Goal: Information Seeking & Learning: Learn about a topic

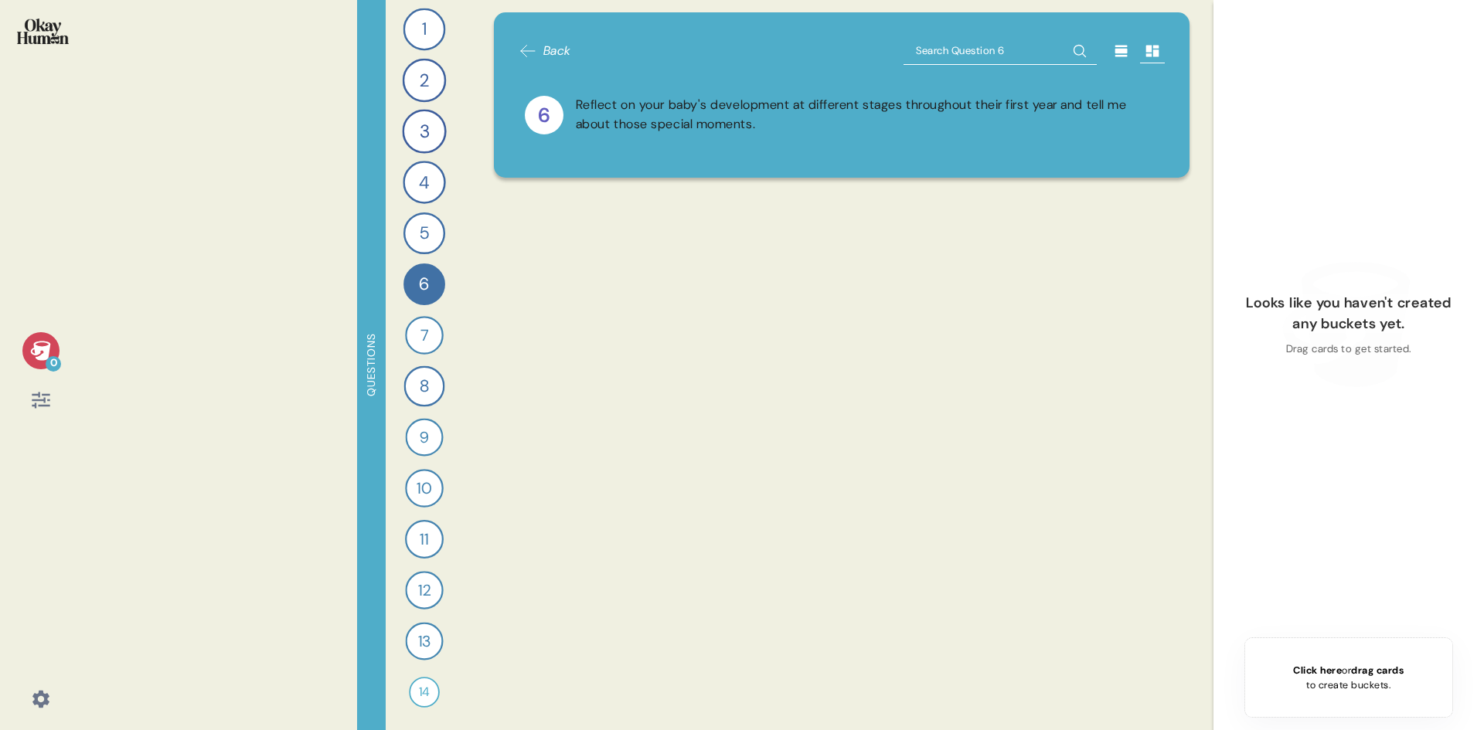
scroll to position [1546, 0]
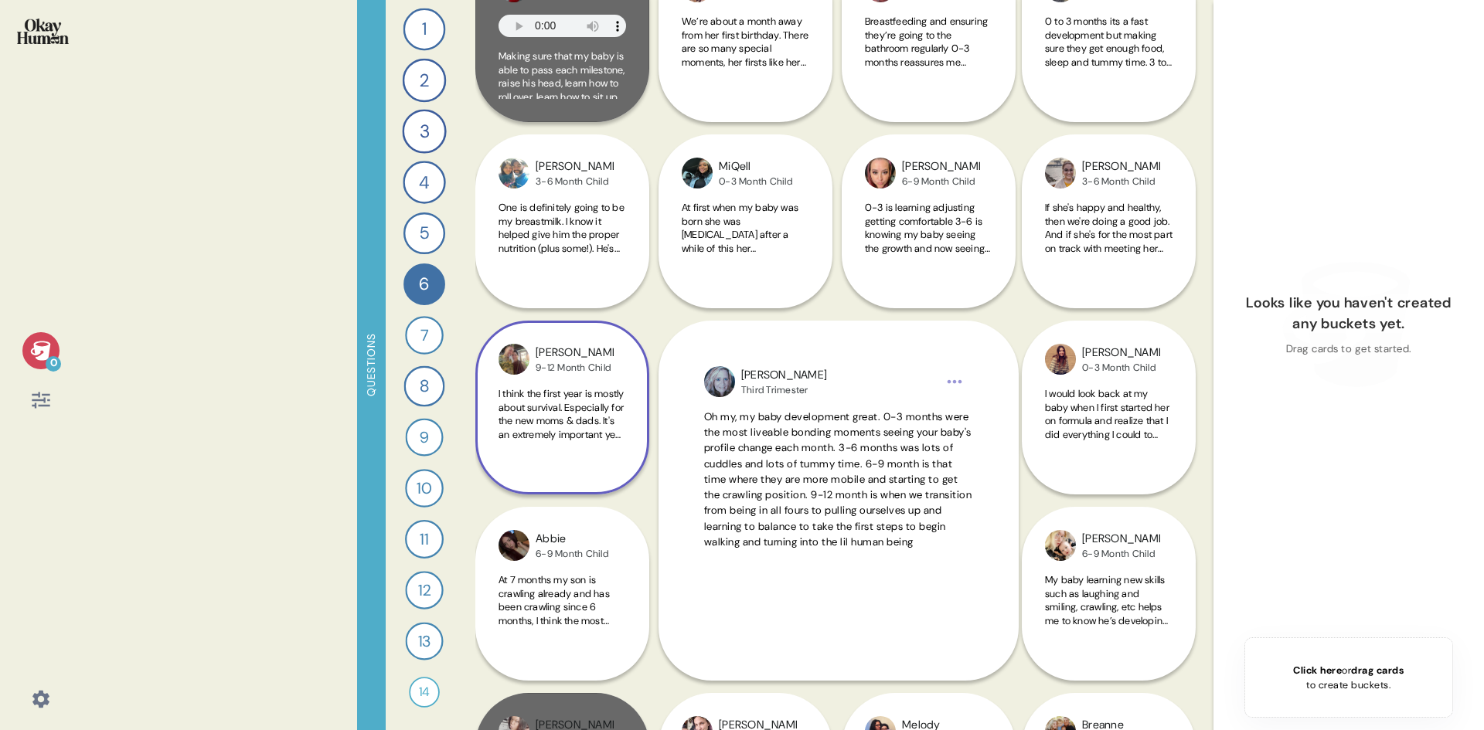
click at [571, 442] on div "I think the first year is mostly about survival. Especially for the new moms & …" at bounding box center [563, 423] width 128 height 72
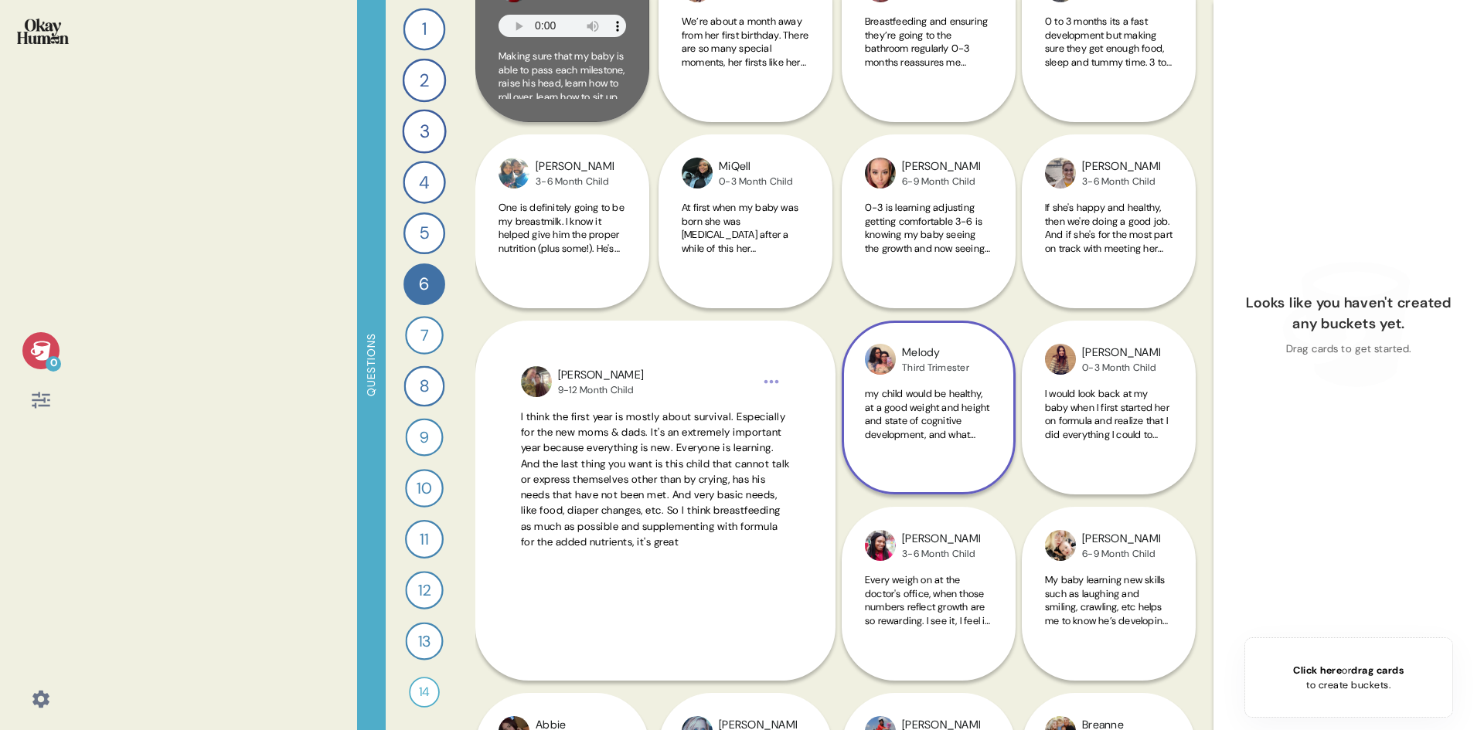
click at [951, 406] on span "my child would be healthy, at a good weight and height and state of cognitive d…" at bounding box center [927, 515] width 124 height 257
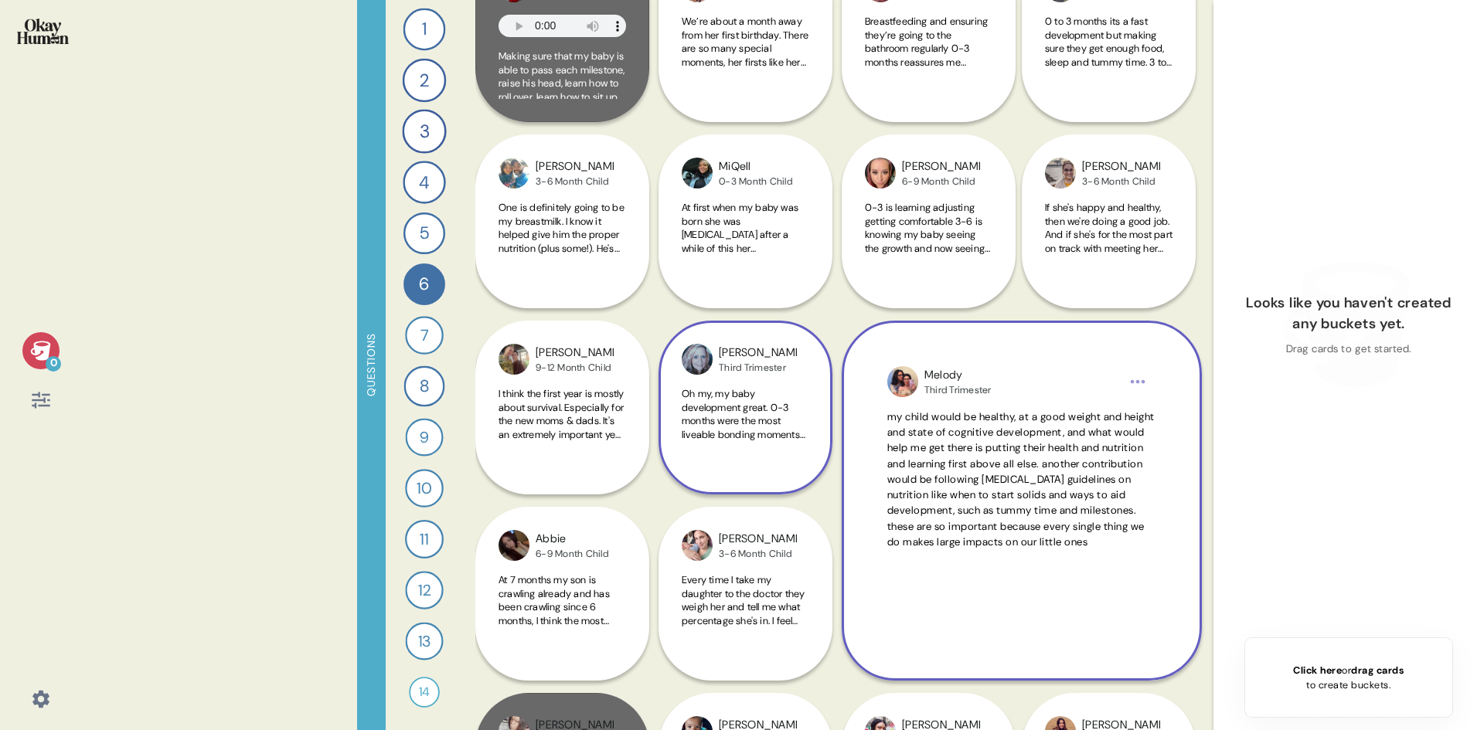
click at [758, 460] on div "[PERSON_NAME] Third Trimester Oh my, my baby development great. 0-3 months were…" at bounding box center [746, 408] width 174 height 174
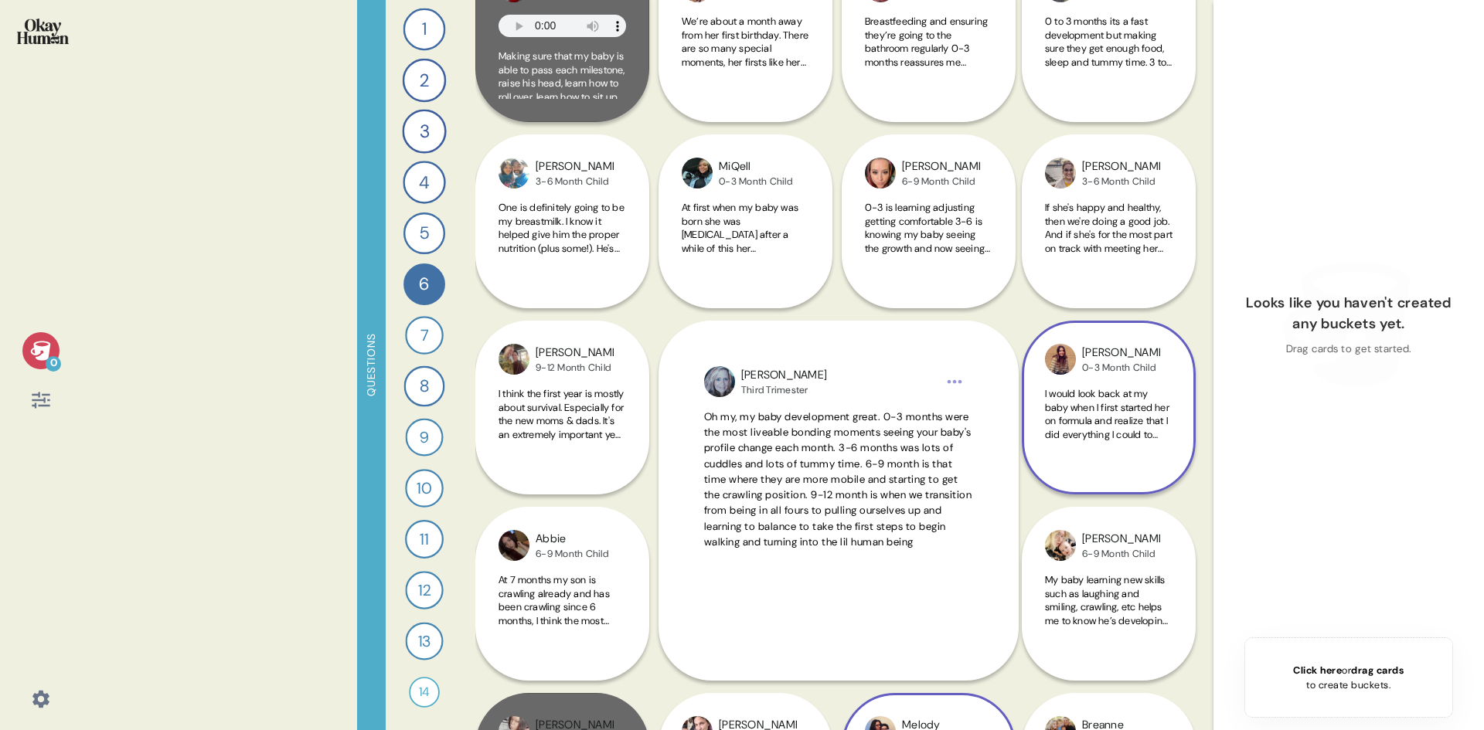
click at [1142, 403] on span "I would look back at my baby when I first started her on formula and realize th…" at bounding box center [1107, 502] width 124 height 230
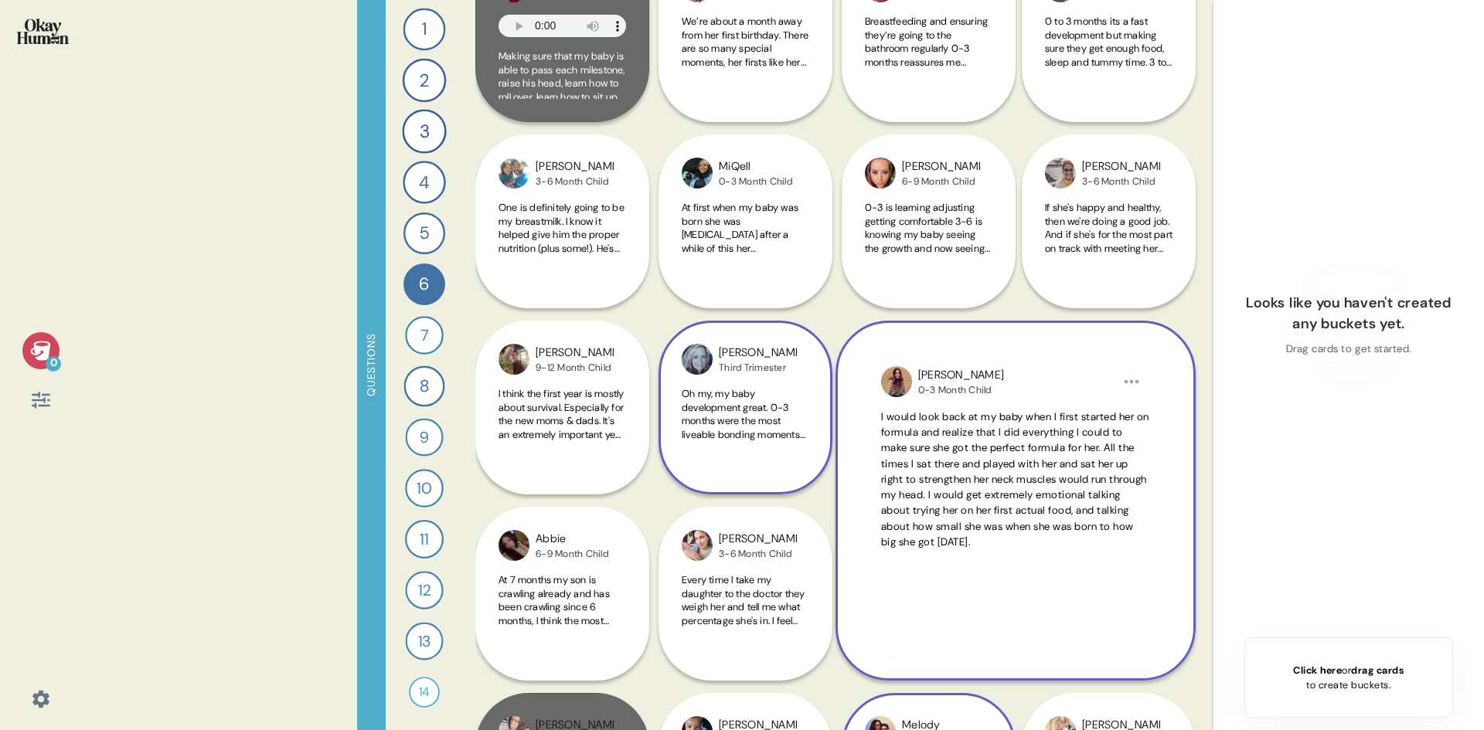
click at [782, 422] on span "Oh my, my baby development great. 0-3 months were the most liveable bonding mom…" at bounding box center [744, 515] width 125 height 257
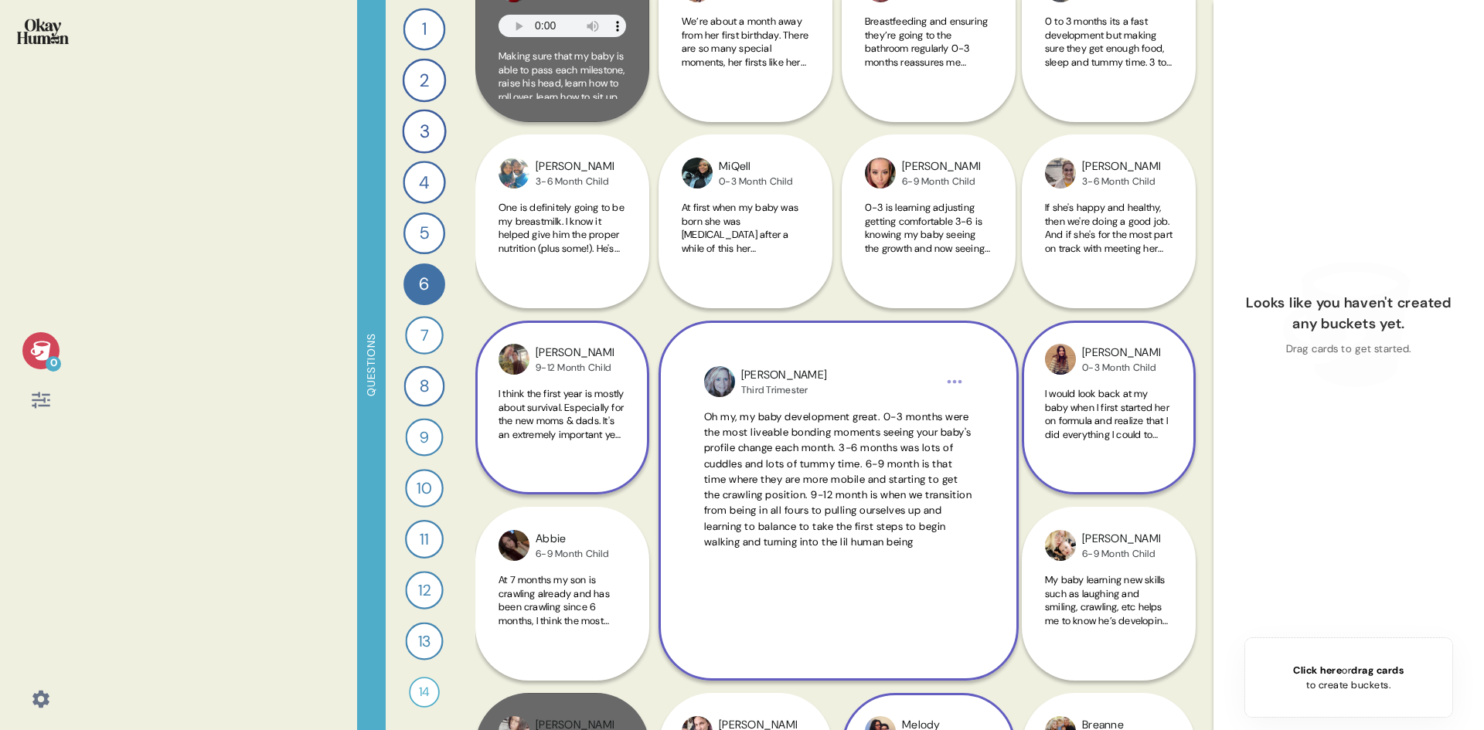
click at [556, 441] on span "I think the first year is mostly about survival. Especially for the new moms & …" at bounding box center [563, 508] width 128 height 243
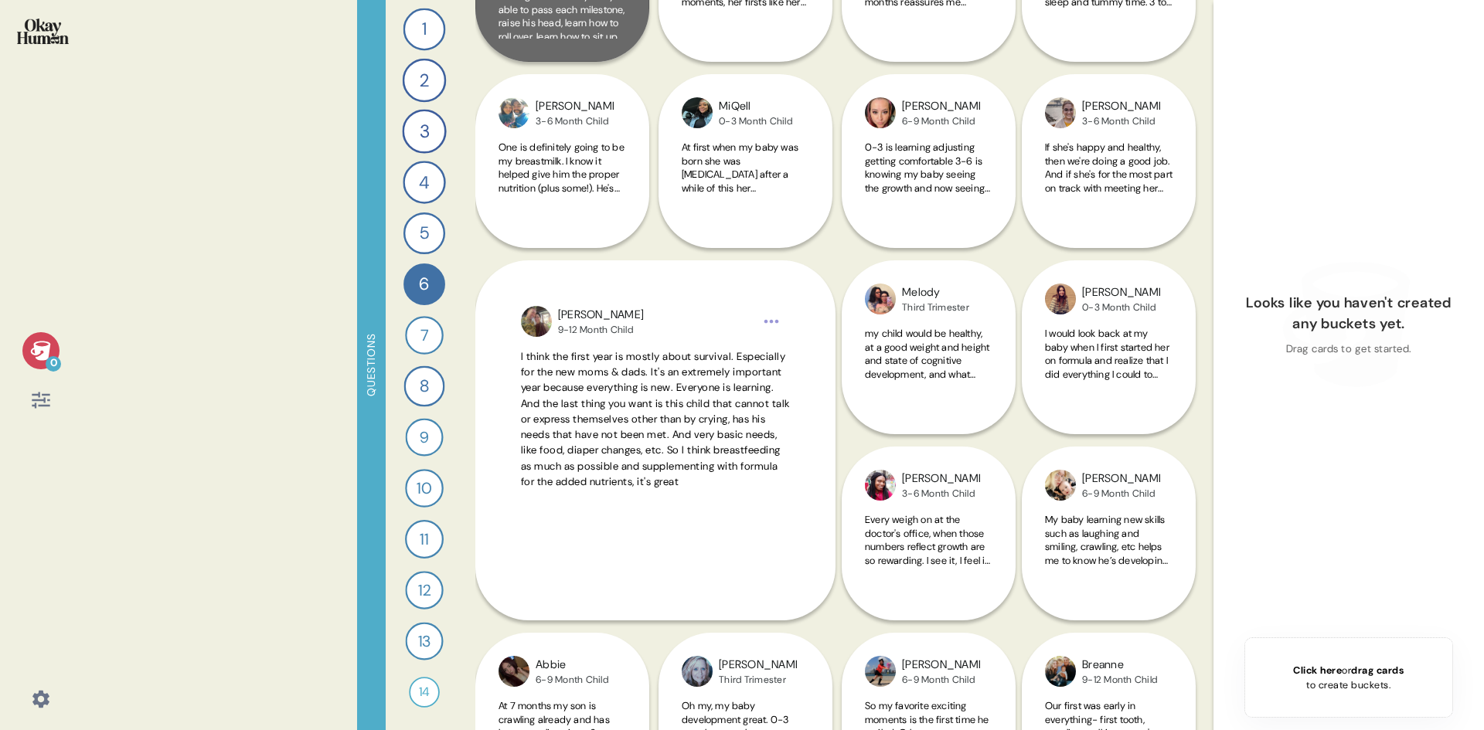
scroll to position [1778, 0]
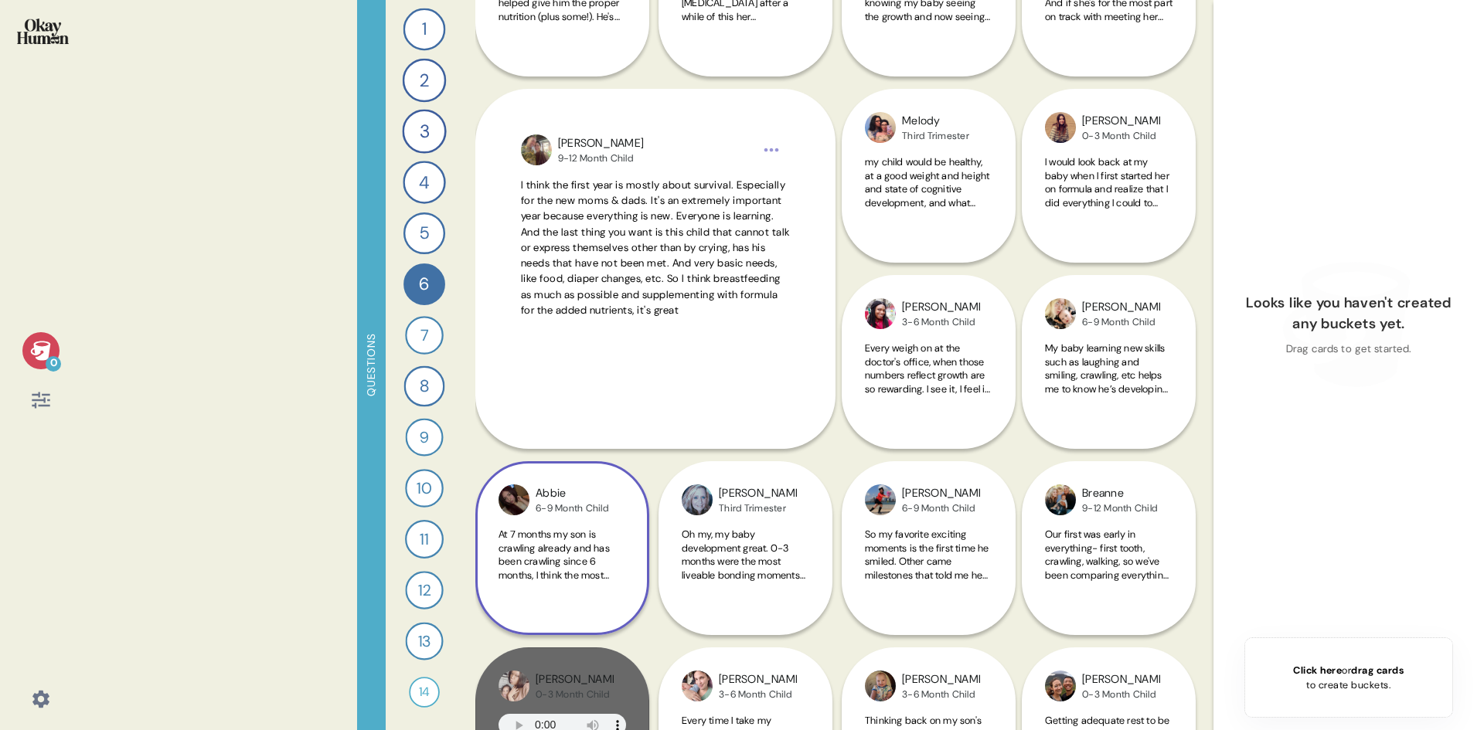
click at [573, 520] on div "Abbie 6-9 Month Child At [DEMOGRAPHIC_DATA] months my son is crawling already a…" at bounding box center [562, 548] width 174 height 174
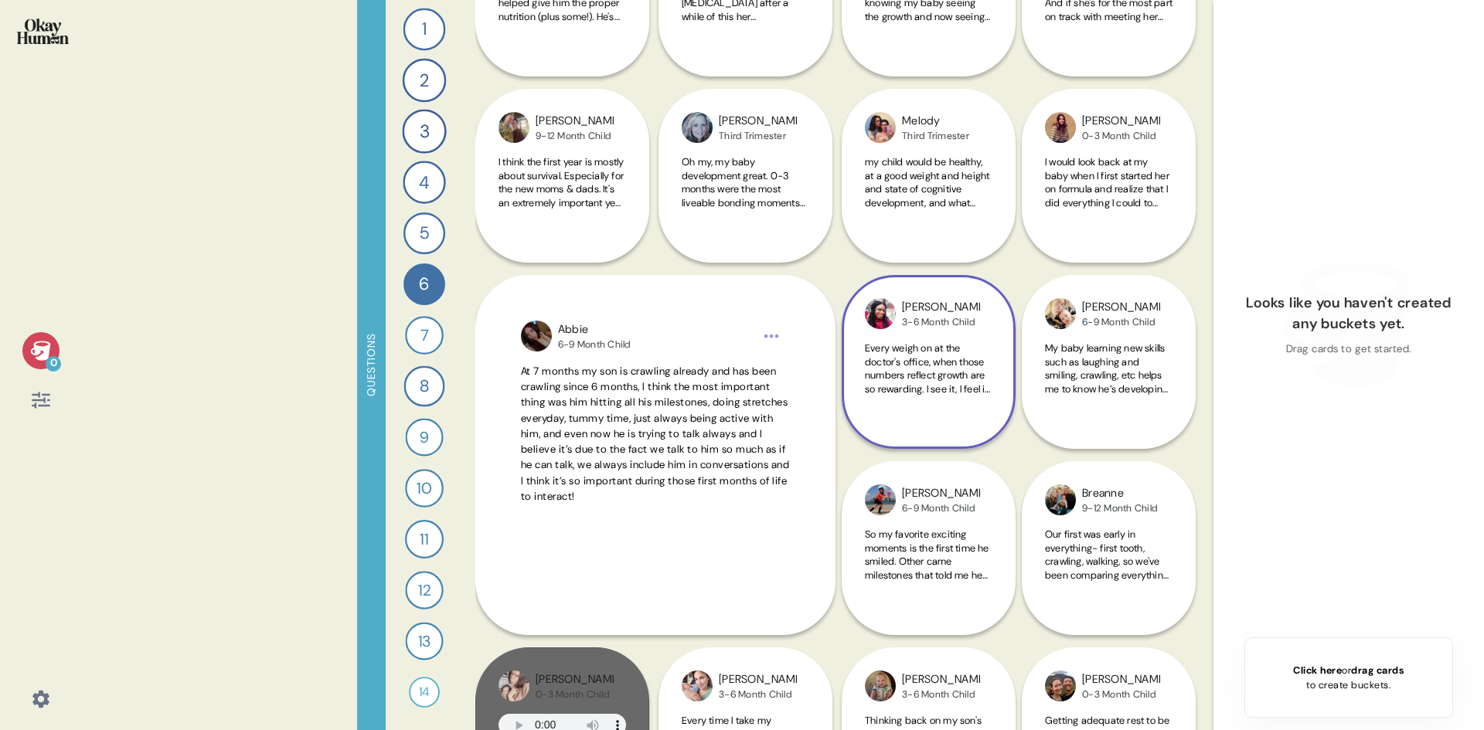
click at [918, 396] on div "Every weigh on at the doctor's office, when those numbers reflect growth are so…" at bounding box center [929, 378] width 128 height 72
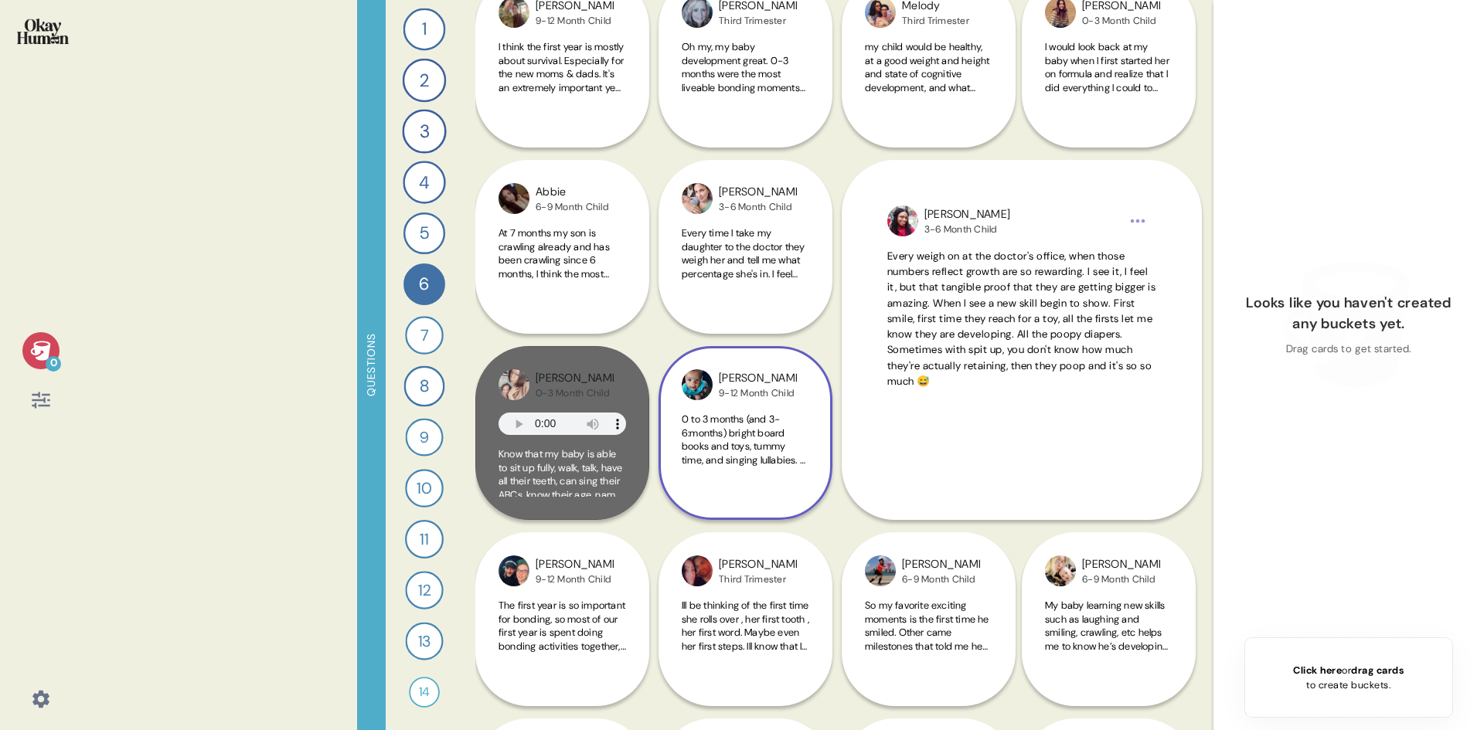
scroll to position [1932, 0]
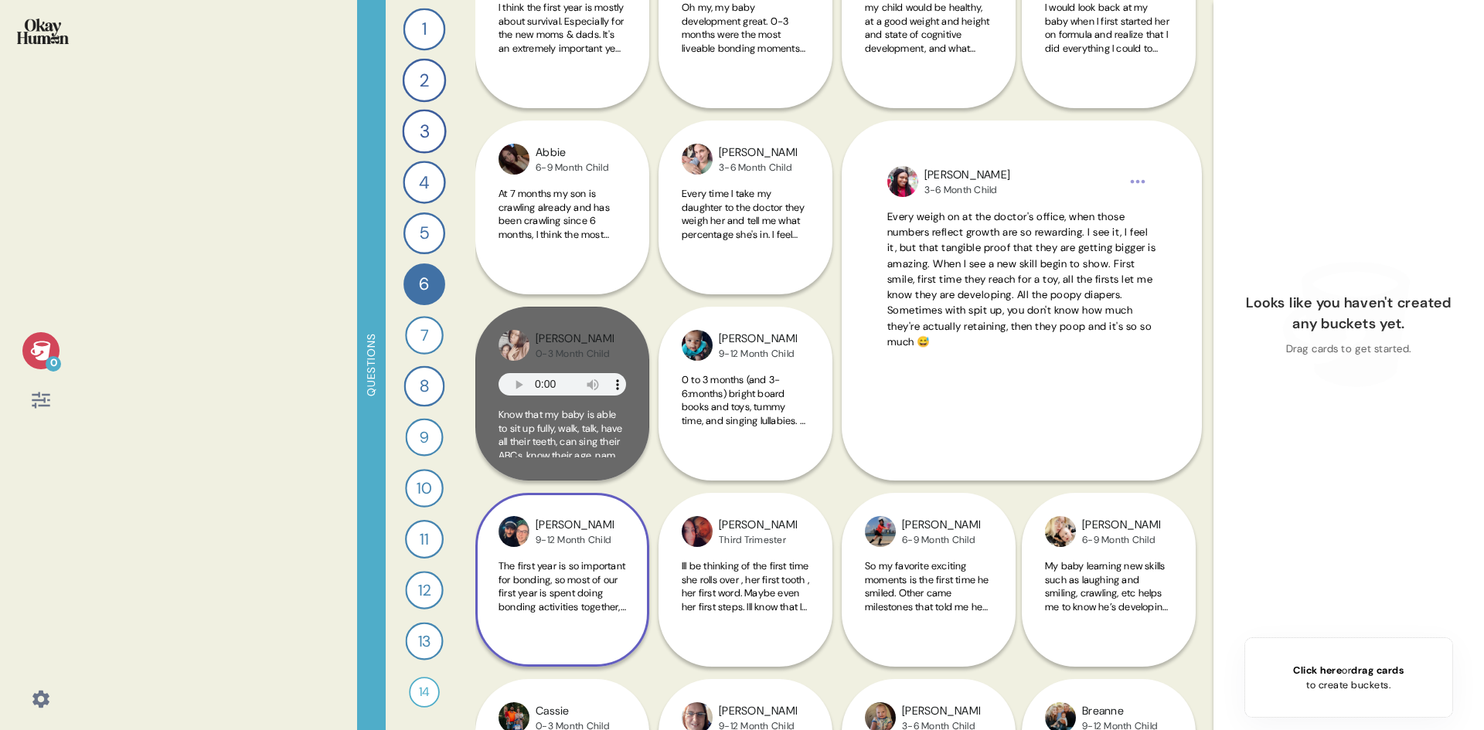
click at [579, 630] on div "The first year is so important for bonding, so most of our first year is spent …" at bounding box center [563, 596] width 128 height 72
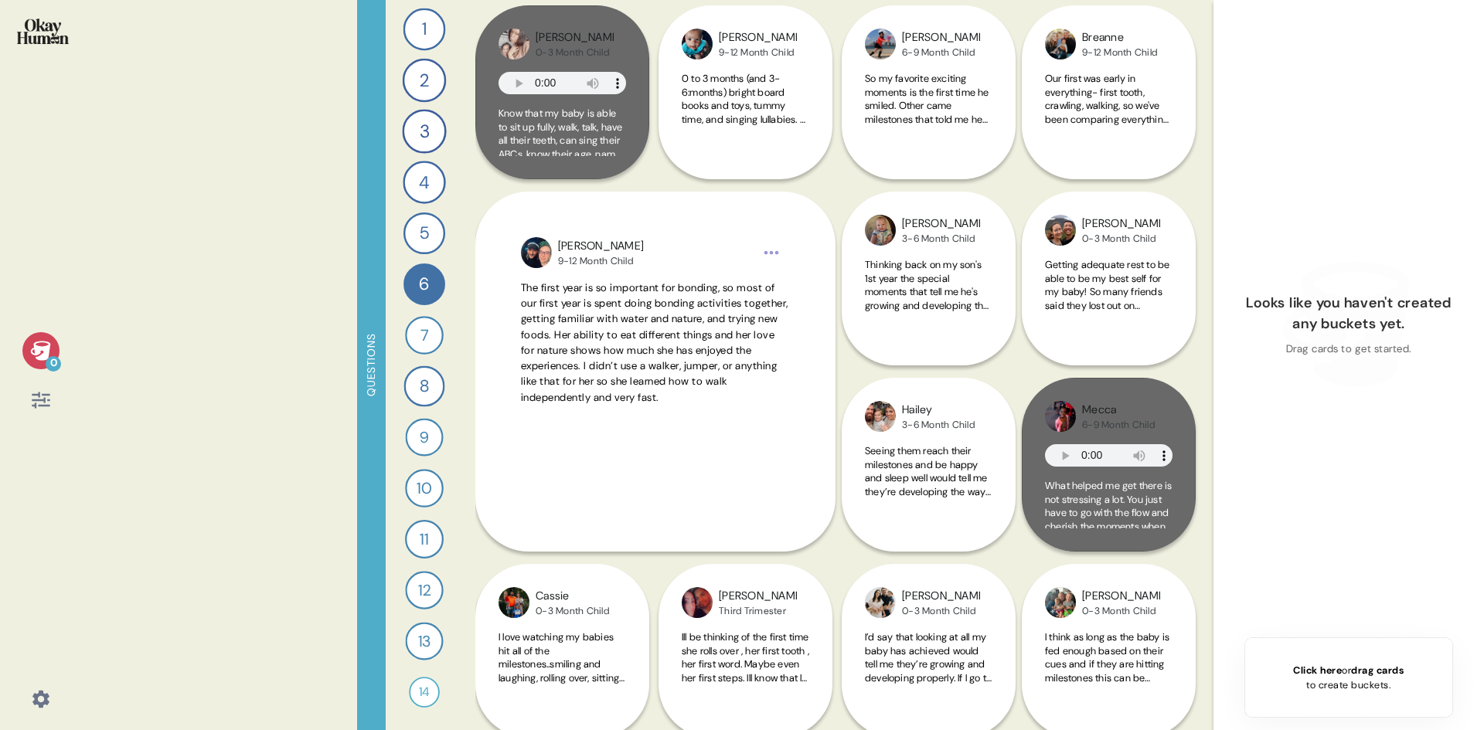
scroll to position [2241, 0]
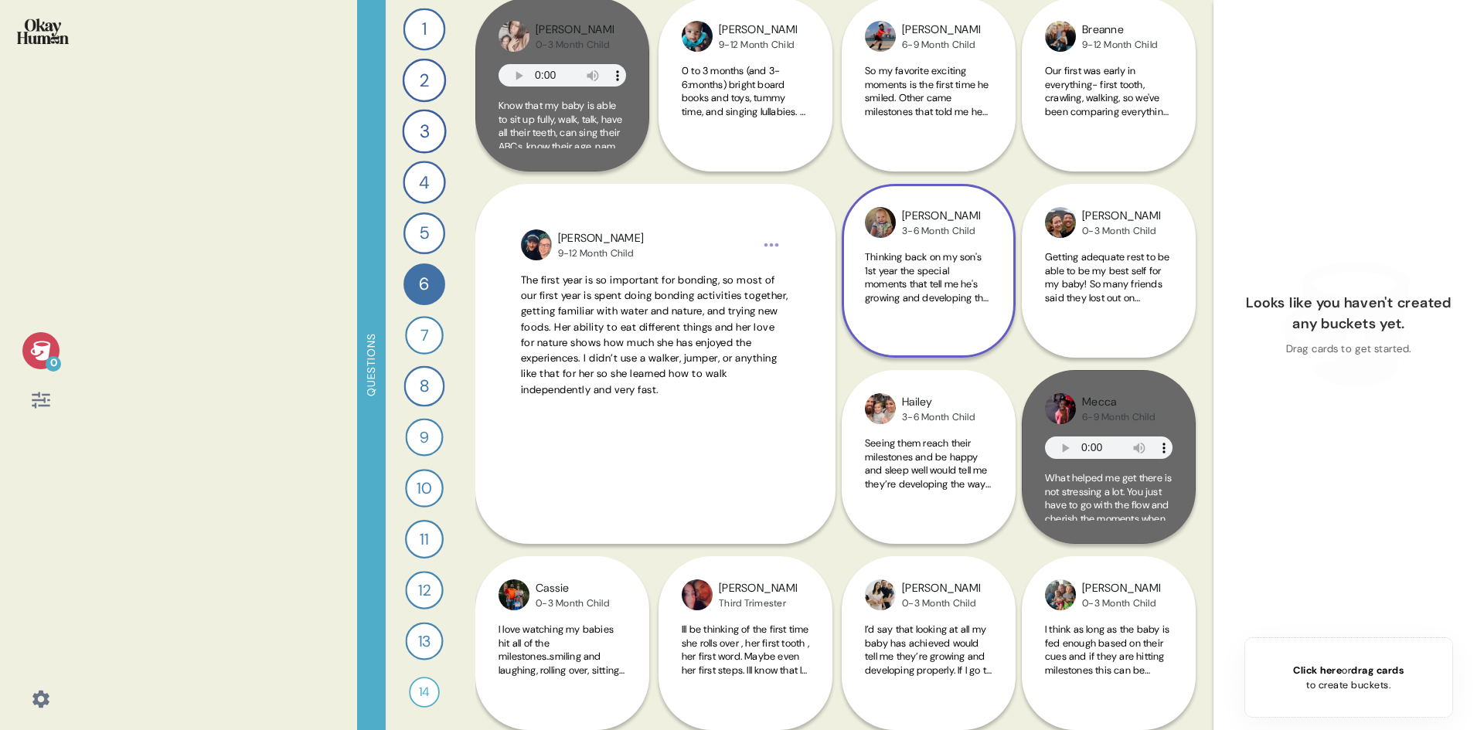
click at [951, 339] on div "[PERSON_NAME] 3-6 Month Child Thinking back on my son's 1st year the special mo…" at bounding box center [929, 271] width 174 height 174
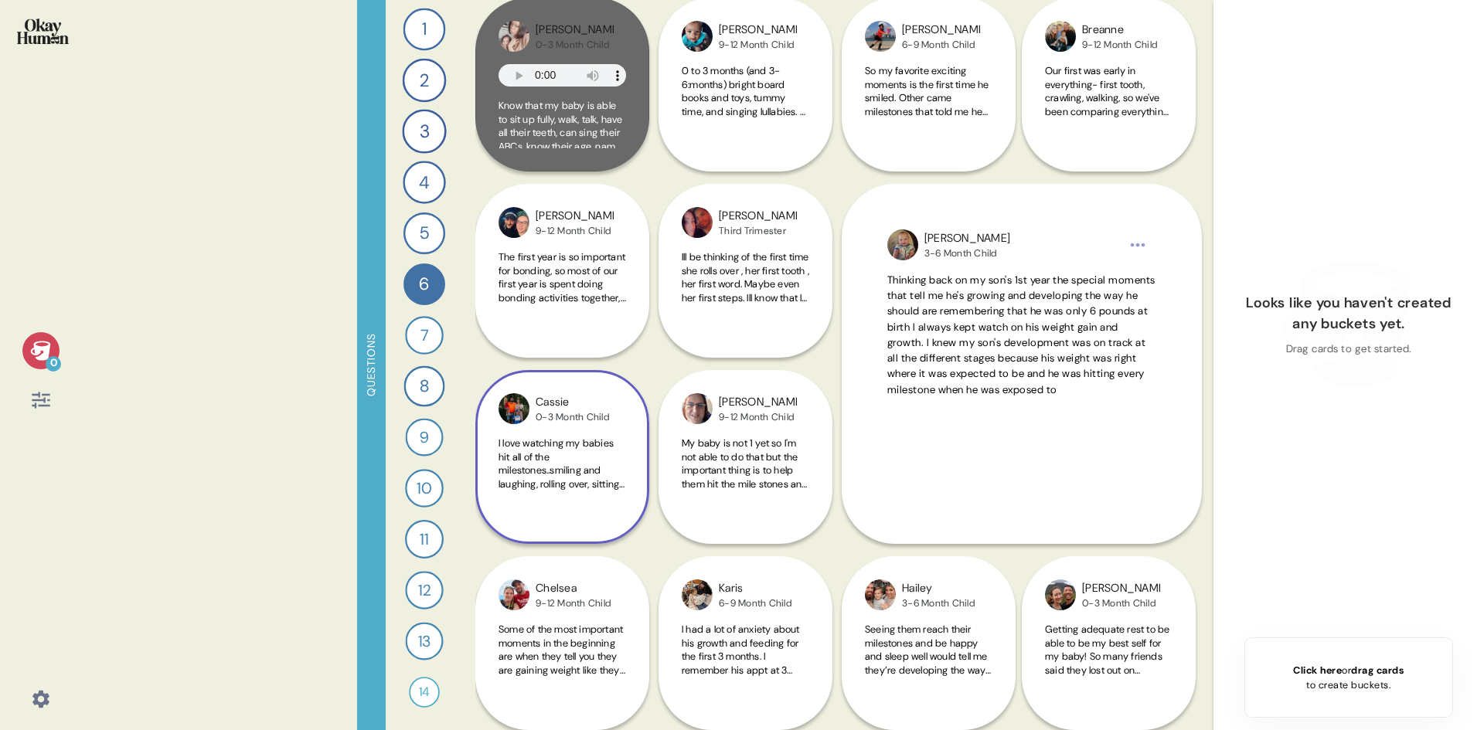
click at [522, 486] on span "I love watching my babies hit all of the milestones..smiling and laughing, roll…" at bounding box center [562, 538] width 127 height 203
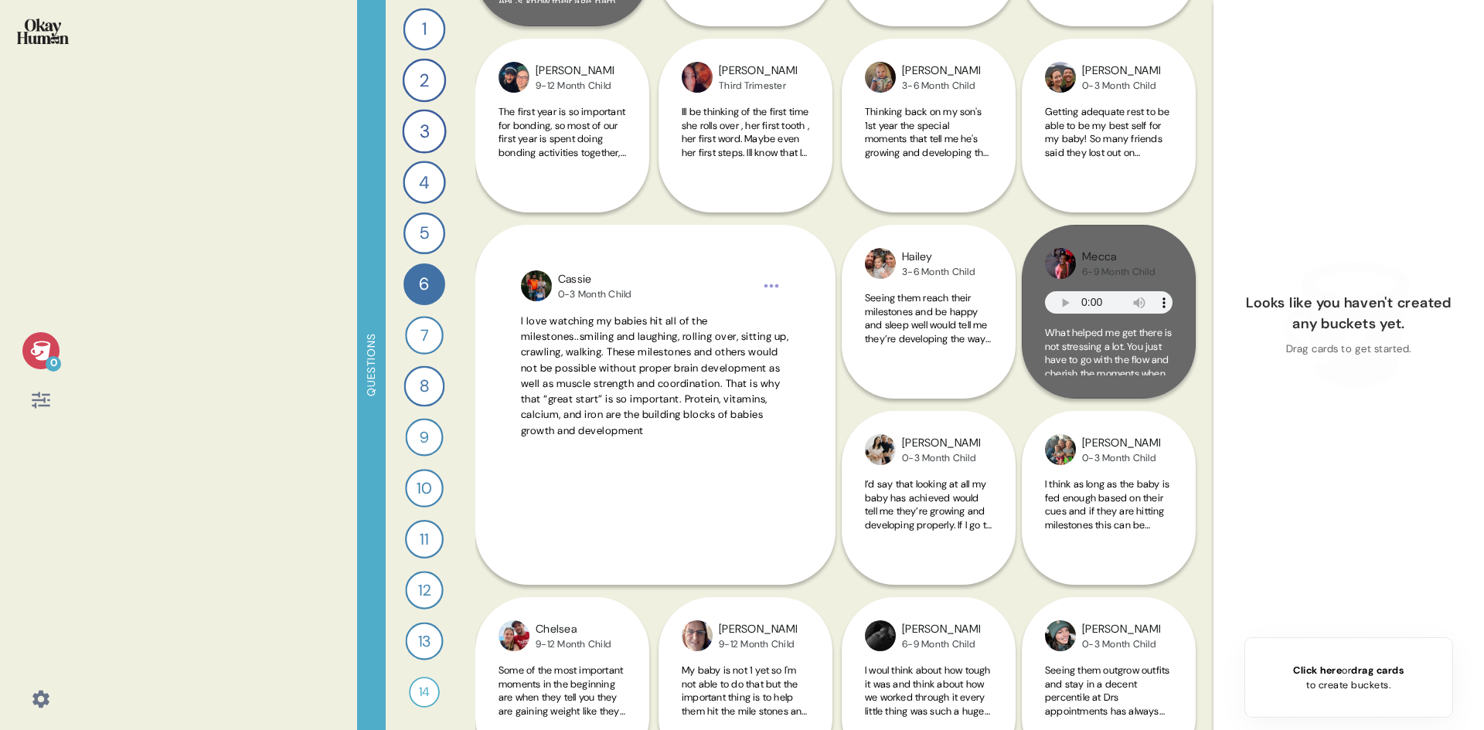
scroll to position [2396, 0]
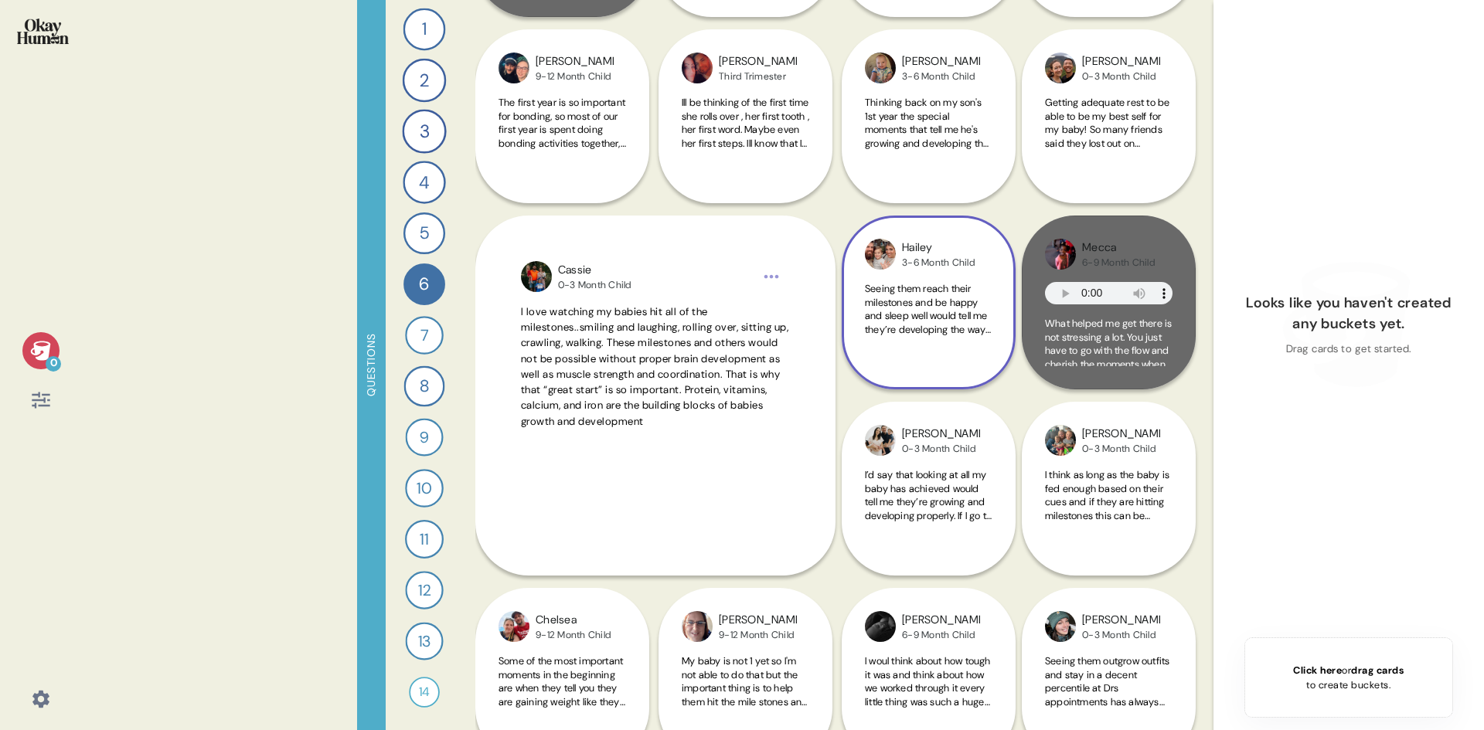
click at [945, 325] on span "Seeing them reach their milestones and be happy and sleep well would tell me th…" at bounding box center [928, 383] width 127 height 203
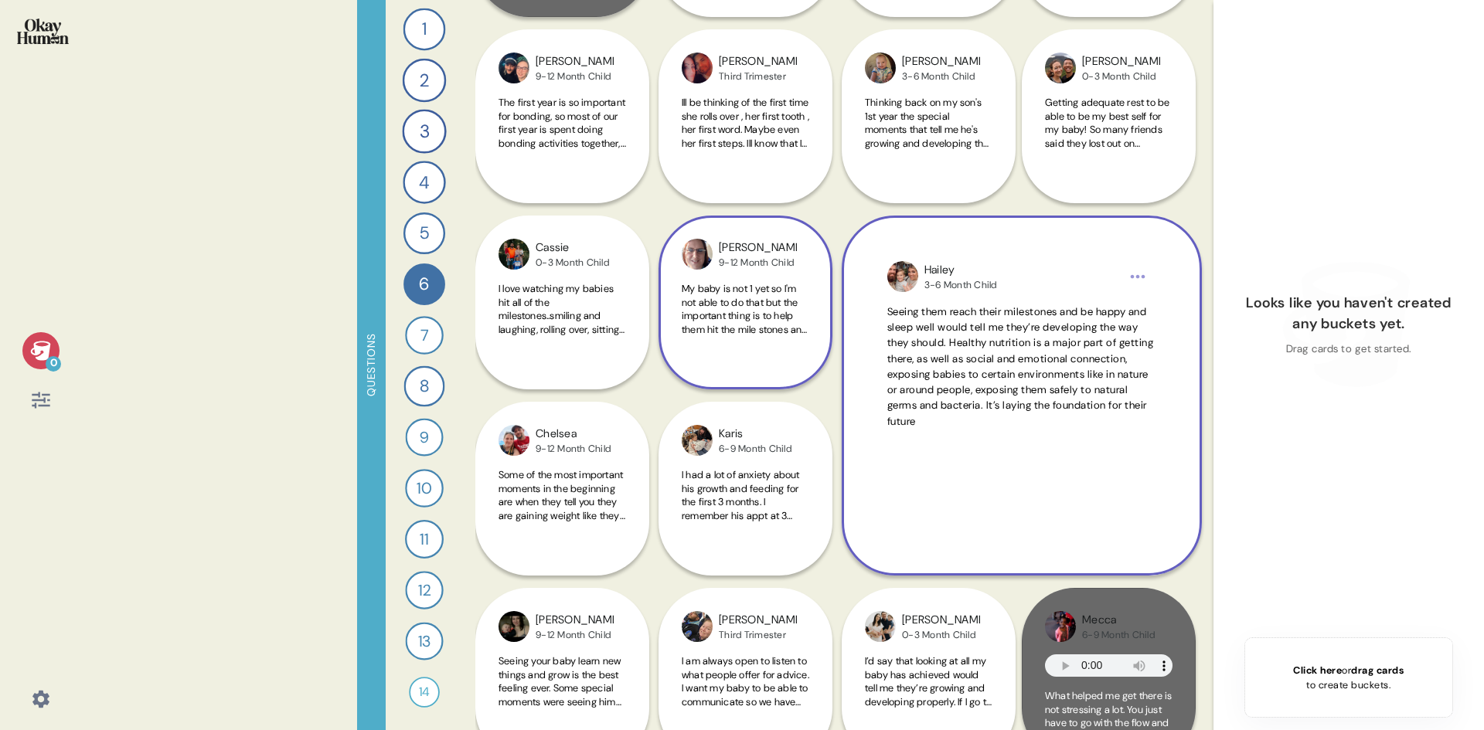
click at [771, 320] on span "My baby is not 1 yet so I'm not able to do that but the important thing is to h…" at bounding box center [745, 383] width 127 height 203
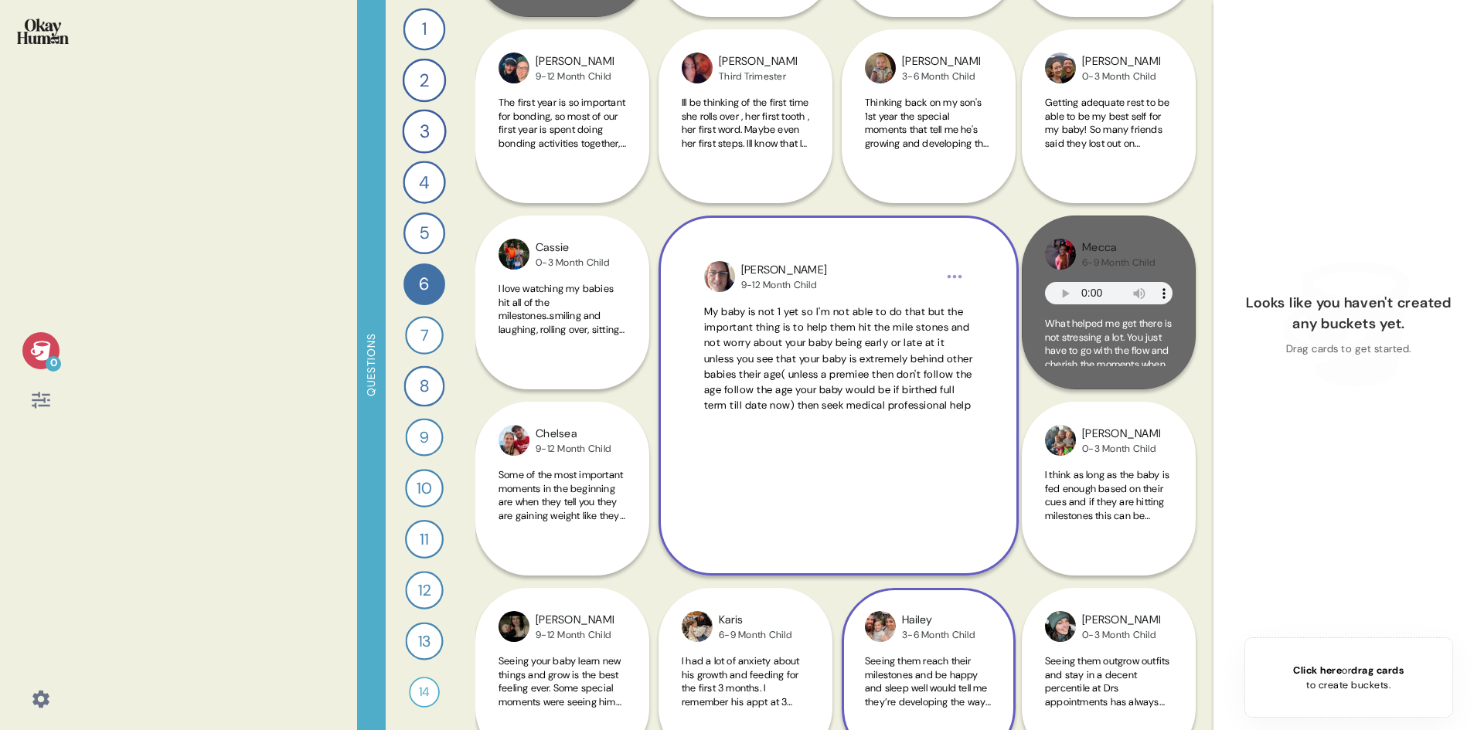
click at [713, 274] on img at bounding box center [719, 276] width 31 height 31
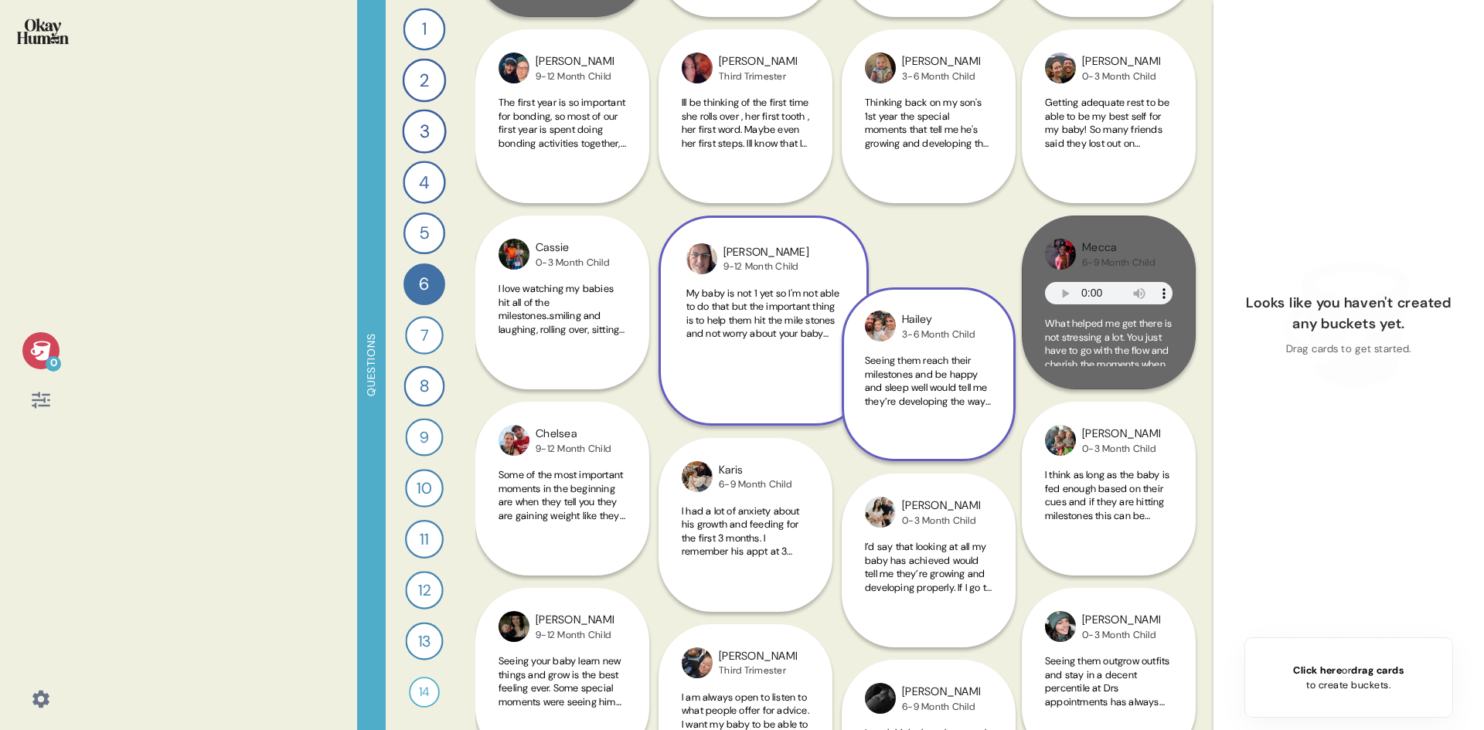
click at [713, 276] on div "[PERSON_NAME] 9-12 Month Child My baby is not 1 yet so I'm not able to do that …" at bounding box center [764, 321] width 210 height 210
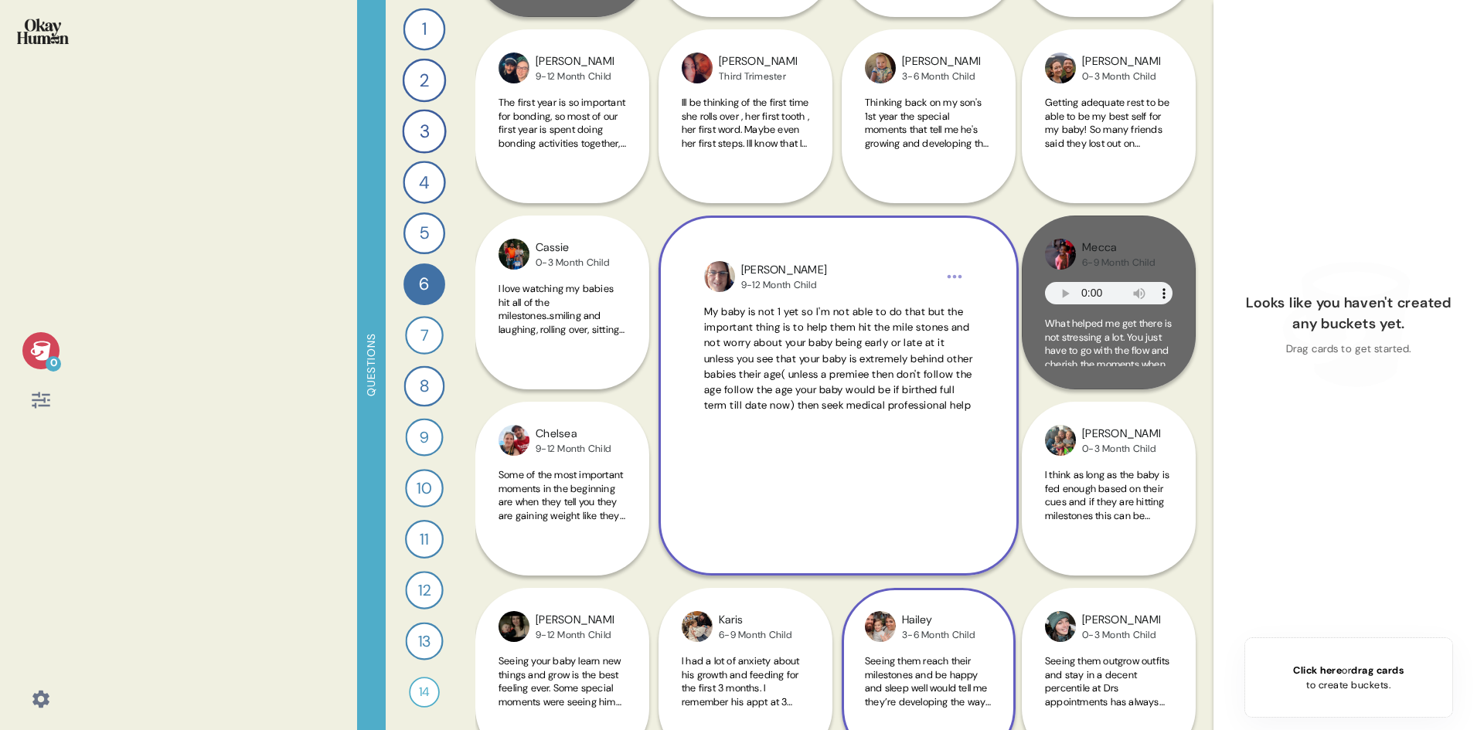
click at [967, 270] on div "[PERSON_NAME] 9-12 Month Child" at bounding box center [838, 276] width 269 height 31
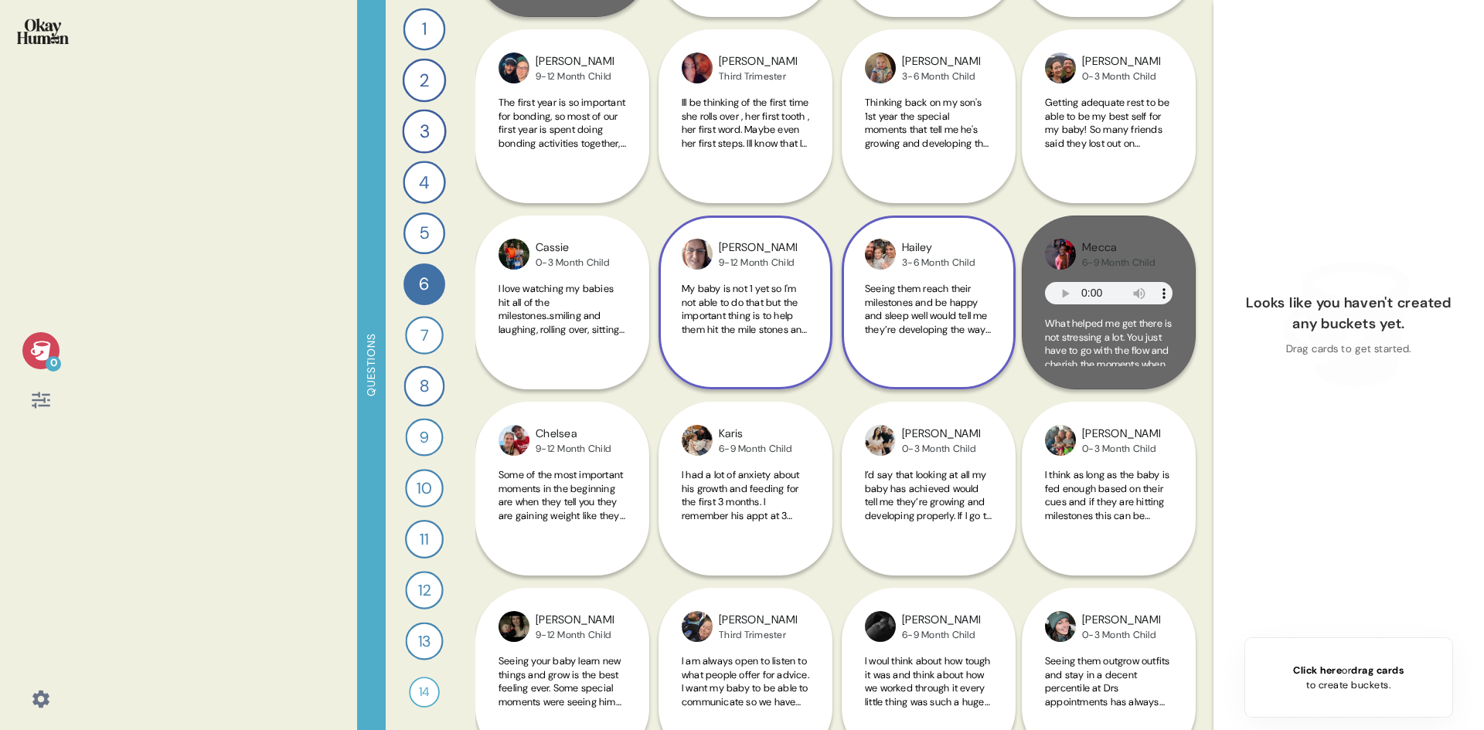
click at [781, 264] on div "9-12 Month Child" at bounding box center [758, 263] width 78 height 12
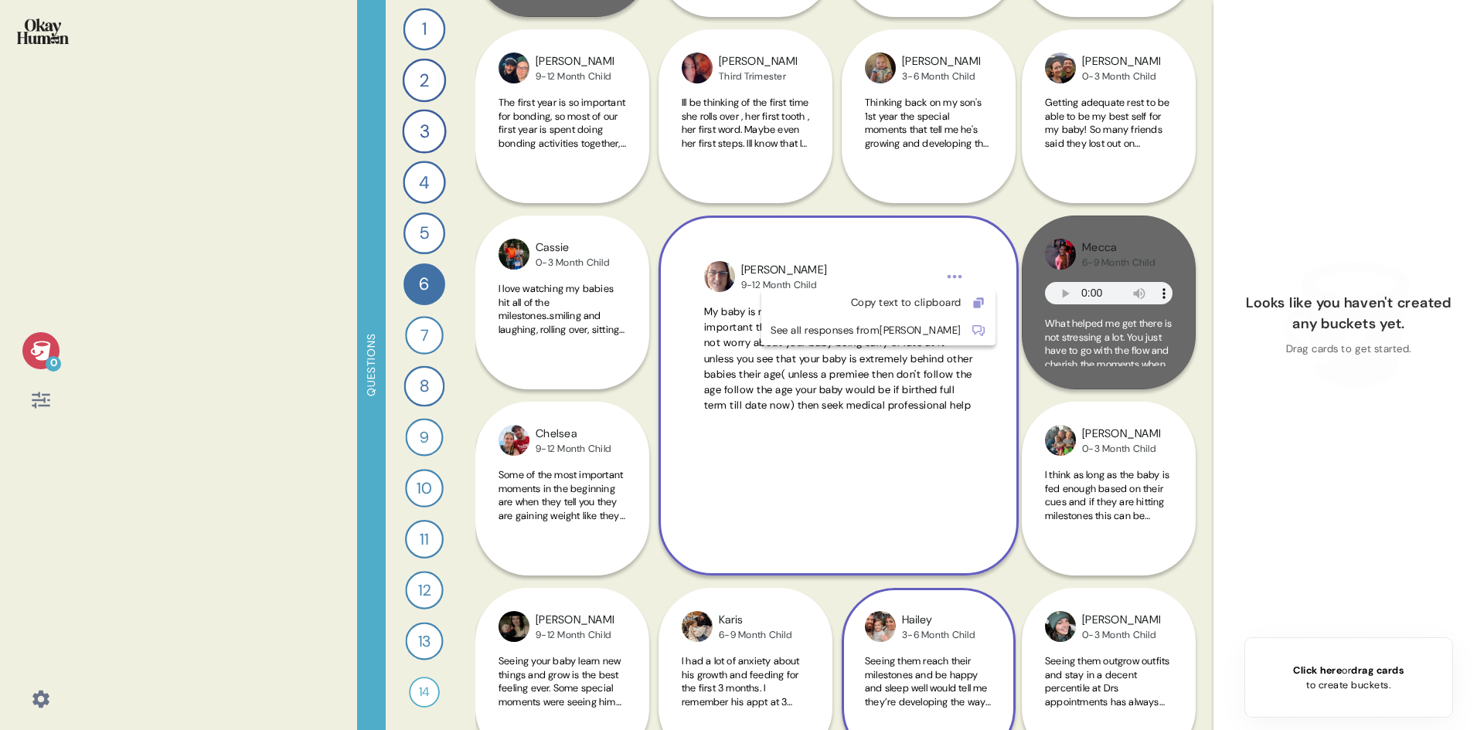
click at [955, 279] on html "0 Questions 1 Send me a gif or meme that reflects how it feels to carry around …" at bounding box center [742, 365] width 1484 height 730
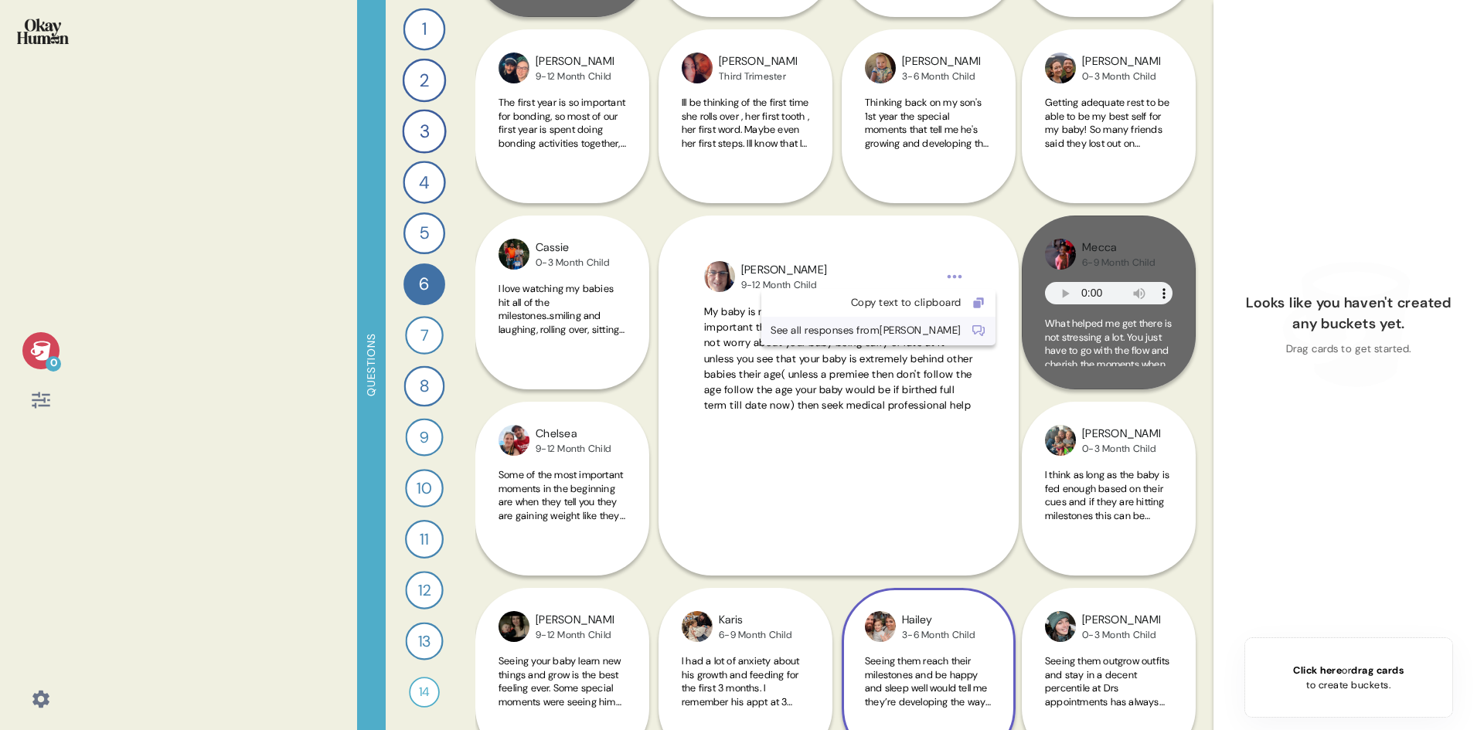
click at [788, 328] on div "See all responses from [PERSON_NAME]" at bounding box center [866, 330] width 191 height 15
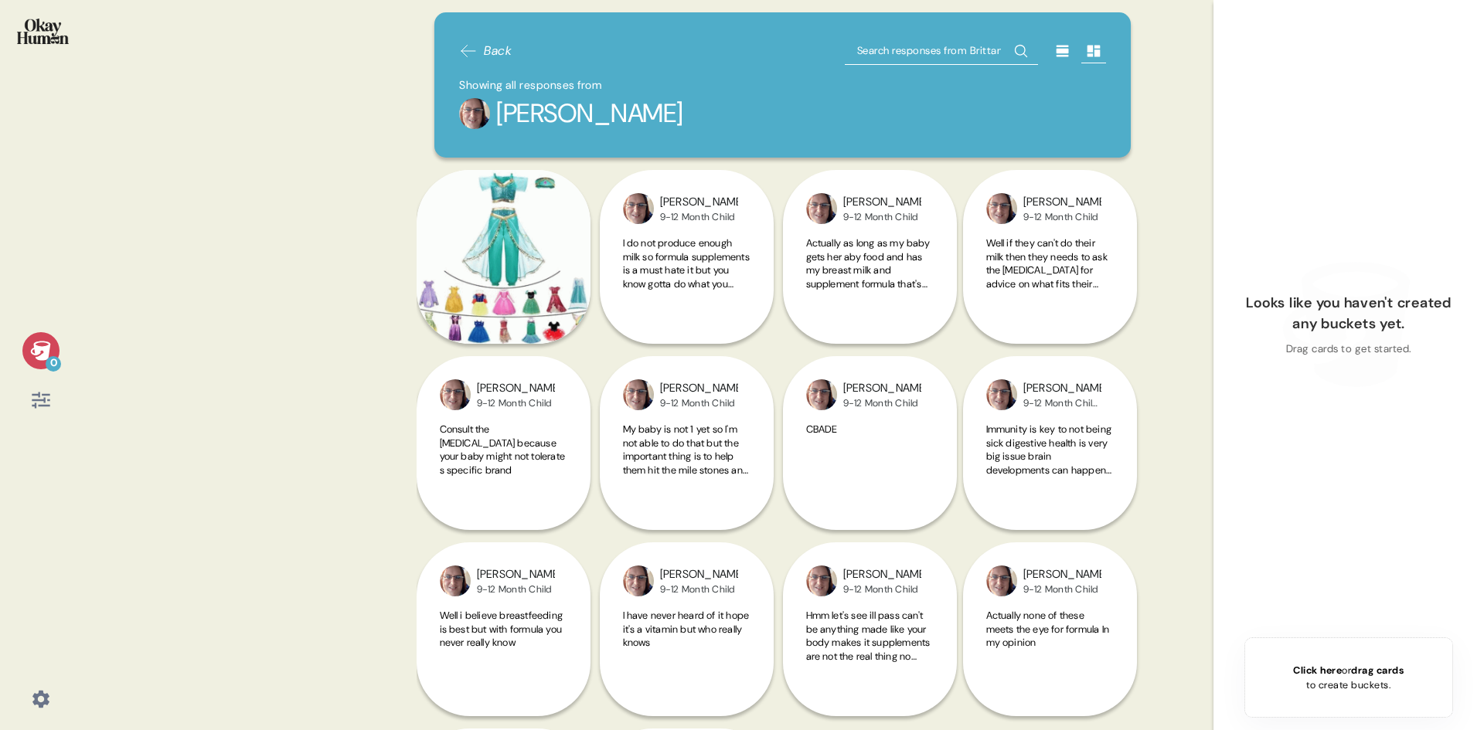
click at [475, 112] on img at bounding box center [474, 113] width 31 height 31
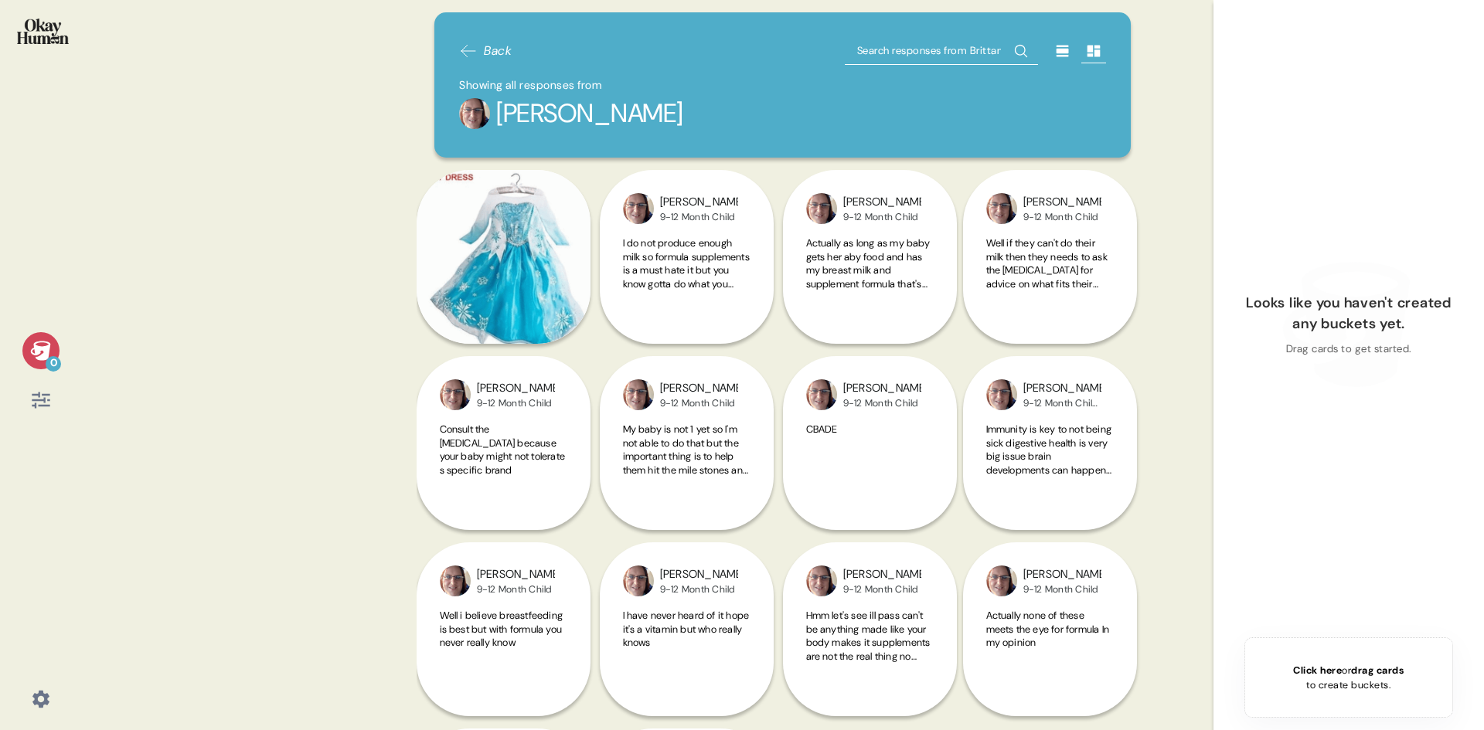
drag, startPoint x: 496, startPoint y: 38, endPoint x: 491, endPoint y: 48, distance: 11.4
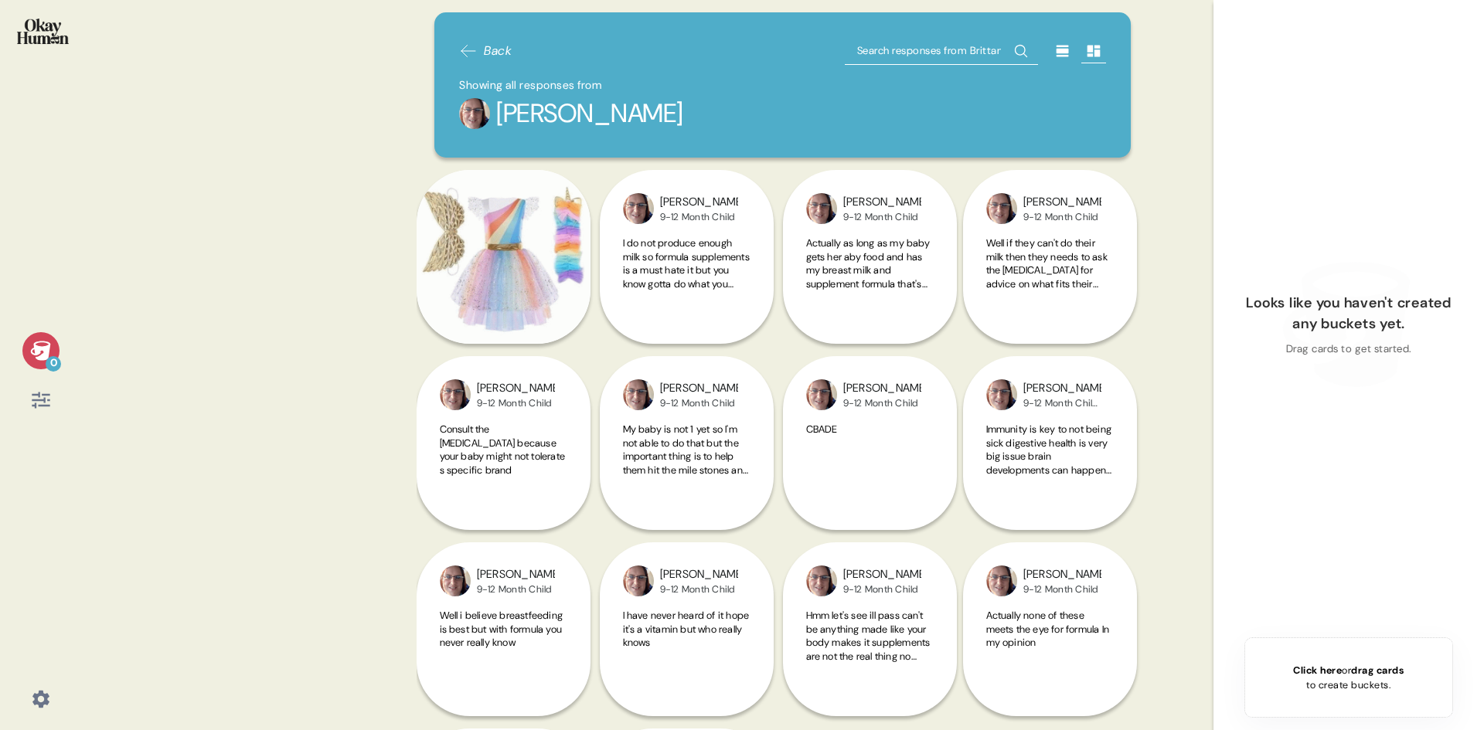
click at [493, 43] on div "Back" at bounding box center [485, 51] width 53 height 28
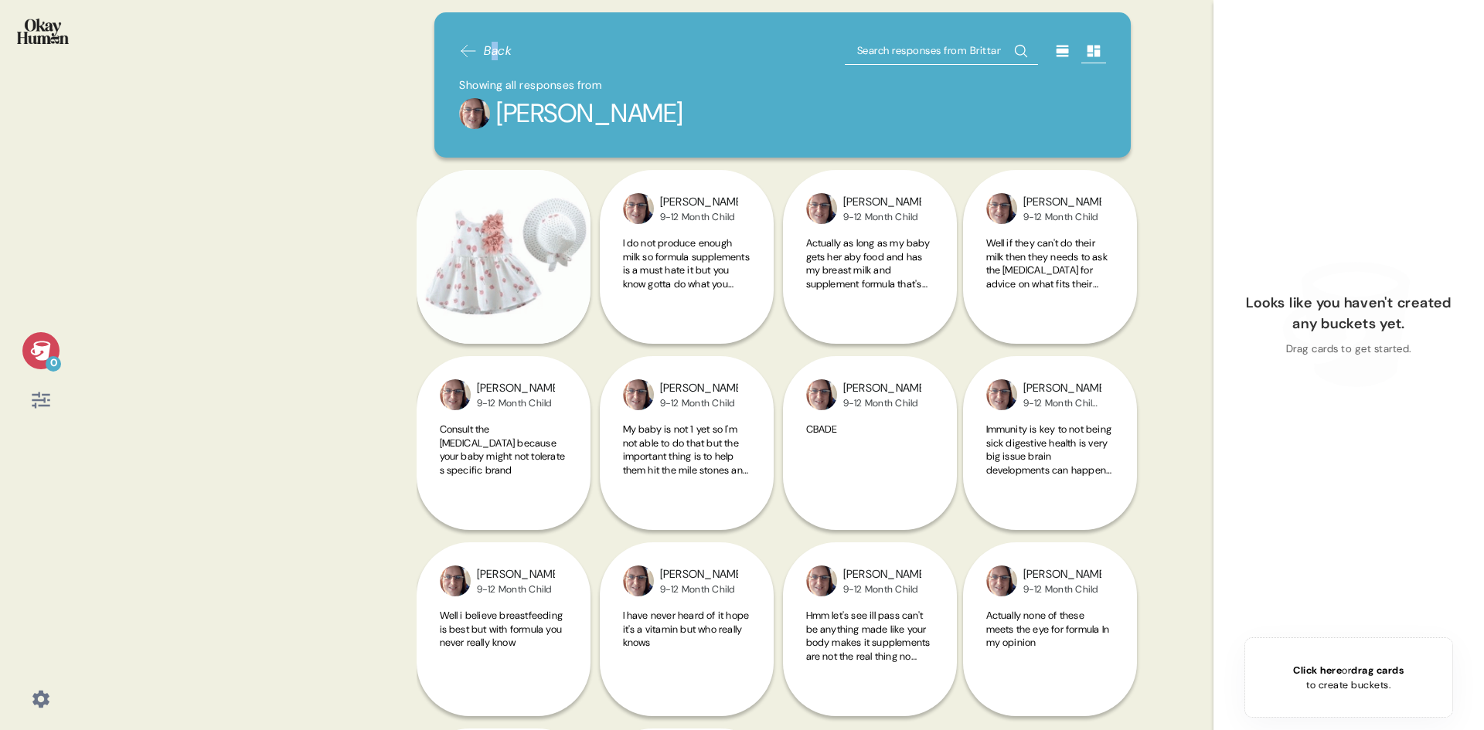
click at [491, 48] on span "Back" at bounding box center [498, 51] width 28 height 19
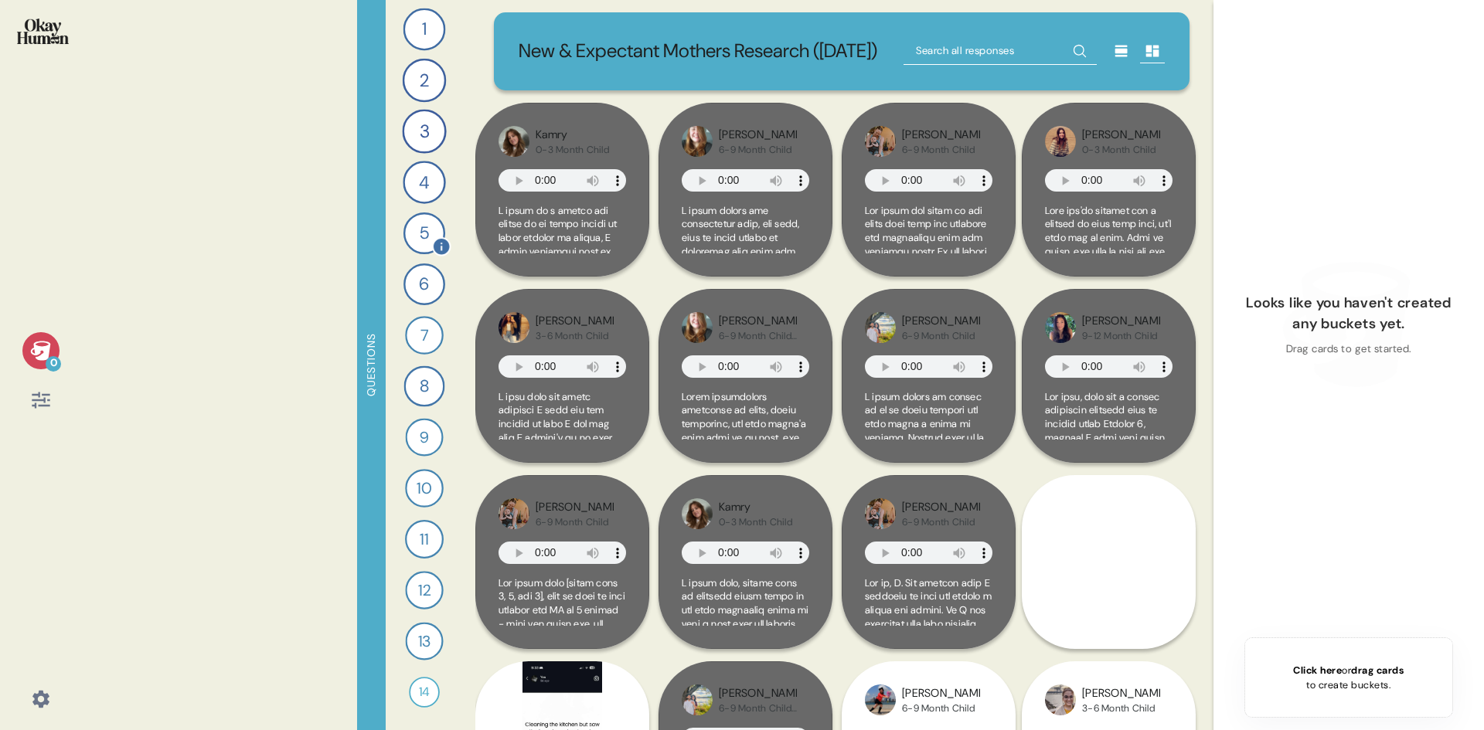
click at [431, 230] on div "5" at bounding box center [424, 234] width 42 height 42
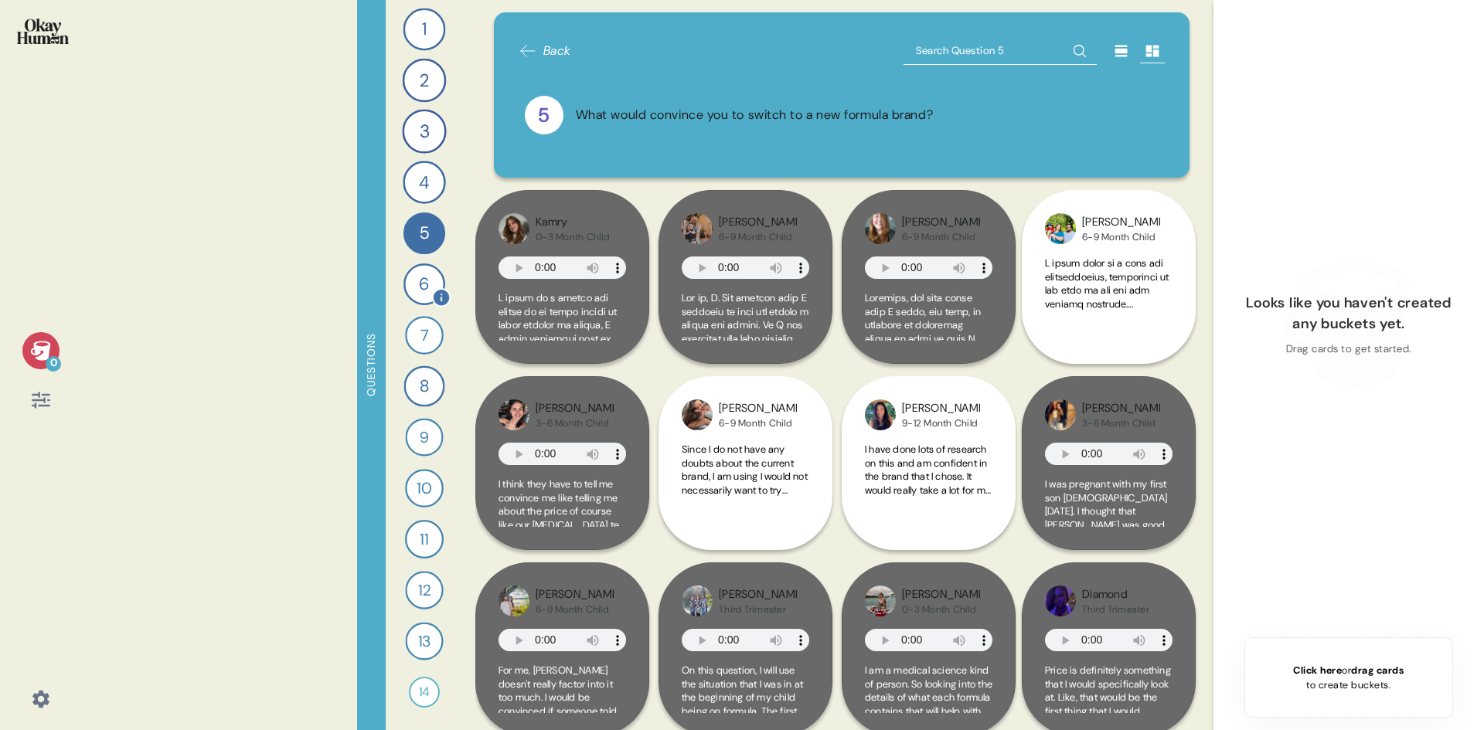
click at [407, 282] on div "6" at bounding box center [424, 285] width 42 height 42
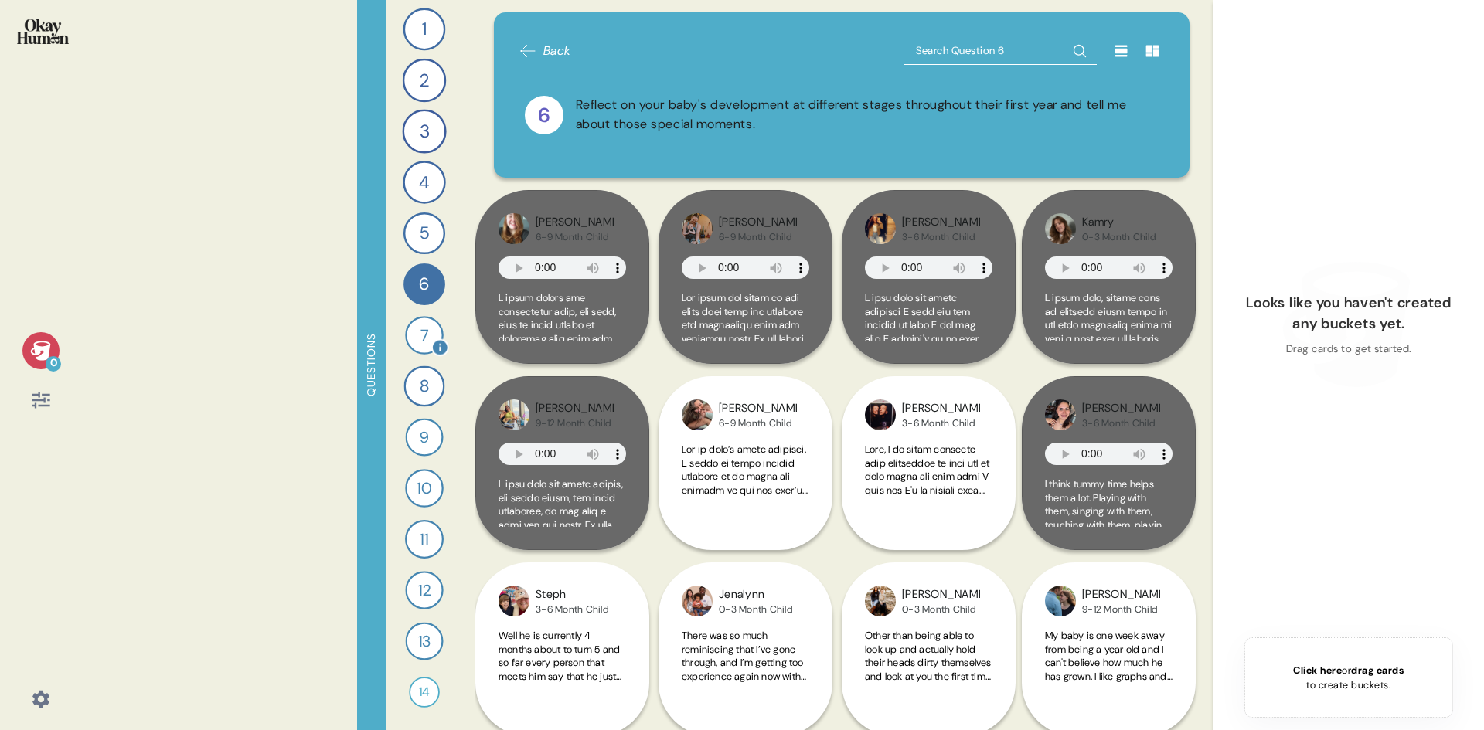
click at [410, 332] on div "7" at bounding box center [424, 335] width 39 height 39
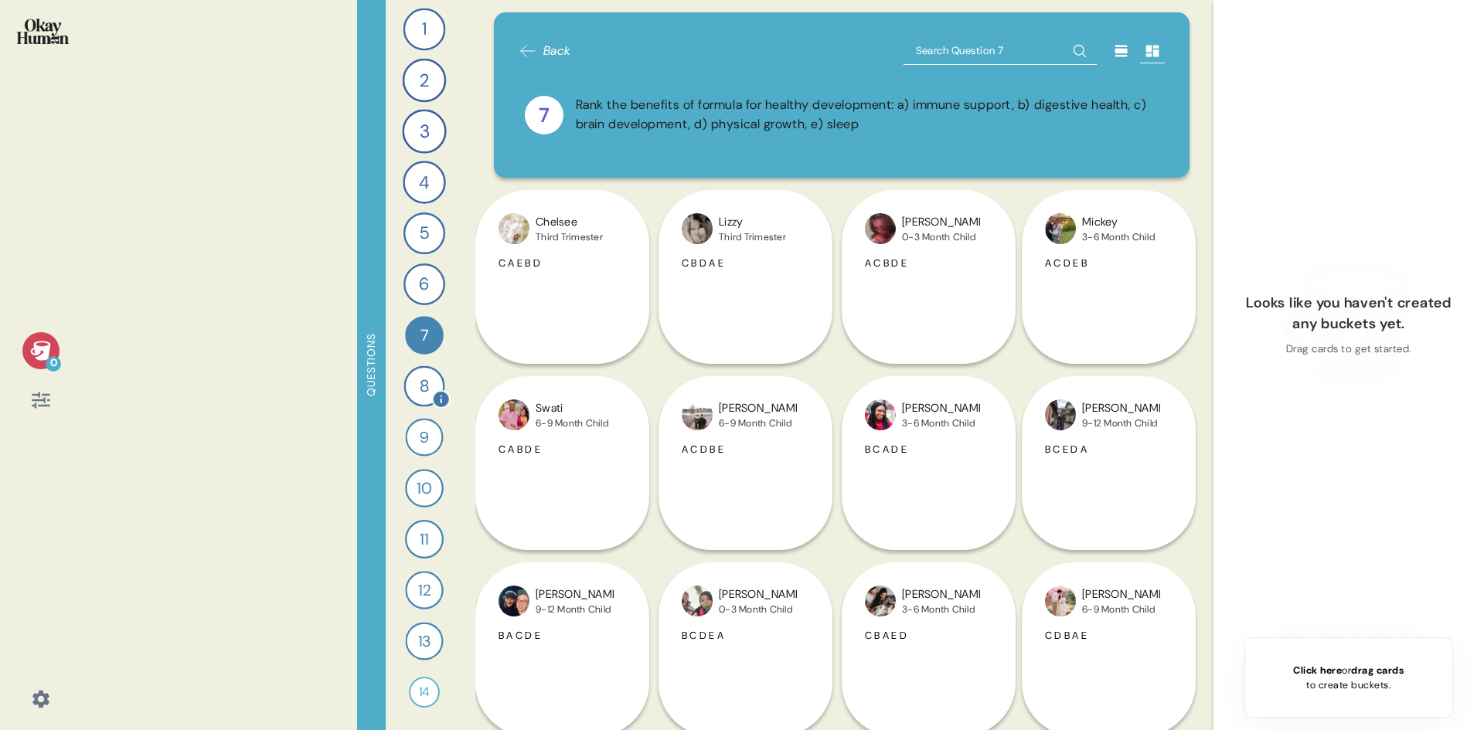
click at [418, 369] on div "8" at bounding box center [424, 386] width 41 height 41
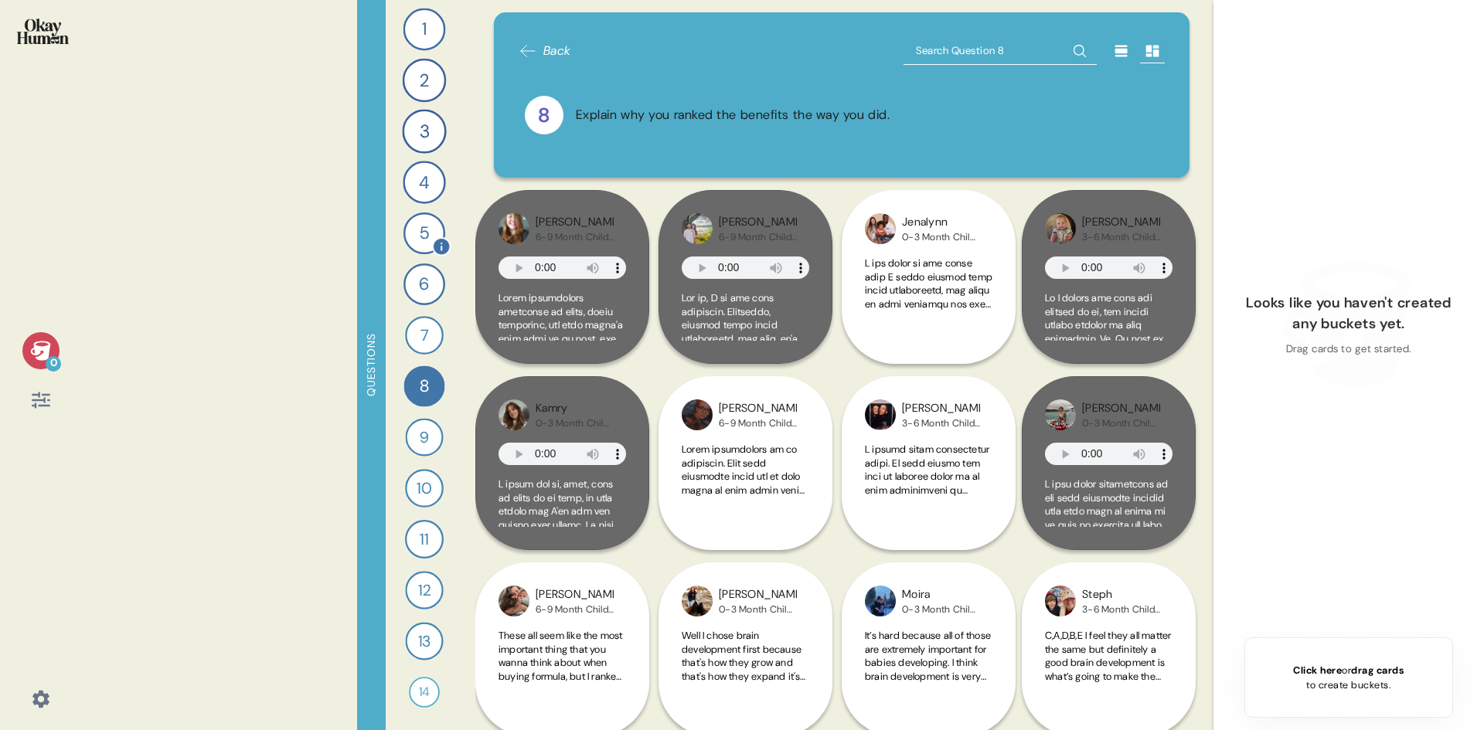
click at [424, 240] on div "5" at bounding box center [424, 234] width 42 height 42
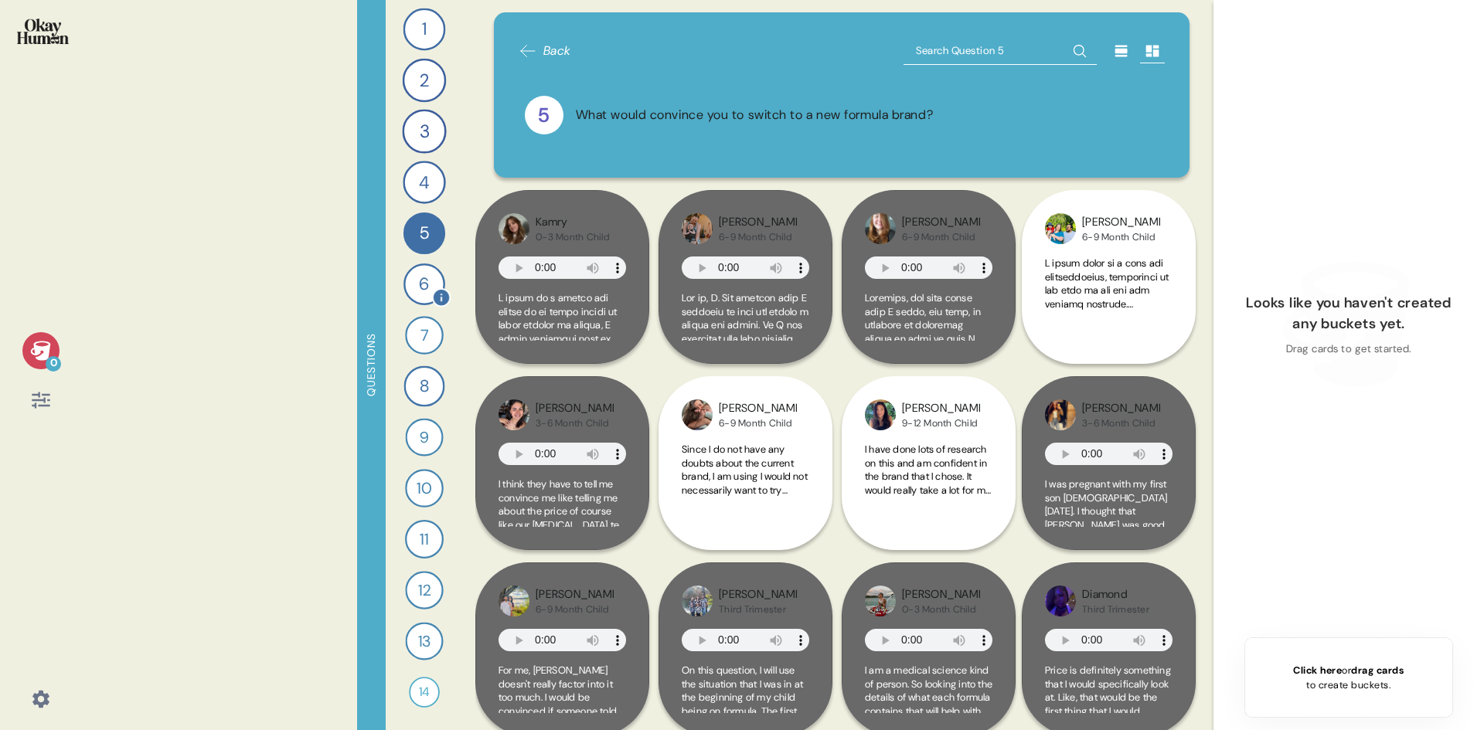
click at [422, 274] on div "6" at bounding box center [424, 285] width 42 height 42
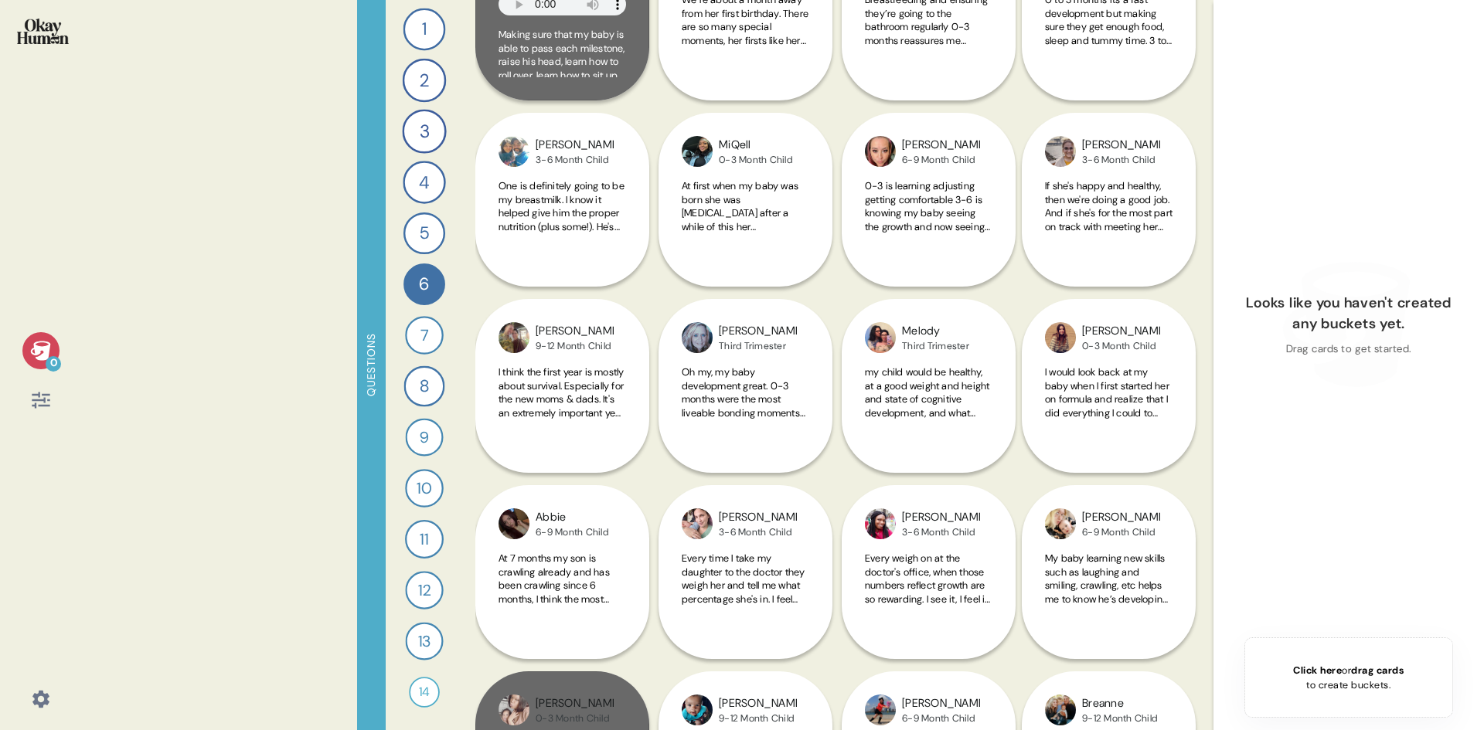
scroll to position [1932, 0]
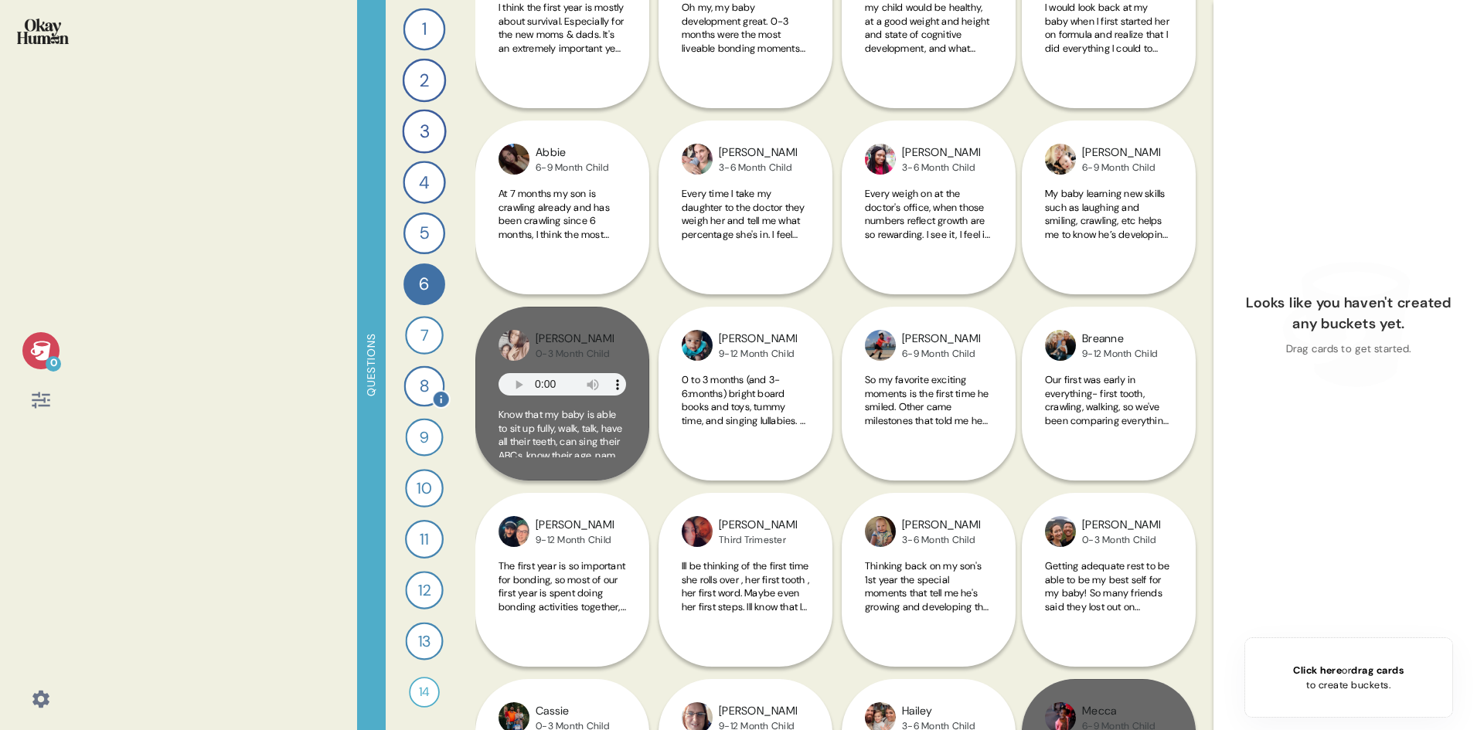
click at [413, 383] on div "8" at bounding box center [424, 386] width 41 height 41
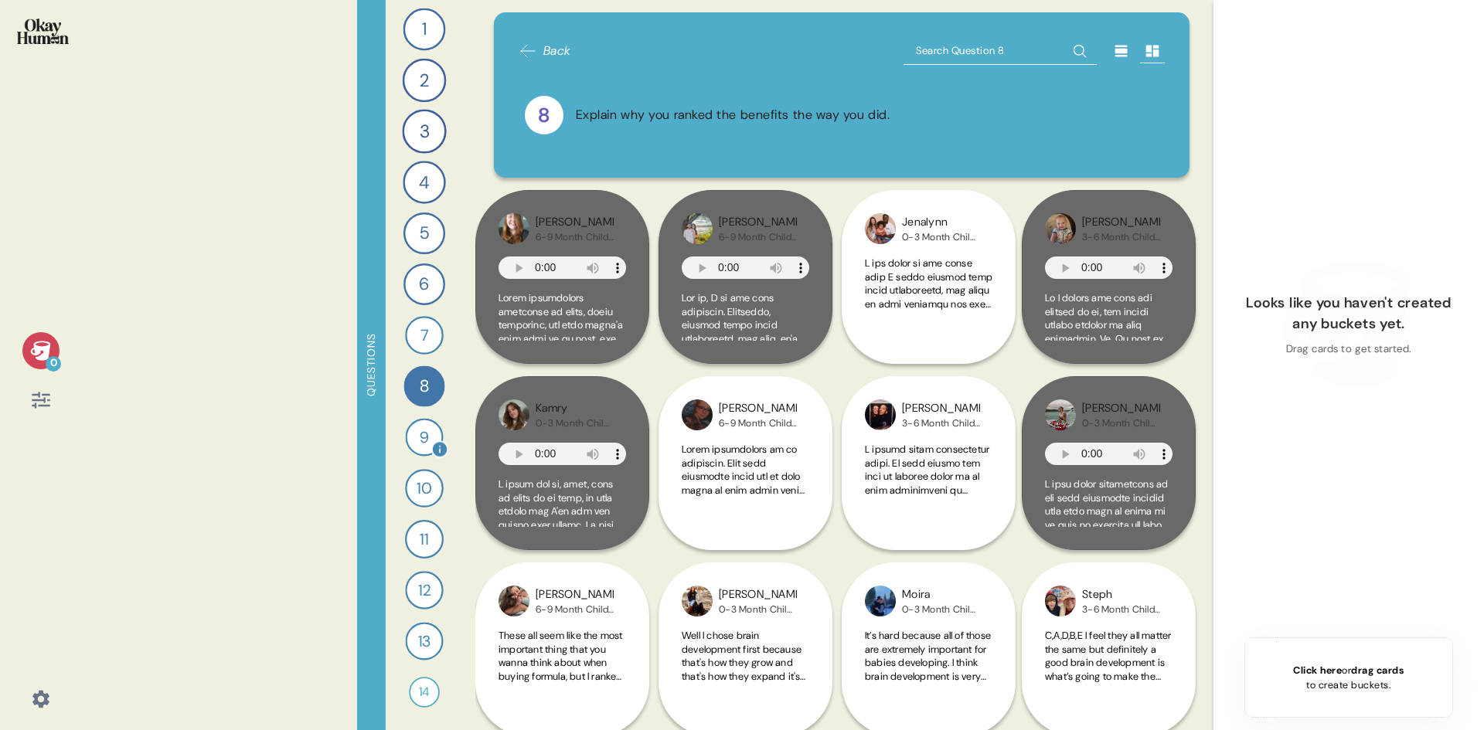
click at [418, 437] on div "9" at bounding box center [424, 437] width 38 height 38
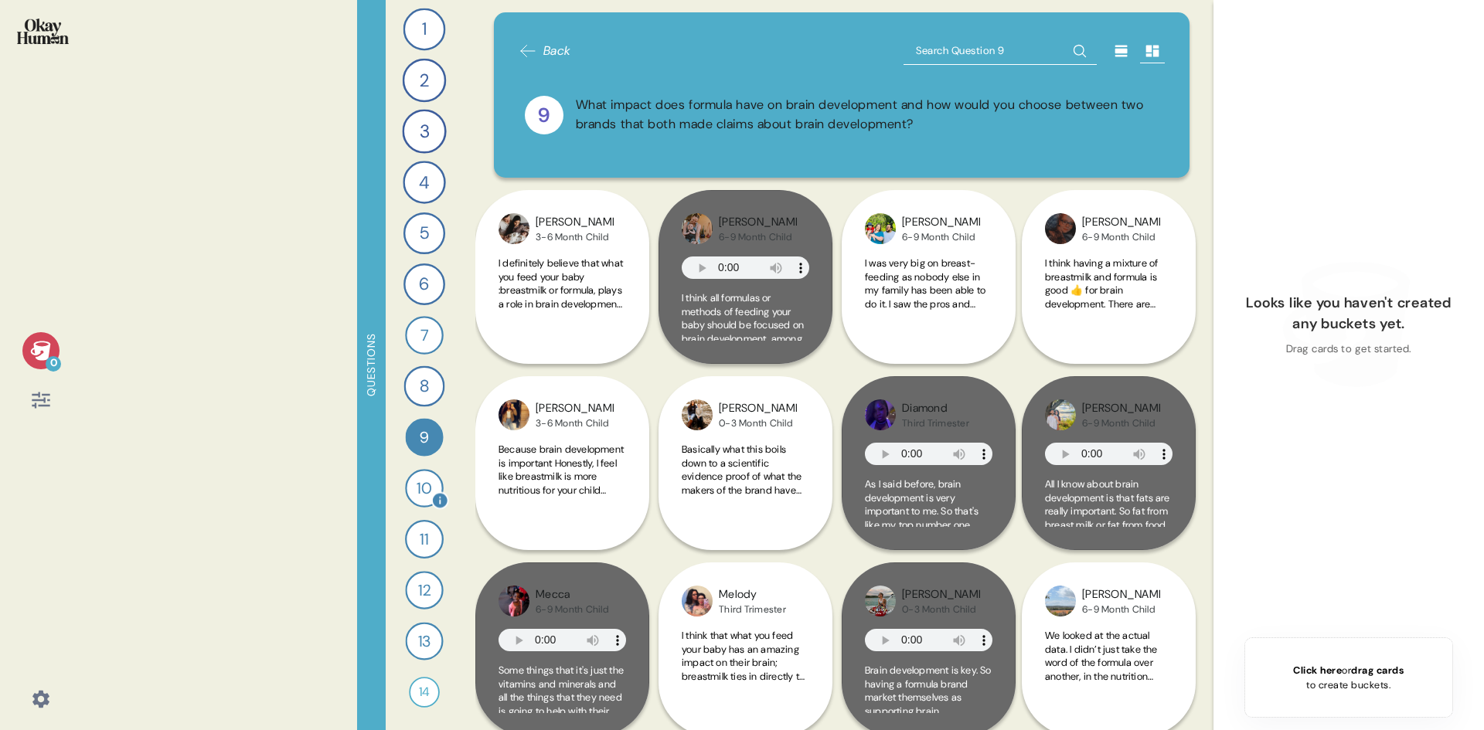
click at [410, 472] on div "10 Have you heard of MFGM and what, if anything, do you know about it? 149 Resp…" at bounding box center [424, 488] width 34 height 34
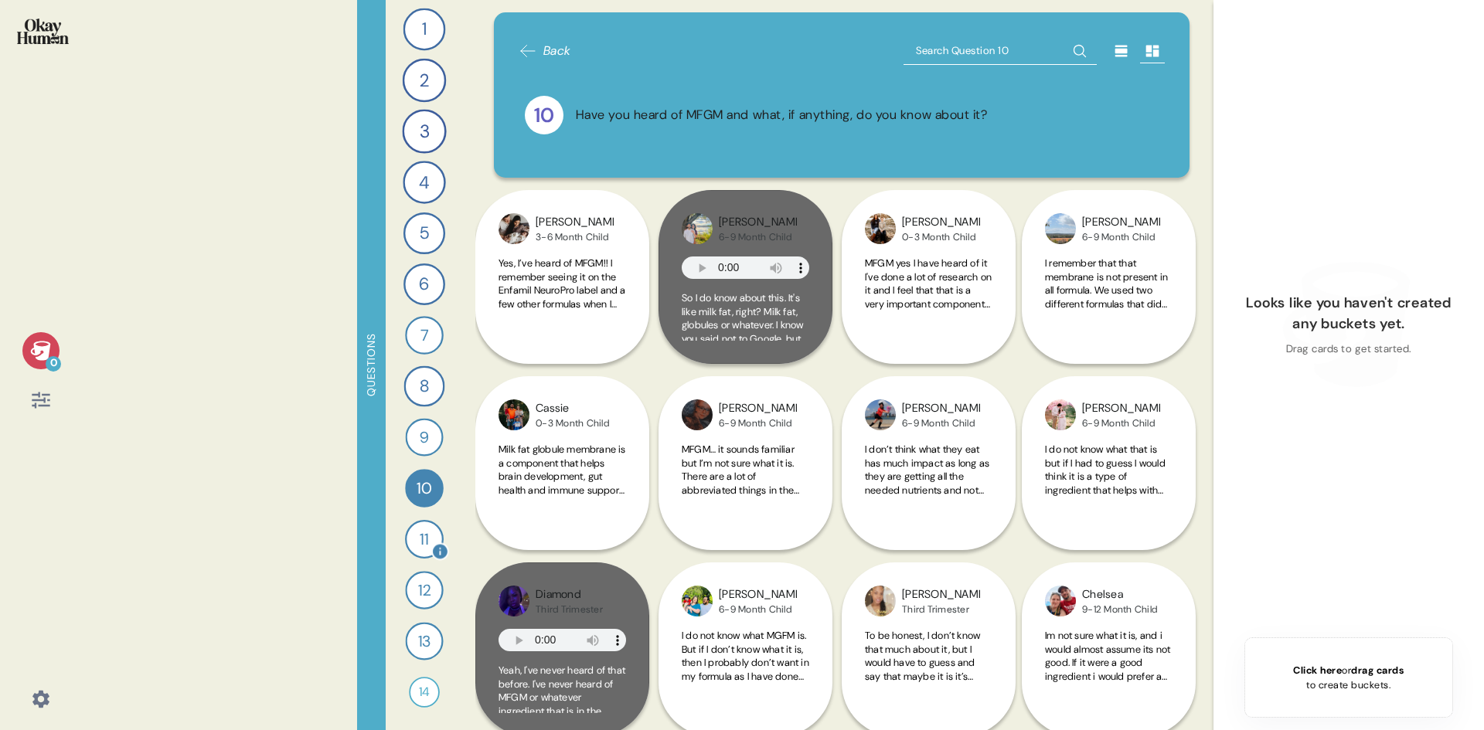
click at [411, 527] on div "11" at bounding box center [424, 539] width 39 height 39
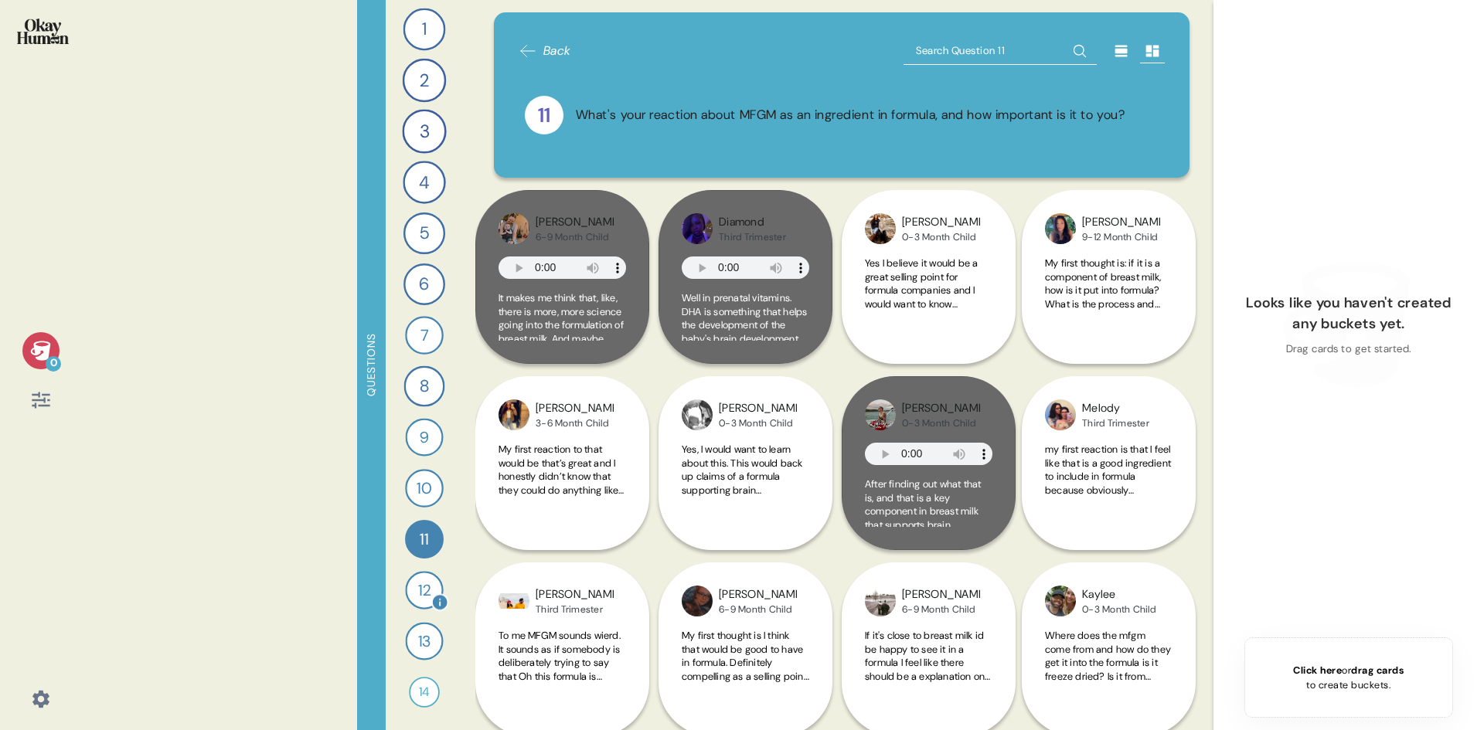
click at [420, 595] on div "12" at bounding box center [424, 590] width 38 height 38
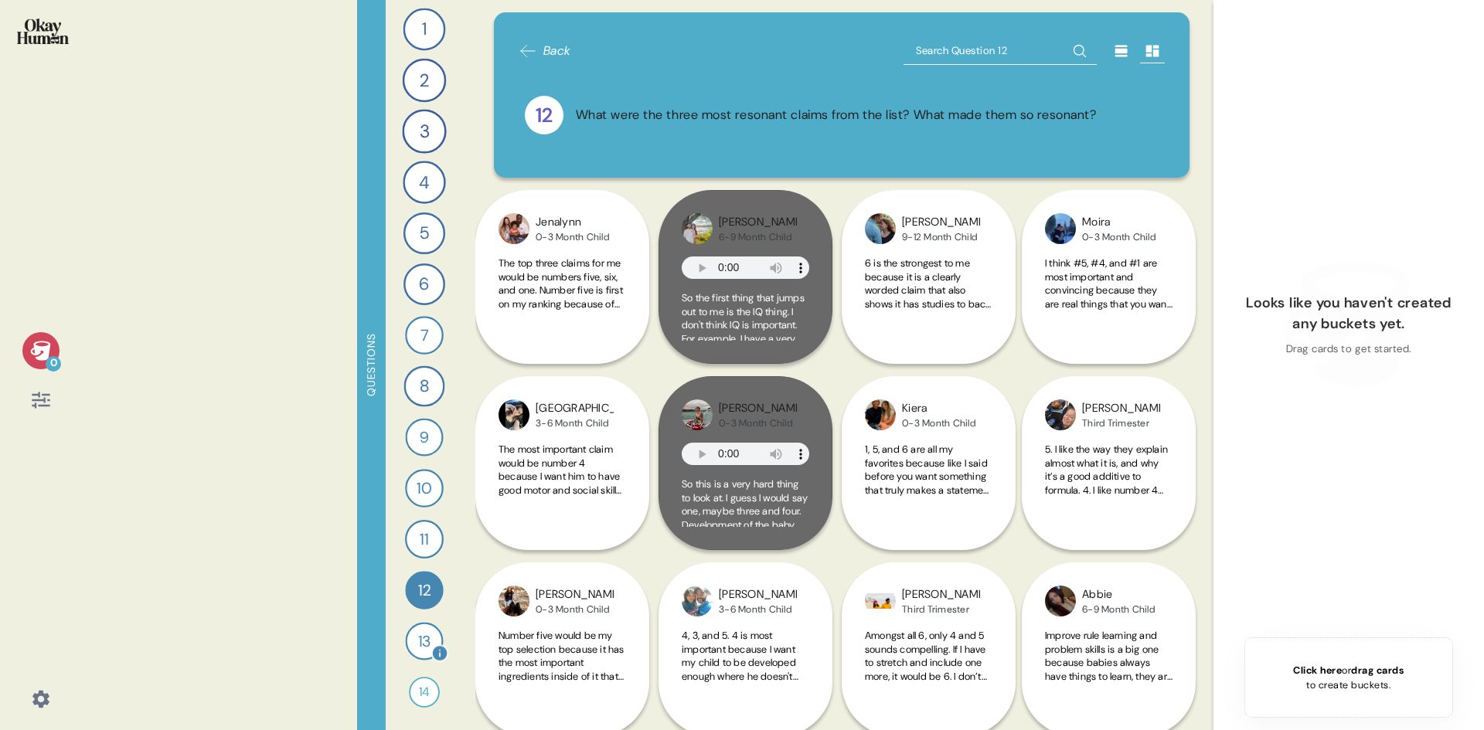
click at [421, 636] on div "13" at bounding box center [424, 641] width 38 height 38
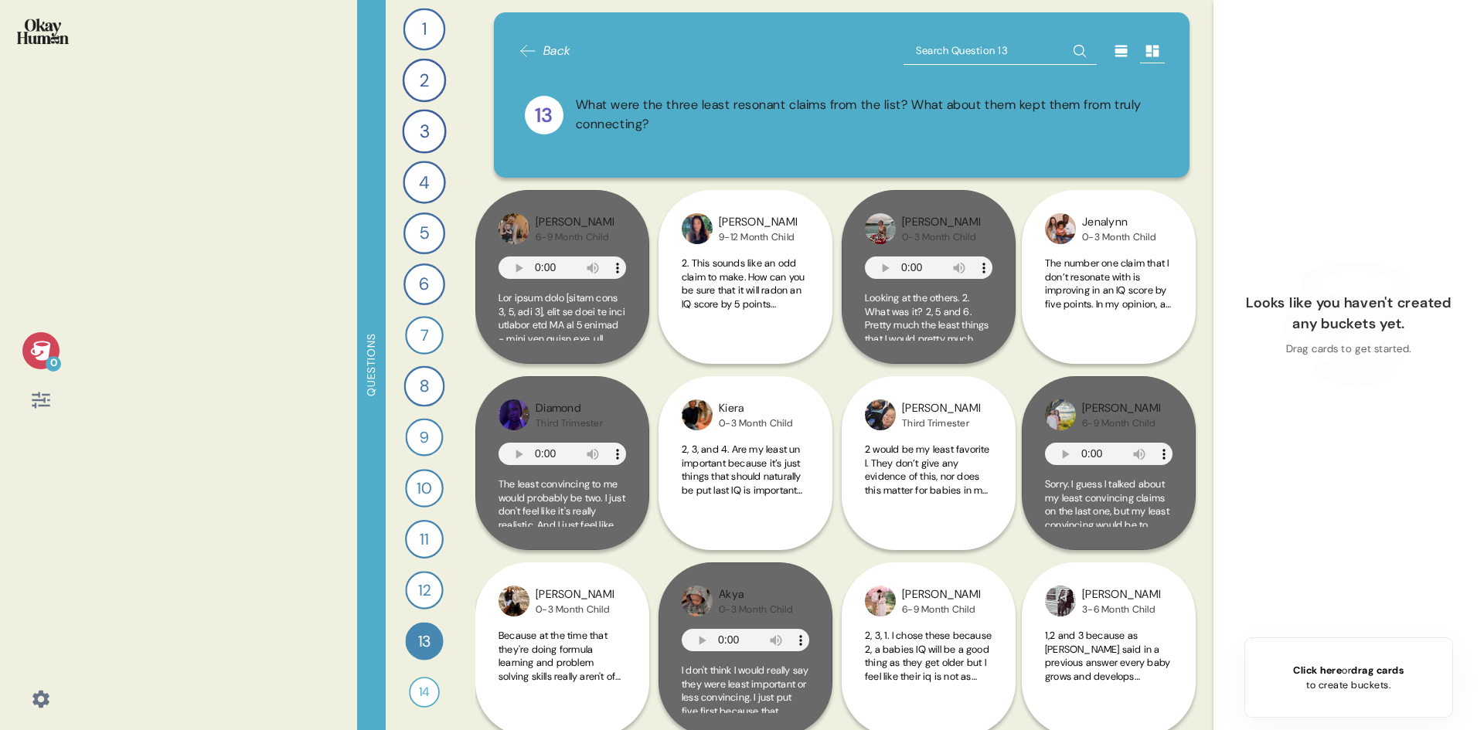
click at [407, 680] on div "14 Pretend you're an ad executive for an infant formula brand. Come up with the…" at bounding box center [424, 693] width 34 height 34
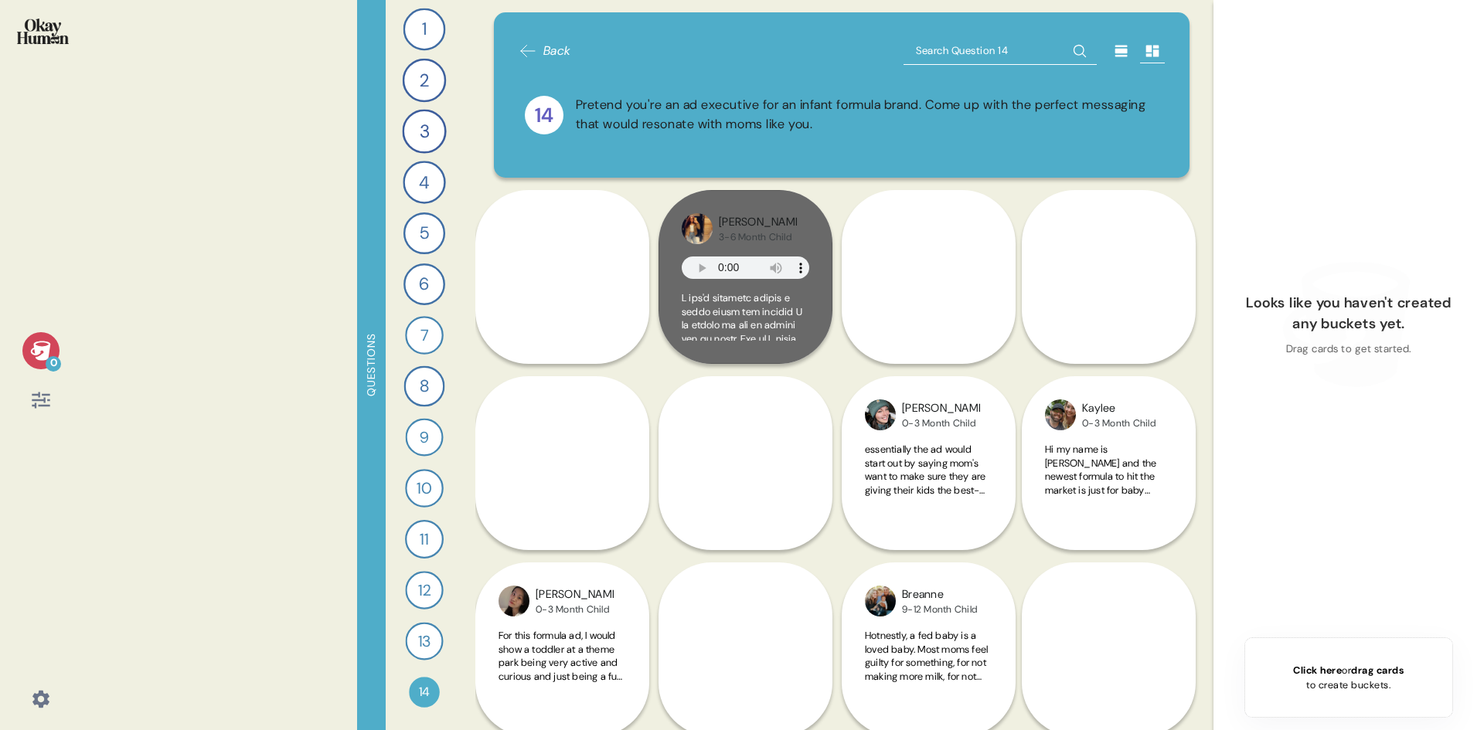
click at [422, 301] on div "6" at bounding box center [424, 285] width 42 height 42
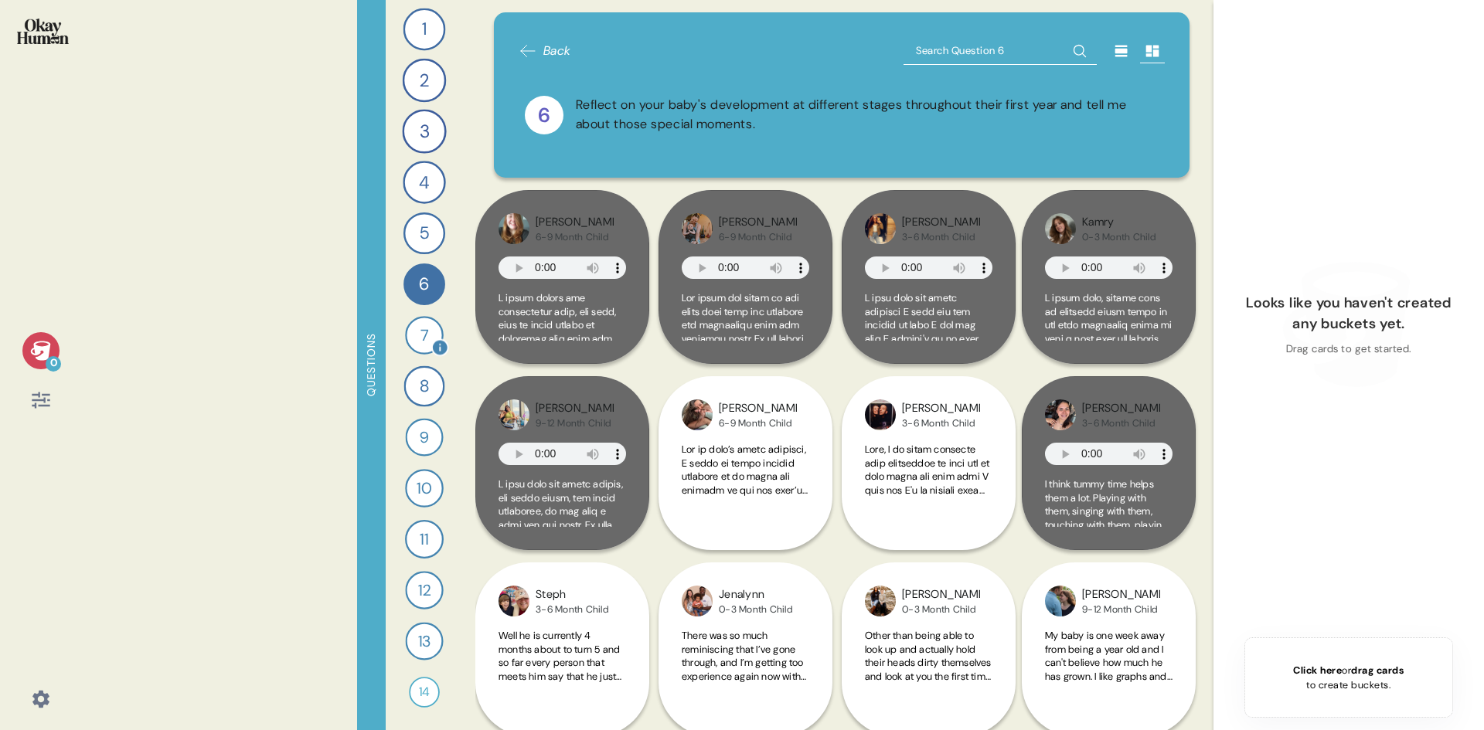
click at [417, 344] on div "7" at bounding box center [424, 335] width 39 height 39
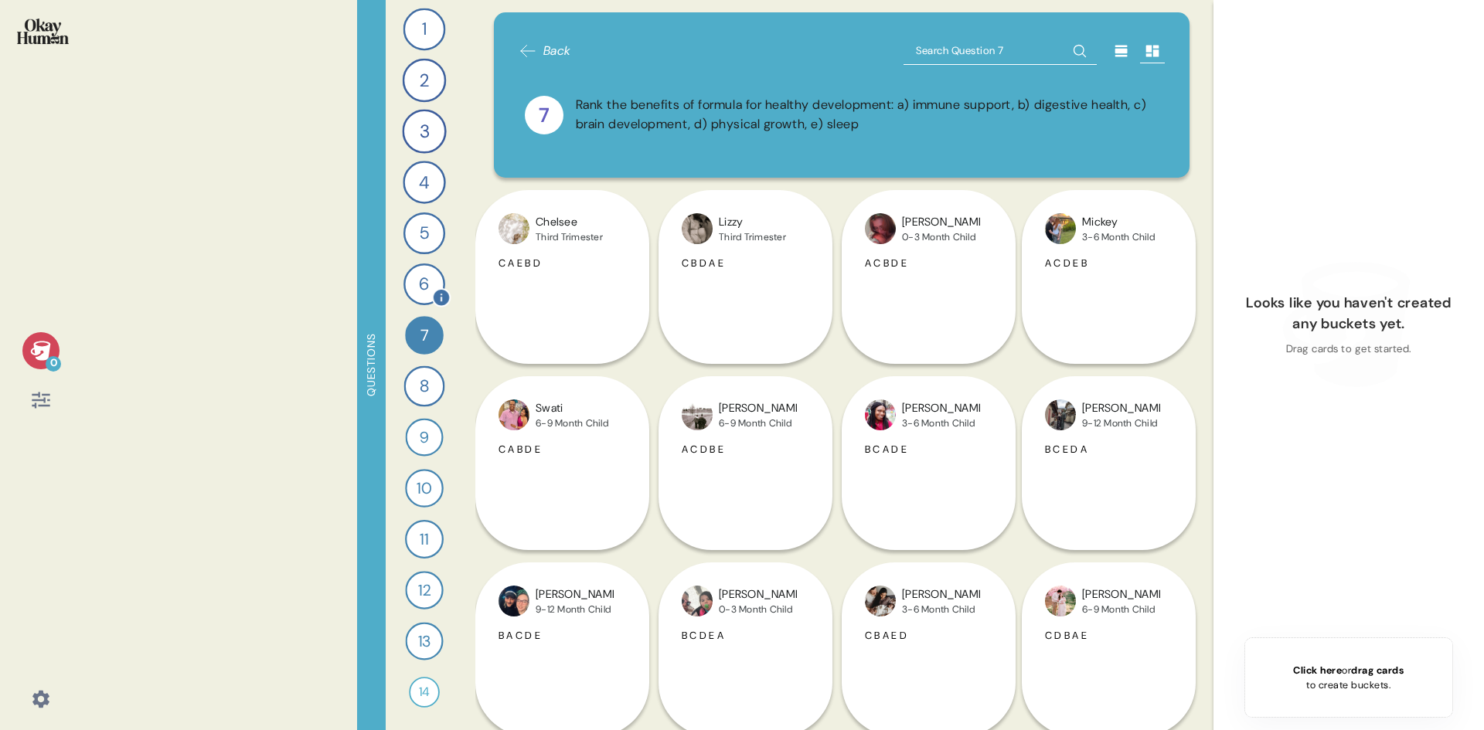
click at [431, 275] on div "6" at bounding box center [424, 285] width 42 height 42
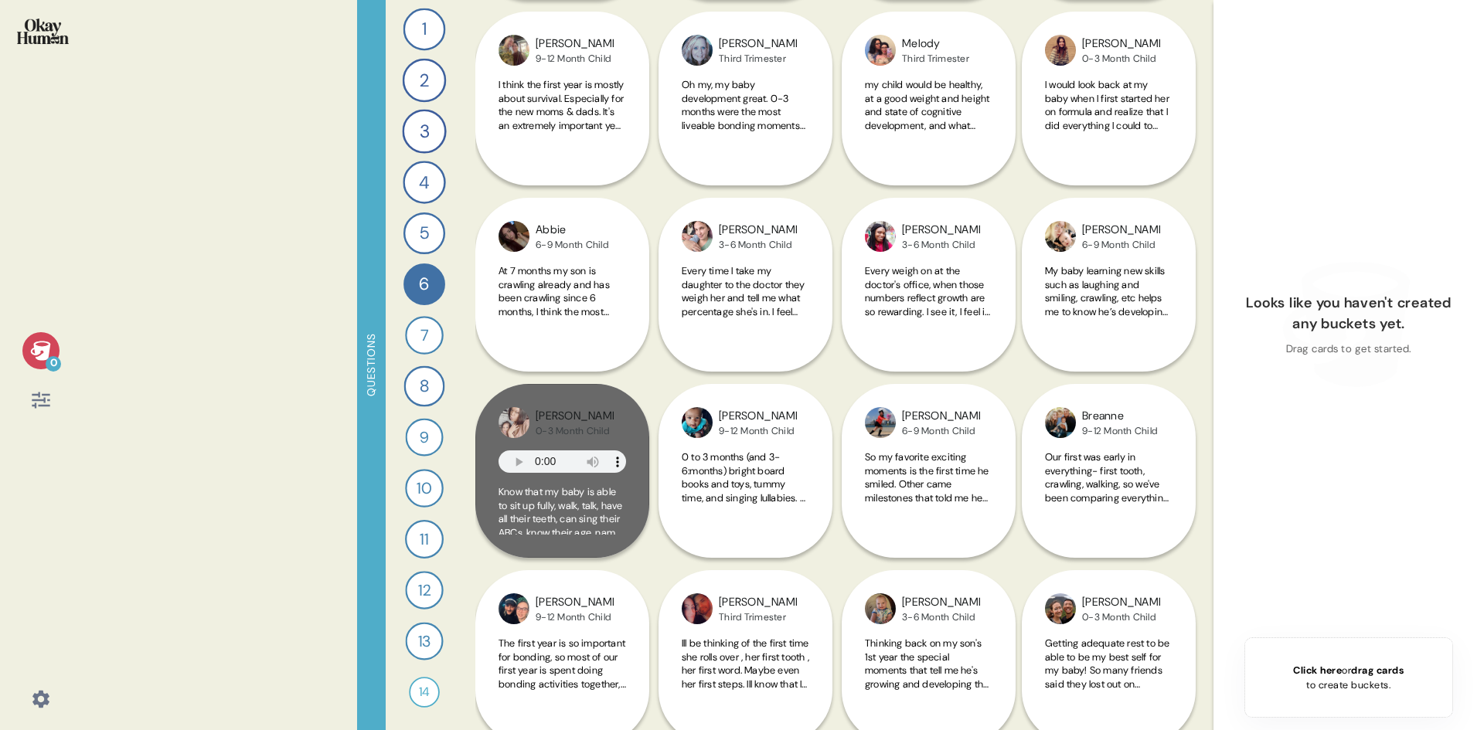
scroll to position [2319, 0]
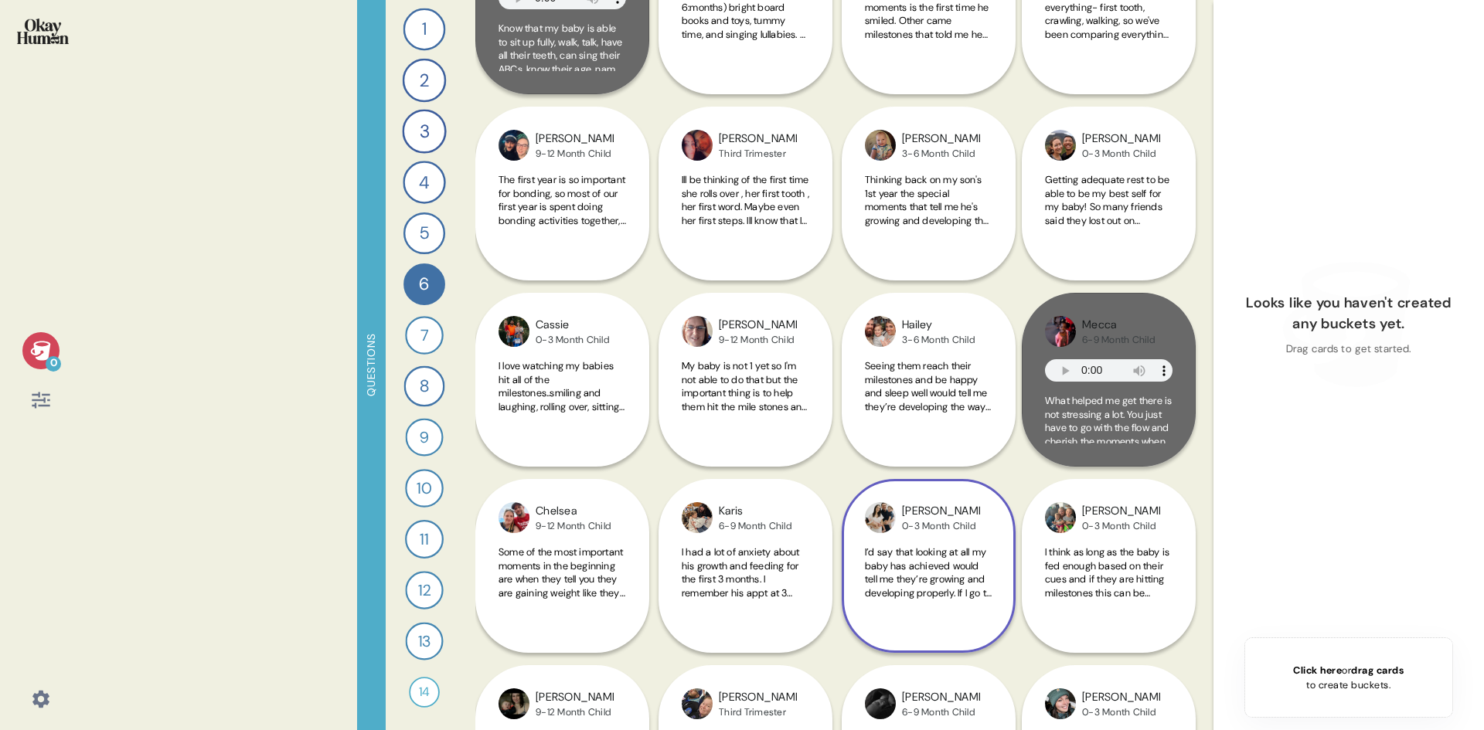
click at [960, 605] on div "I’d say that looking at all my baby has achieved would tell me they’re growing …" at bounding box center [929, 582] width 128 height 72
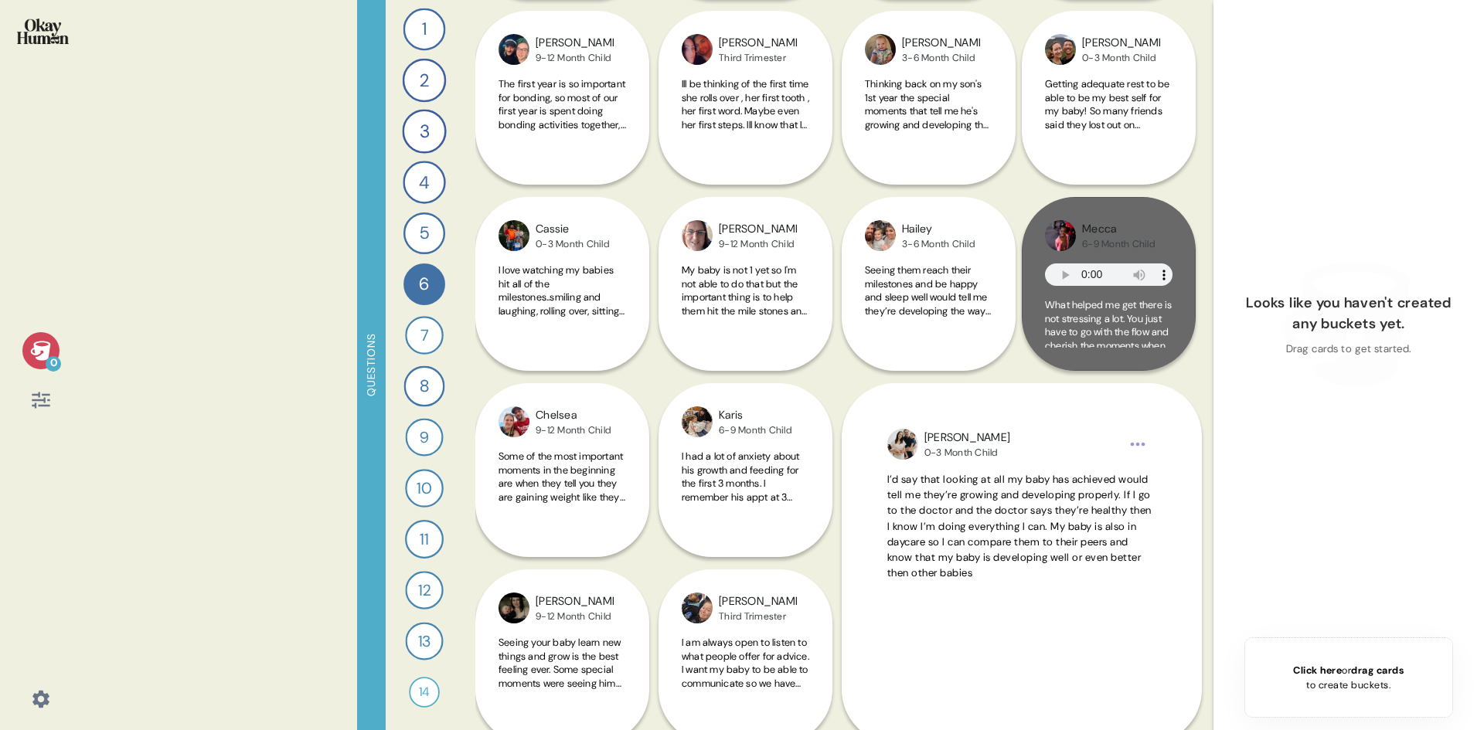
scroll to position [2628, 0]
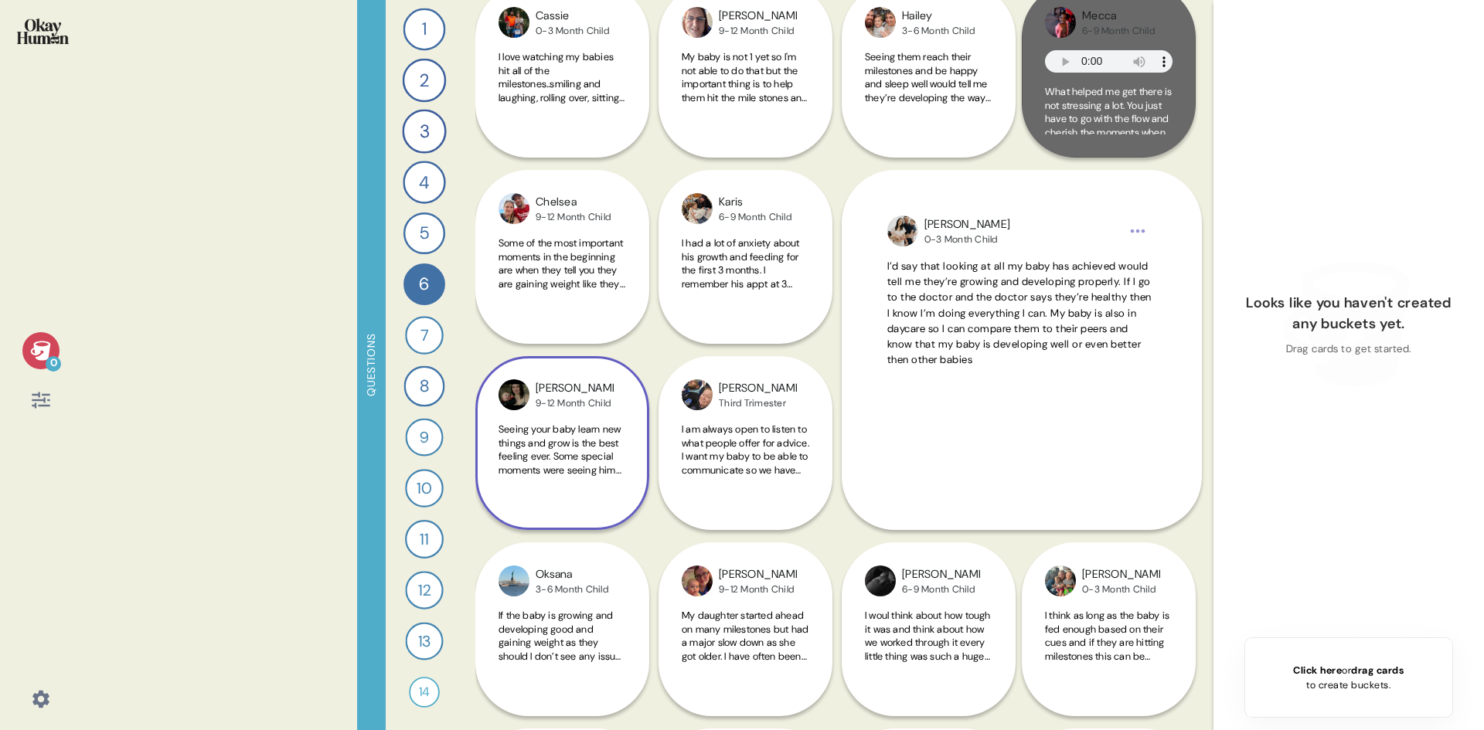
click at [614, 488] on div "Seeing your baby learn new things and grow is the best feeling ever. Some speci…" at bounding box center [563, 459] width 128 height 72
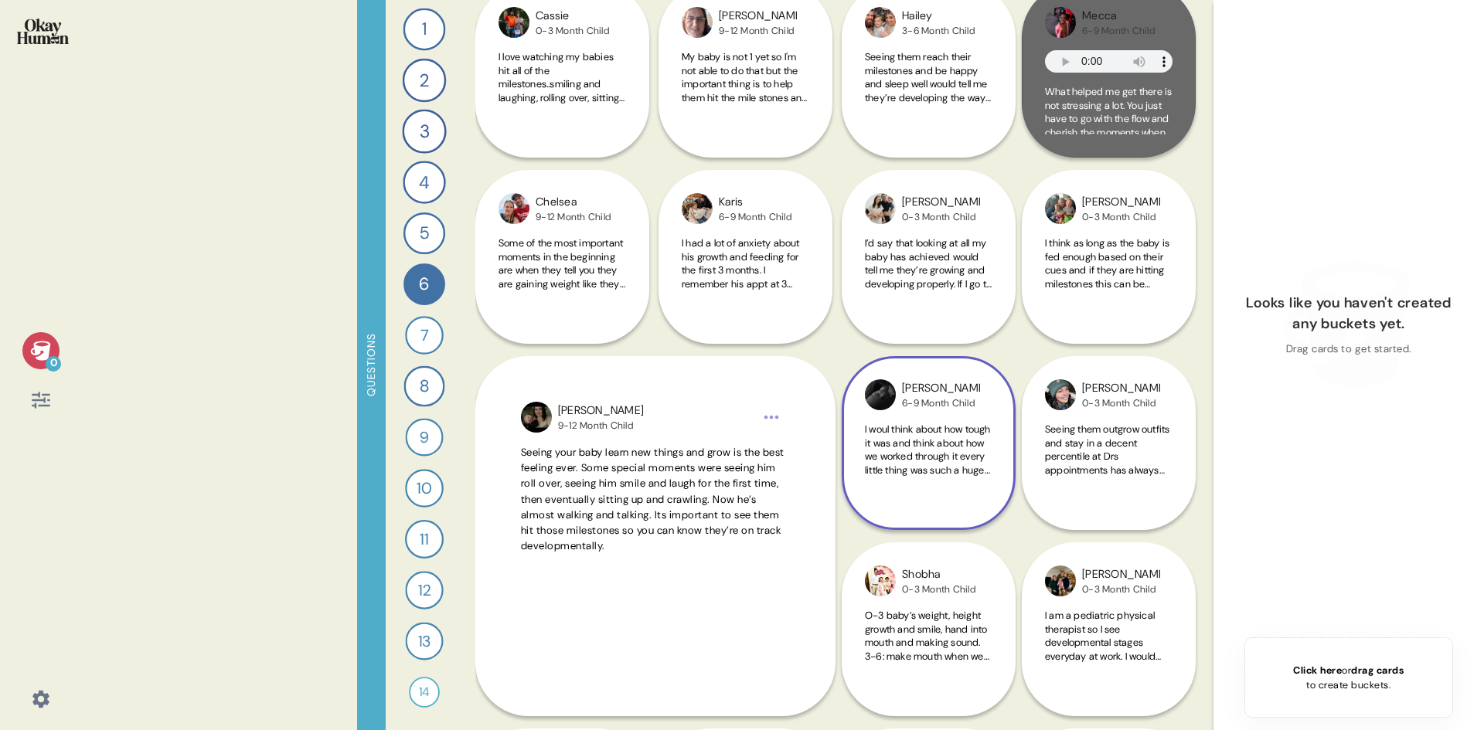
click at [976, 473] on span "I woul think about how tough it was and think about how we worked through it ev…" at bounding box center [929, 450] width 128 height 54
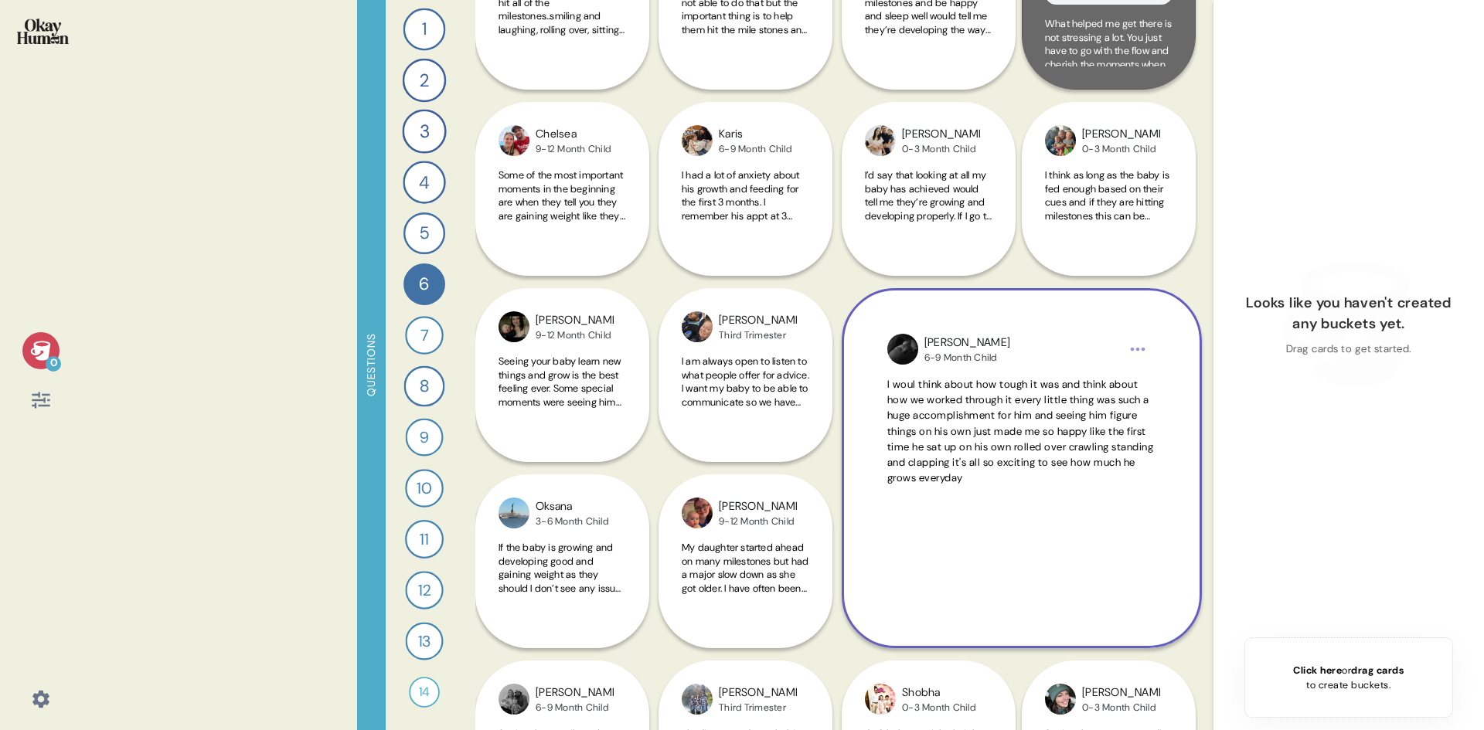
scroll to position [2782, 0]
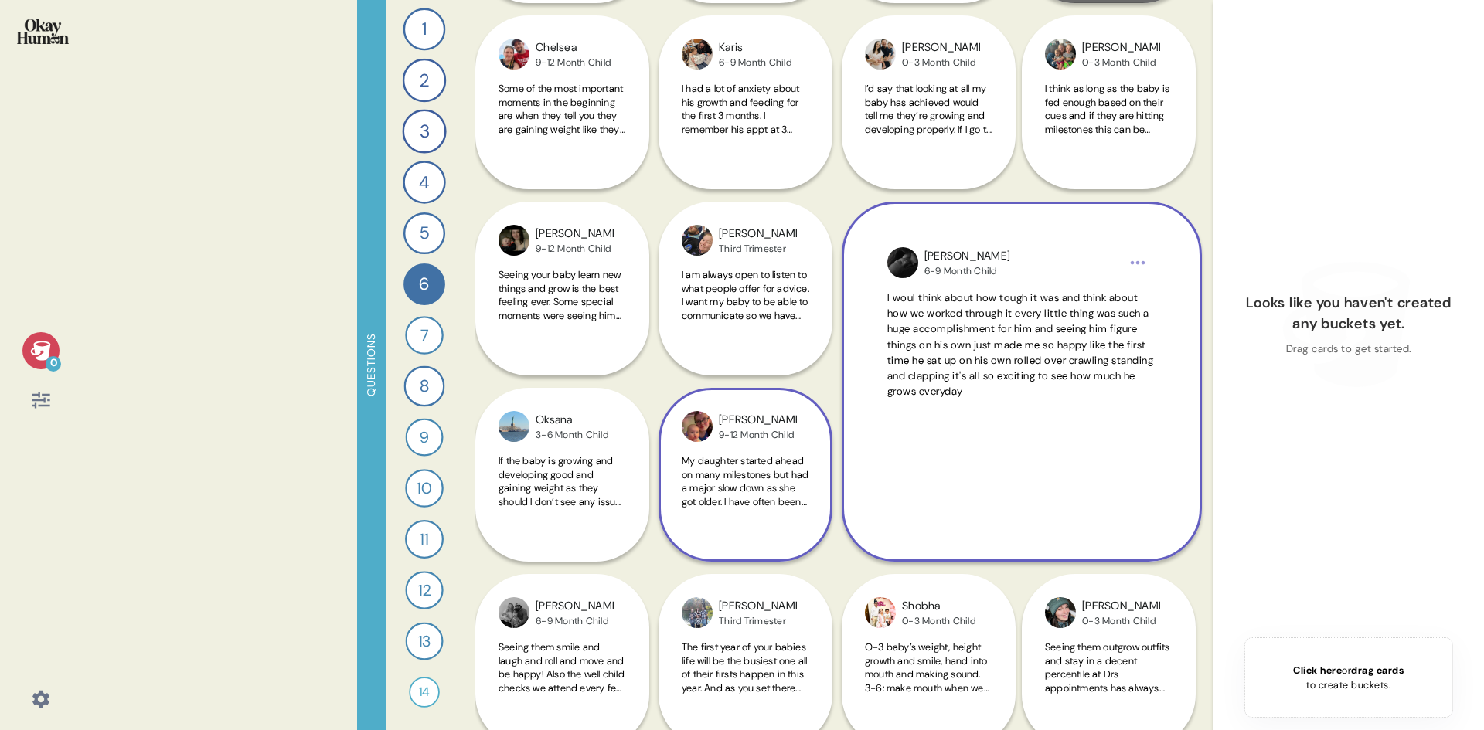
click at [765, 523] on div "My daughter started ahead on many milestones but had a major slow down as she g…" at bounding box center [746, 490] width 128 height 72
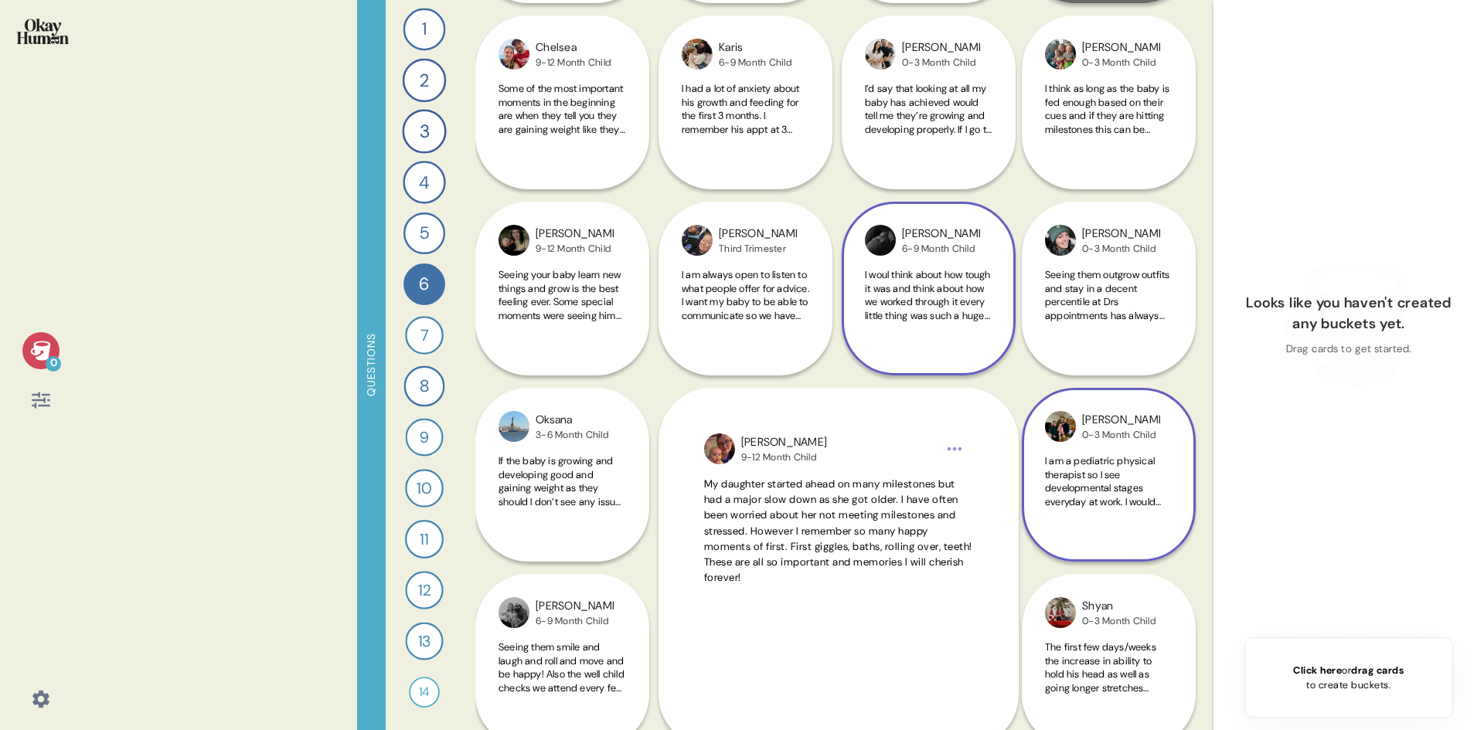
click at [1118, 495] on span "I am a pediatric physical therapist so I see developmental stages everyday at w…" at bounding box center [1108, 542] width 126 height 176
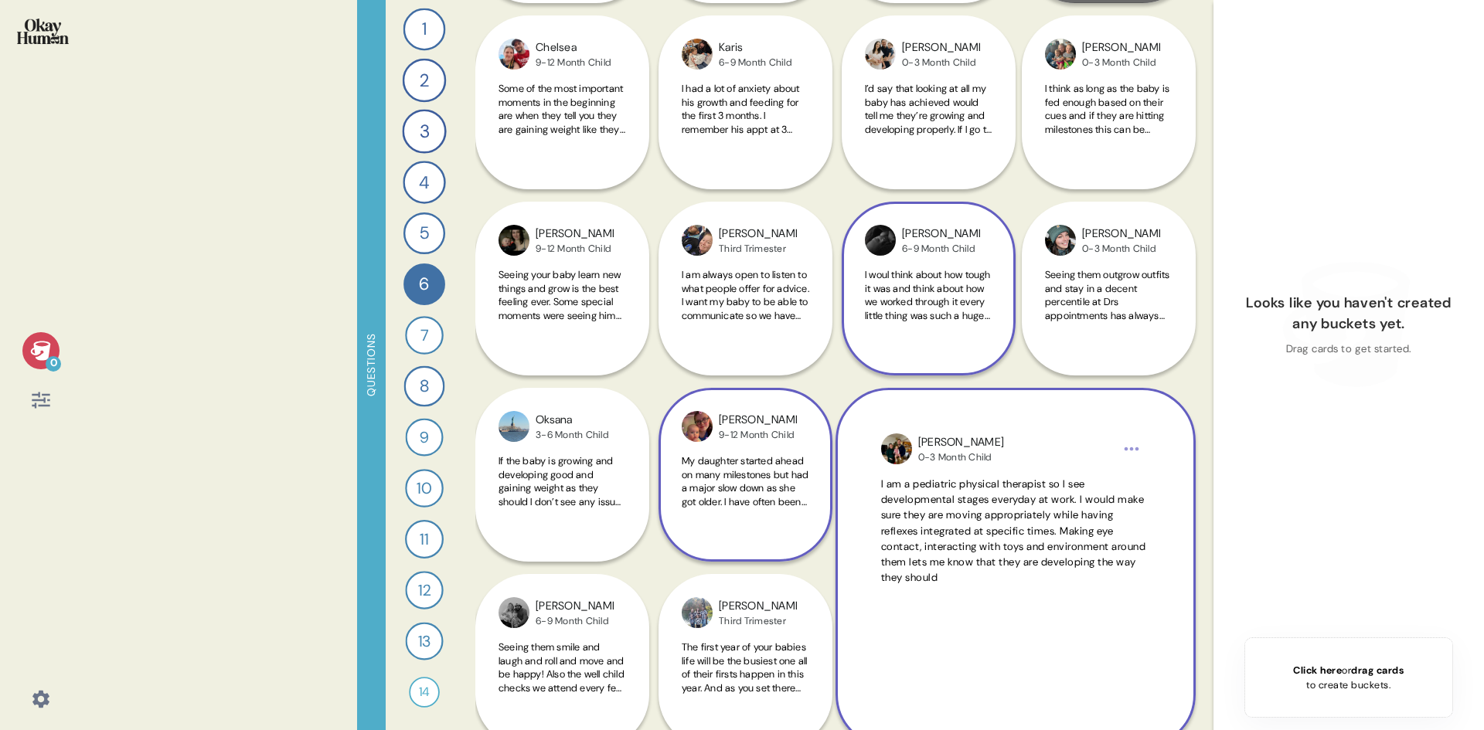
click at [783, 466] on span "My daughter started ahead on many milestones but had a major slow down as she g…" at bounding box center [746, 481] width 128 height 54
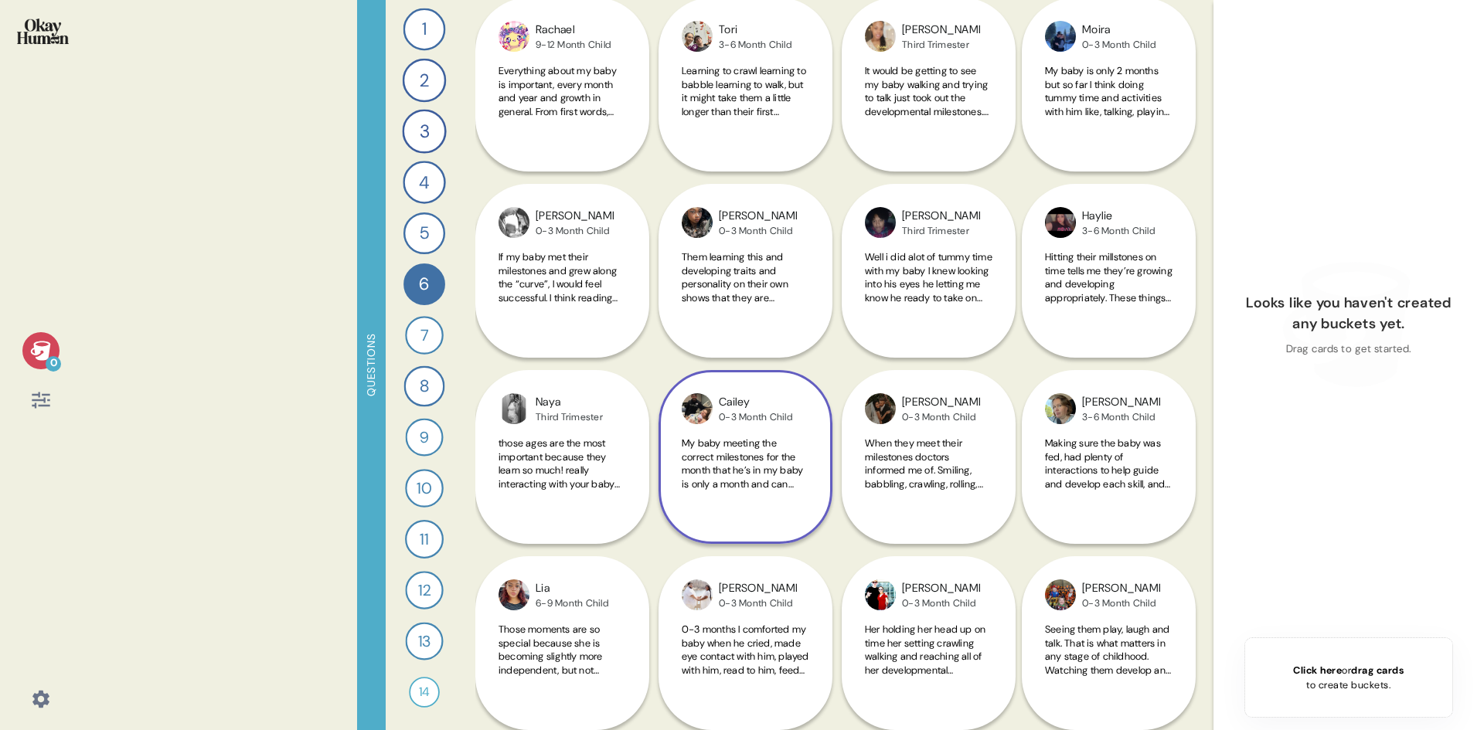
scroll to position [4869, 0]
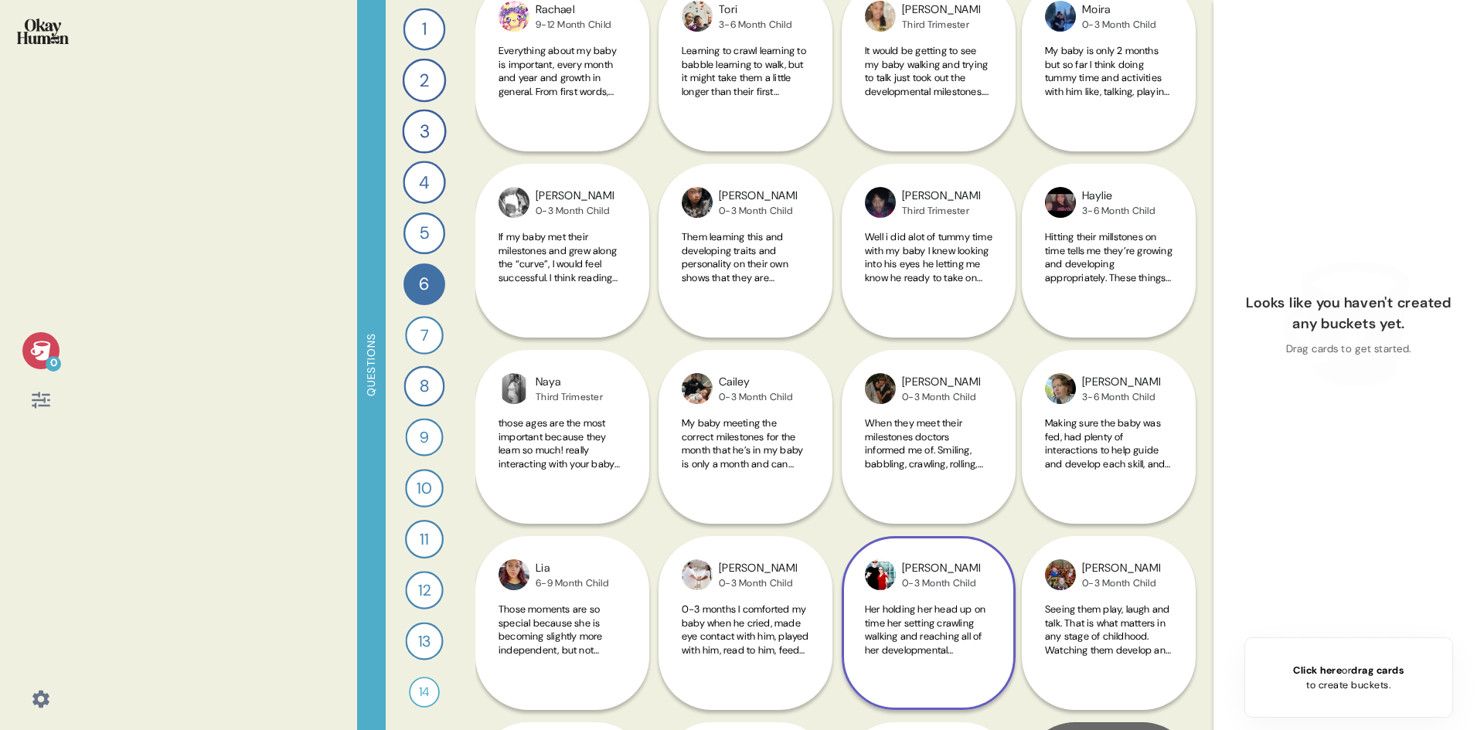
click at [951, 562] on div "[PERSON_NAME]" at bounding box center [941, 568] width 78 height 17
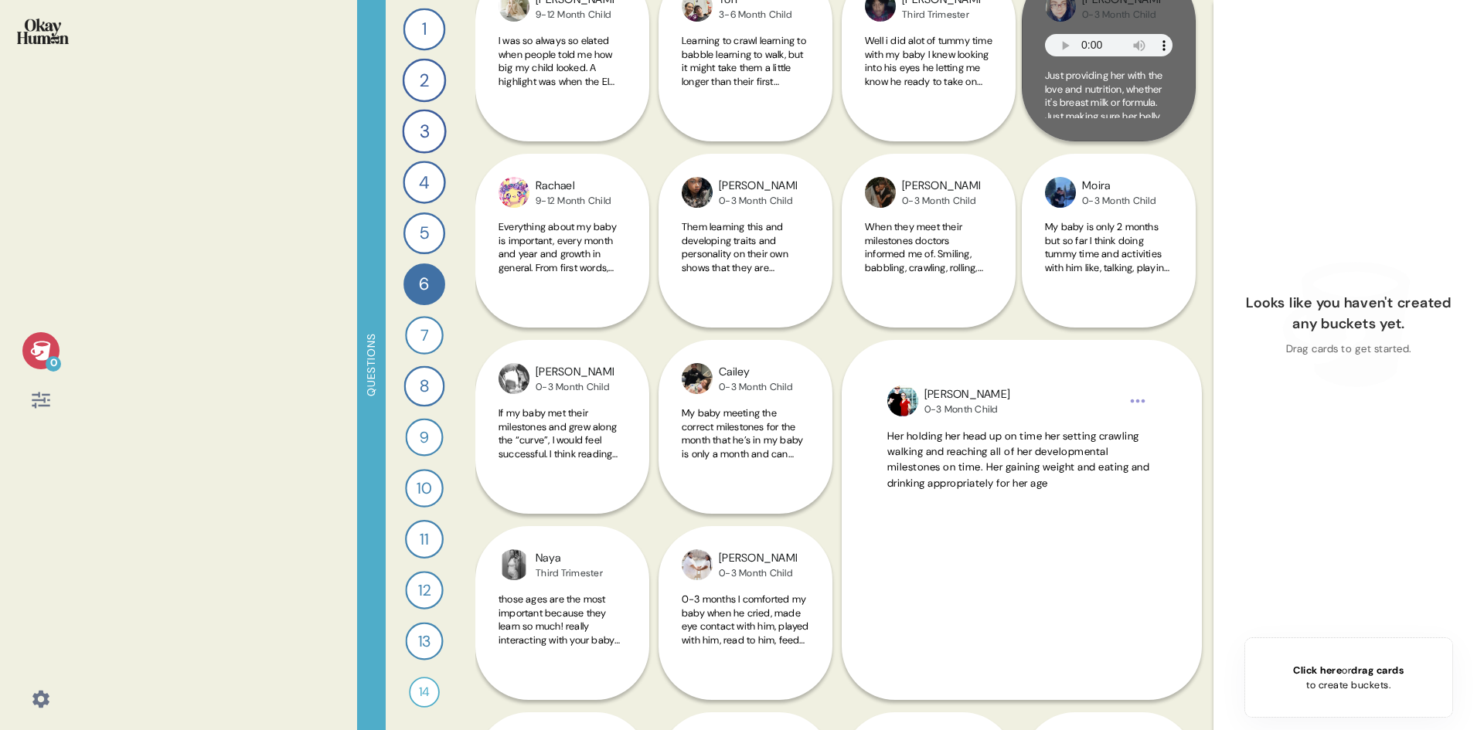
scroll to position [5038, 0]
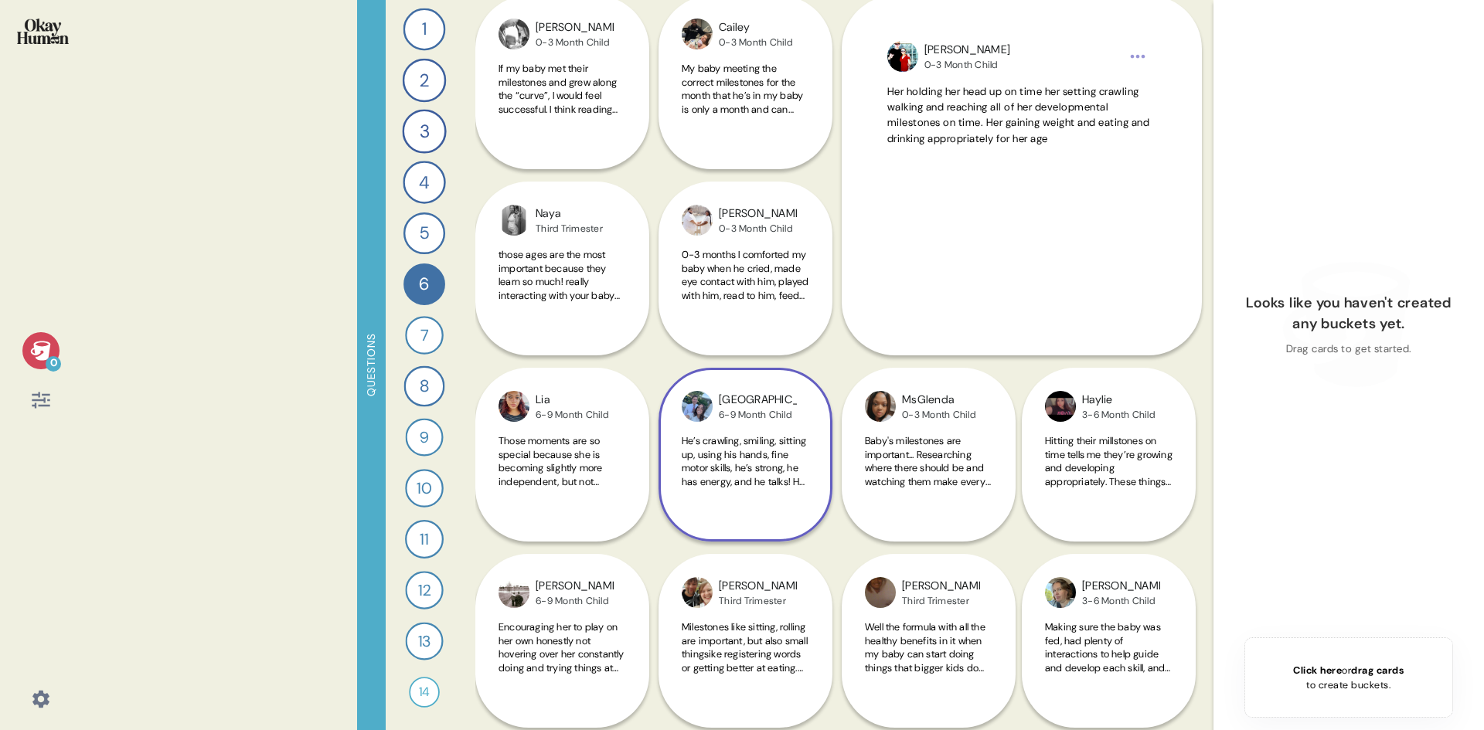
click at [705, 495] on div "He’s crawling, smiling, sitting up, using his hands, fine motor skills, he’s st…" at bounding box center [746, 470] width 128 height 72
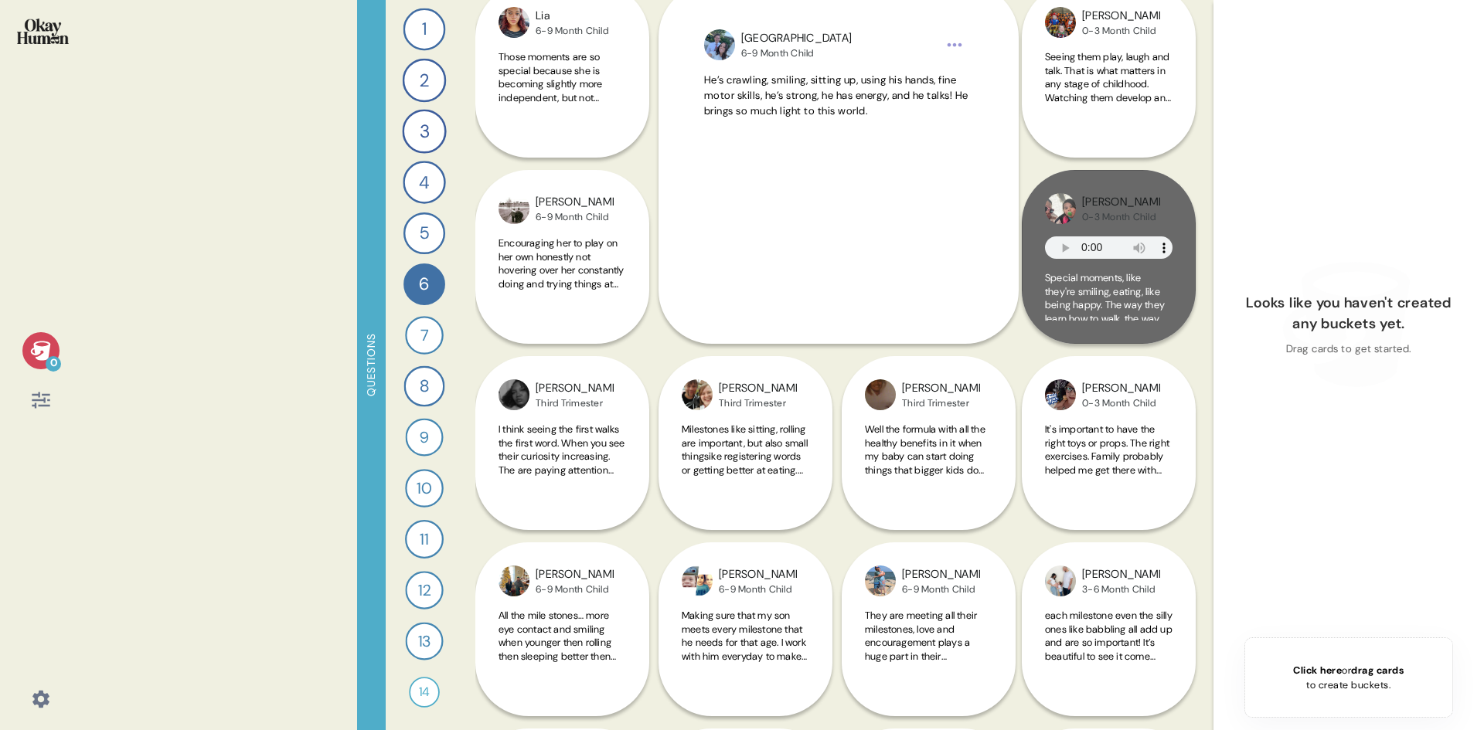
scroll to position [5424, 0]
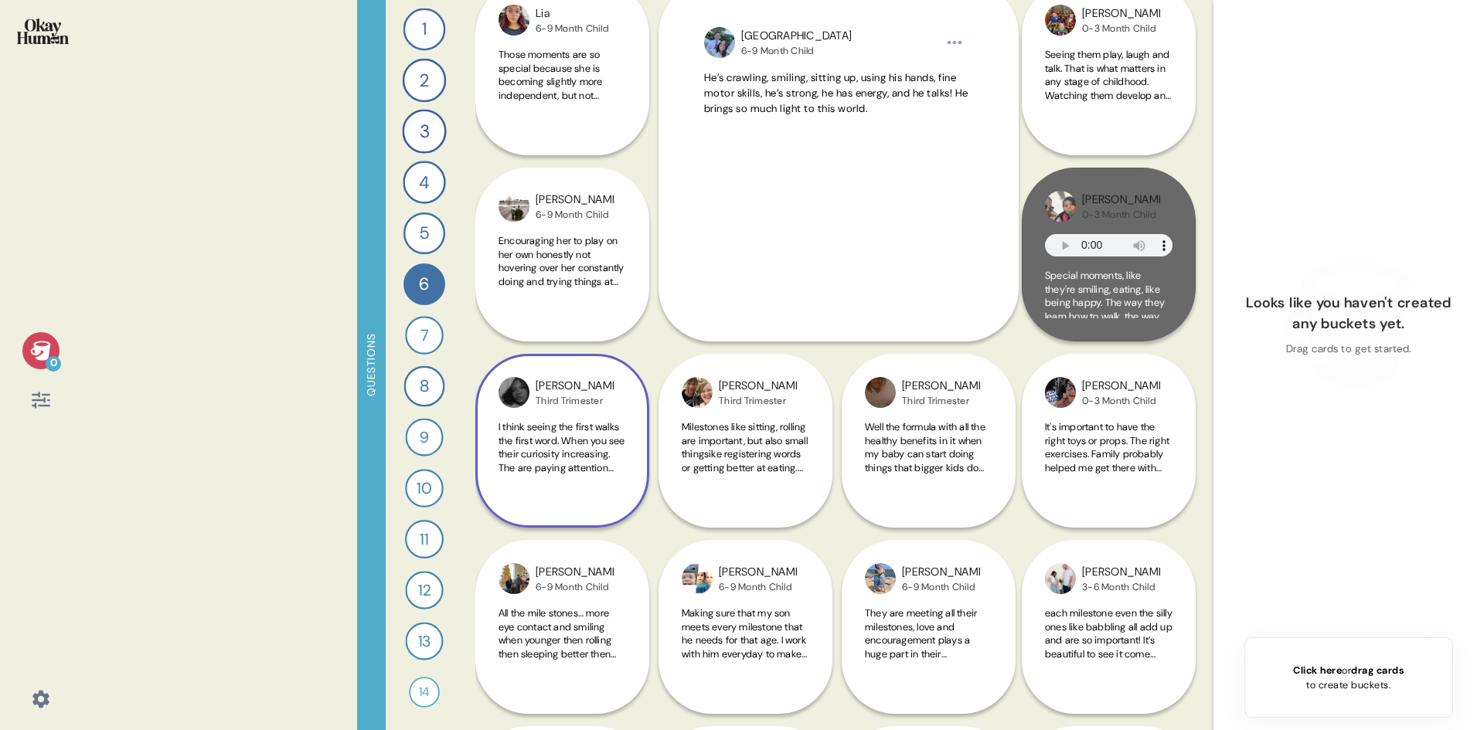
click at [618, 446] on span "I think seeing the first walks the first word. When you see their curiosity inc…" at bounding box center [562, 453] width 127 height 67
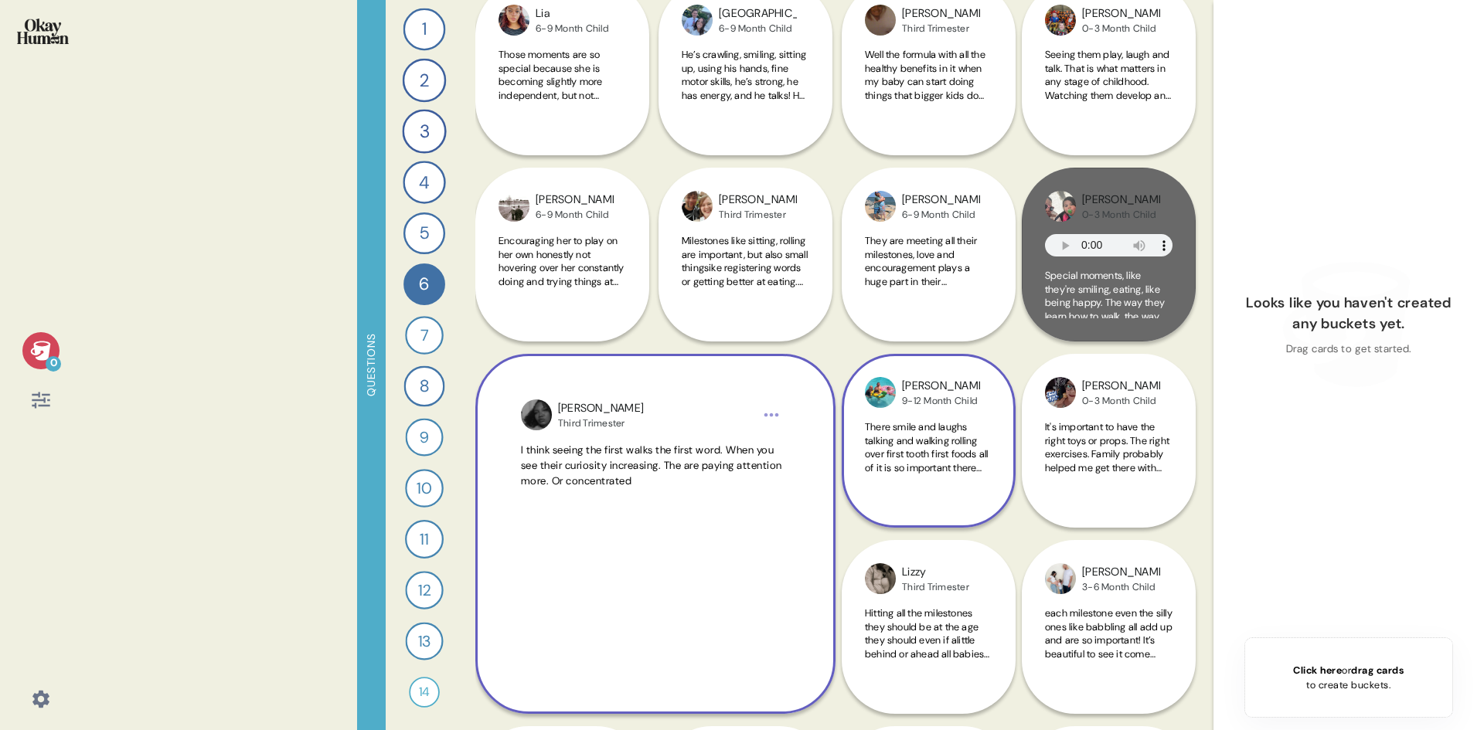
click at [939, 434] on span "There smile and laughs talking and walking rolling over first tooth first foods…" at bounding box center [926, 453] width 123 height 67
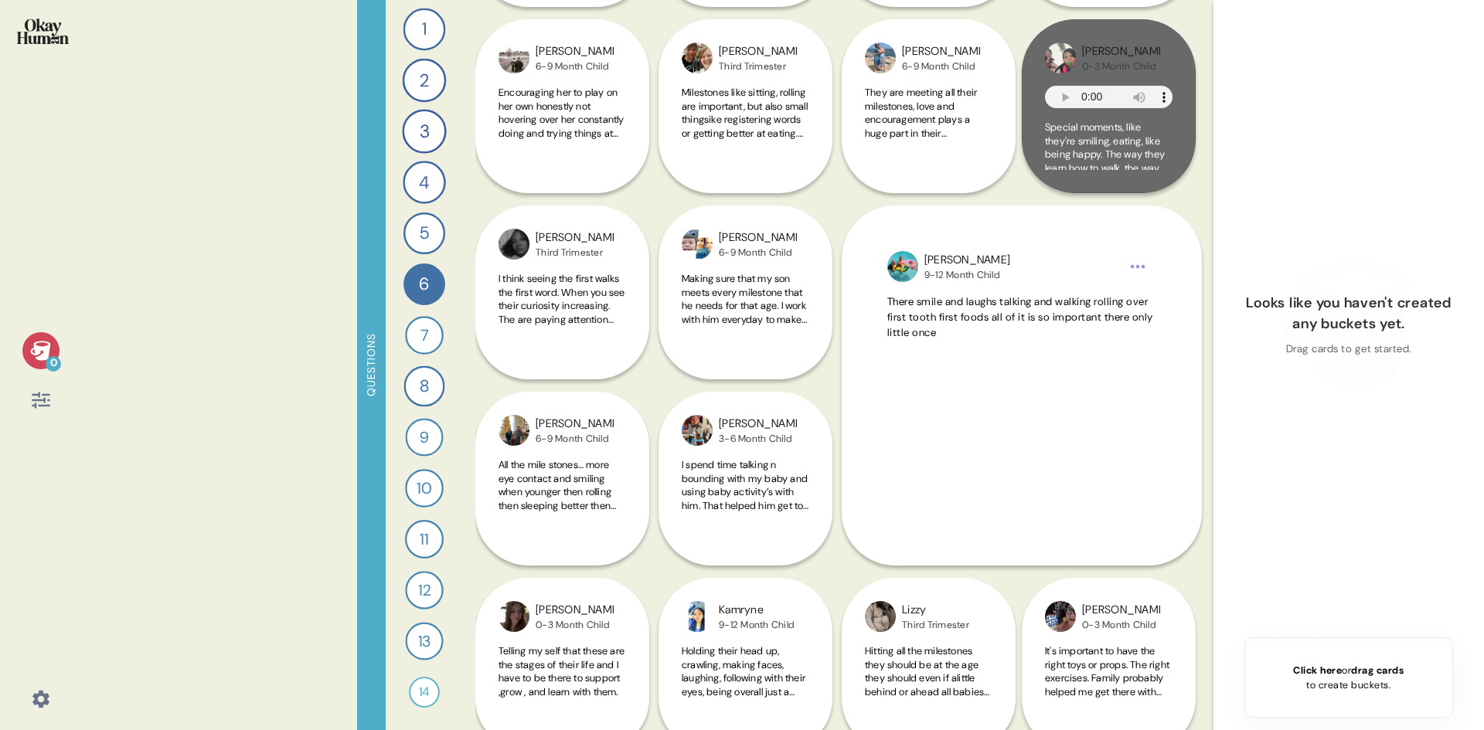
scroll to position [5579, 0]
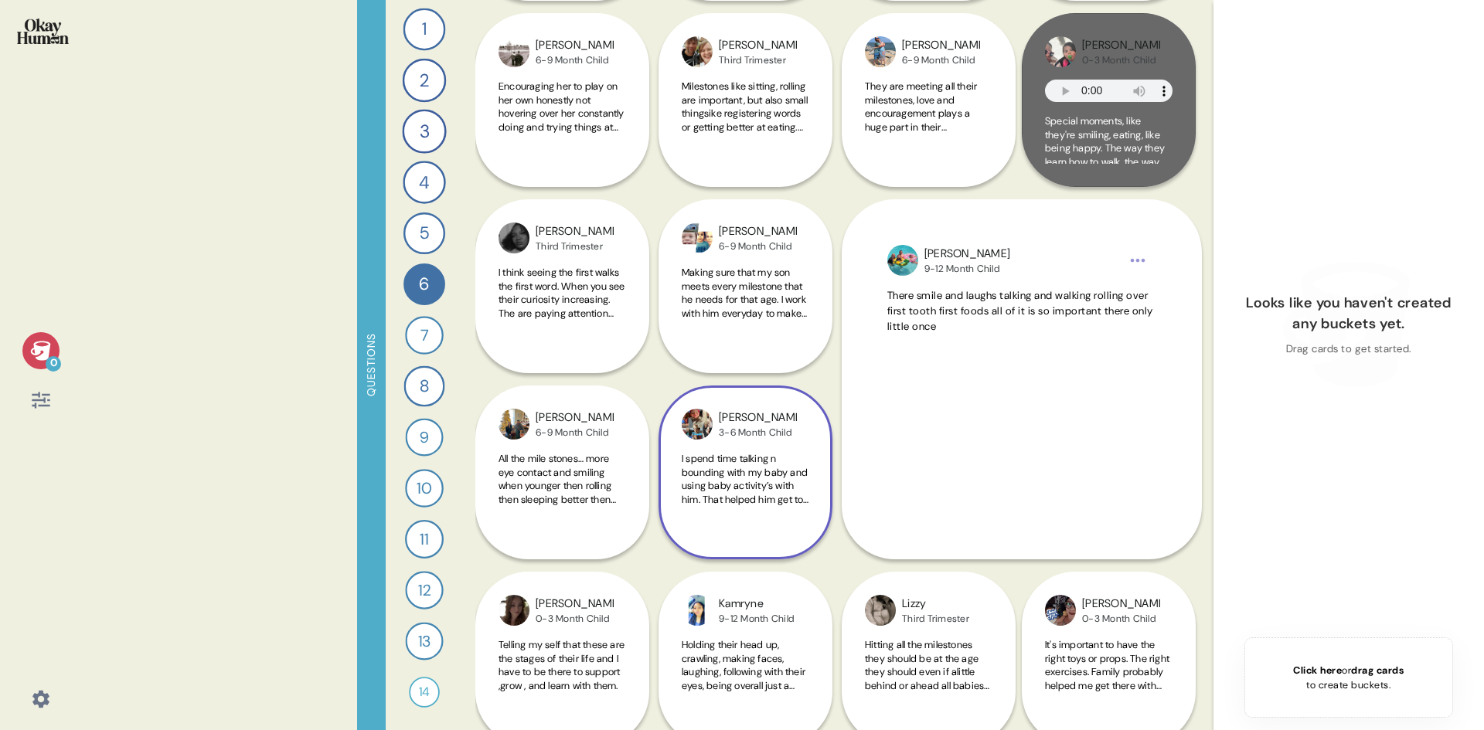
click at [757, 459] on span "I spend time talking n bounding with my baby and using baby activity’s with him…" at bounding box center [745, 485] width 127 height 67
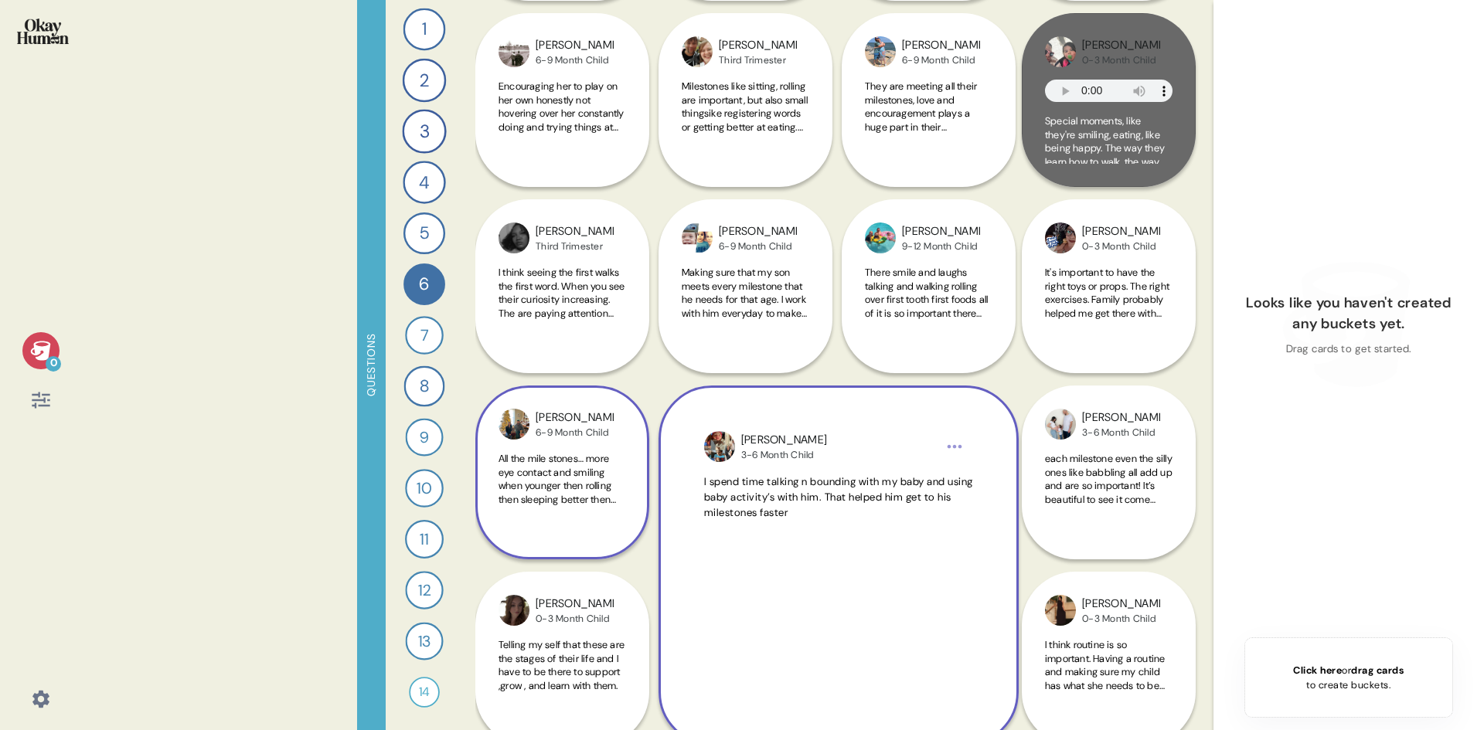
click at [599, 455] on span "All the mile stones… more eye contact and smiling when younger then rolling the…" at bounding box center [557, 485] width 117 height 67
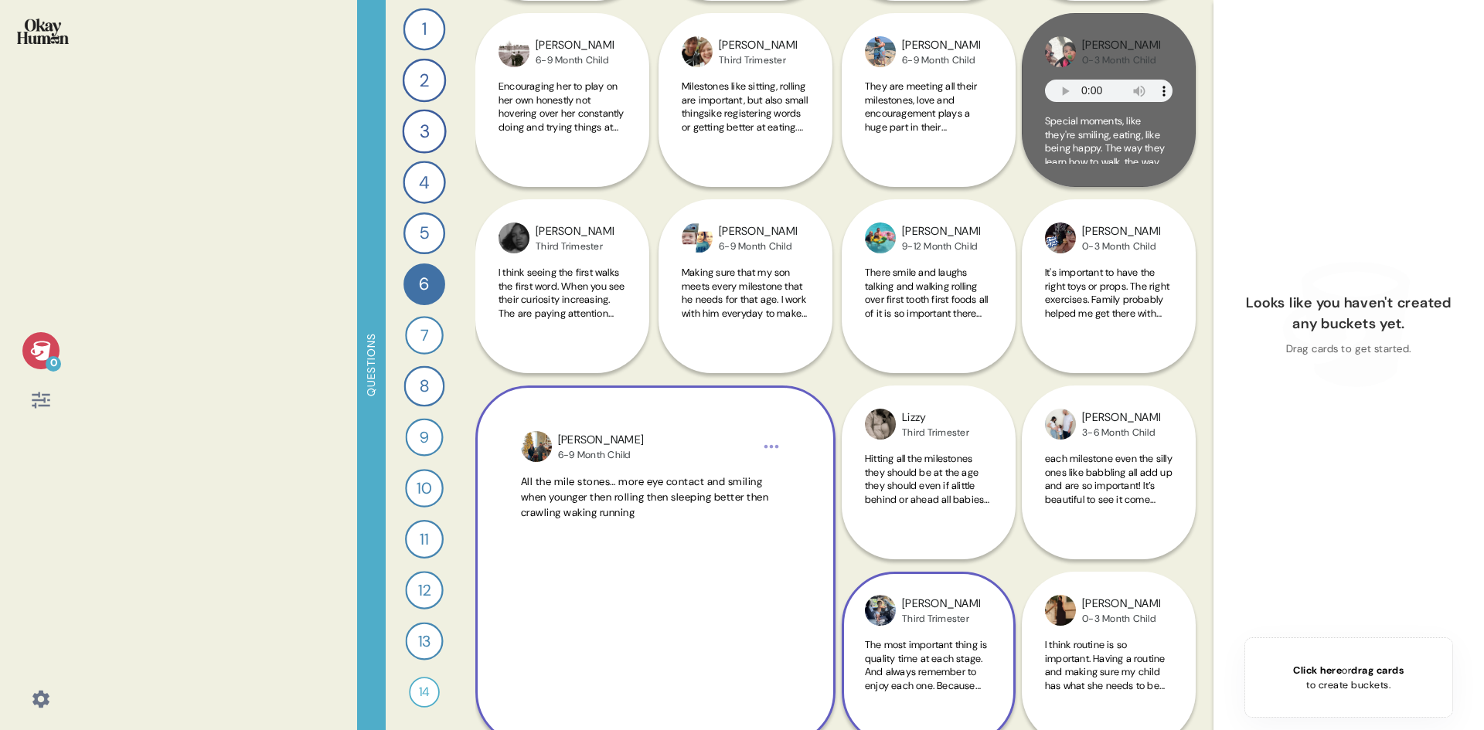
click at [953, 613] on div "Third Trimester" at bounding box center [941, 619] width 78 height 12
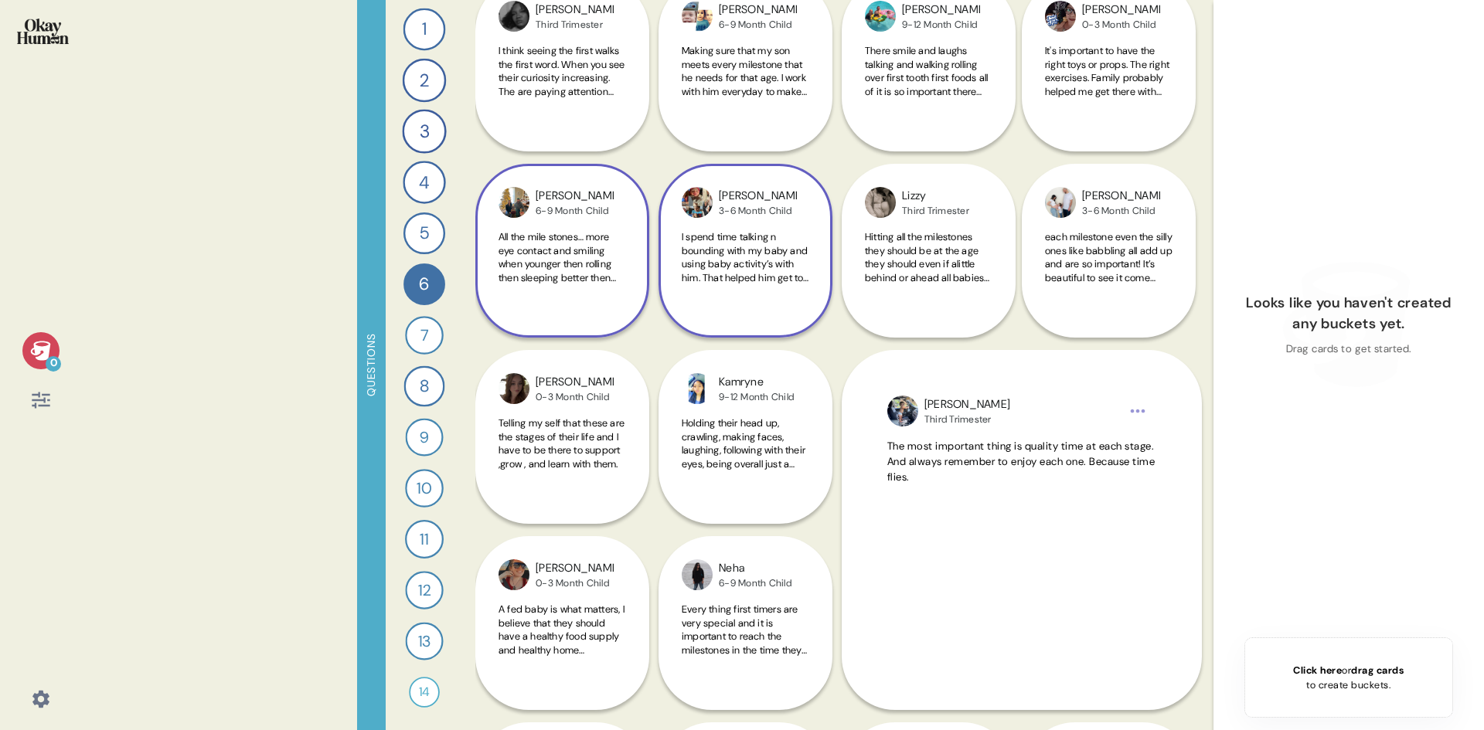
scroll to position [5888, 0]
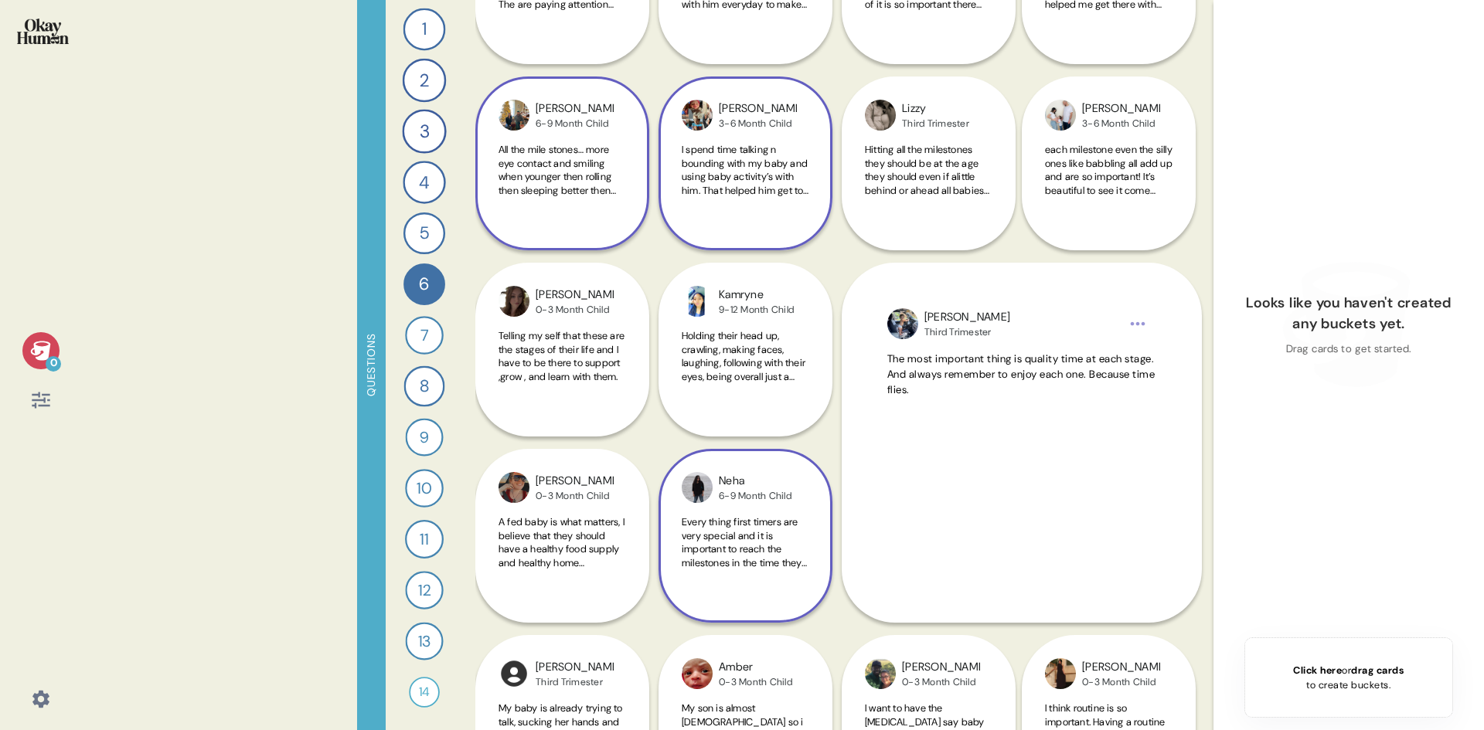
click at [742, 505] on div "Neha 6-9 Month Child Every thing first timers are very special and it is import…" at bounding box center [746, 536] width 174 height 174
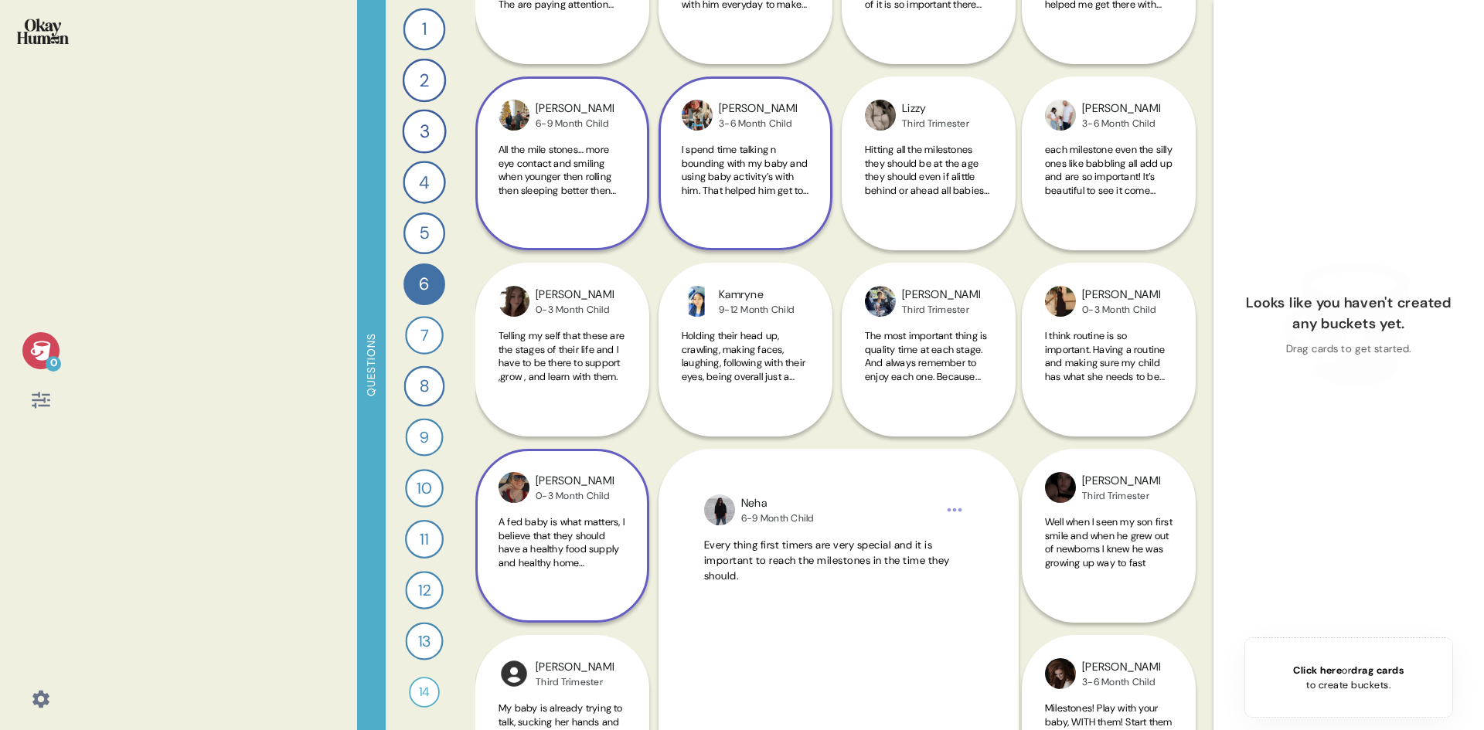
click at [560, 518] on span "A fed baby is what matters, I believe that they should have a healthy food supp…" at bounding box center [562, 549] width 126 height 67
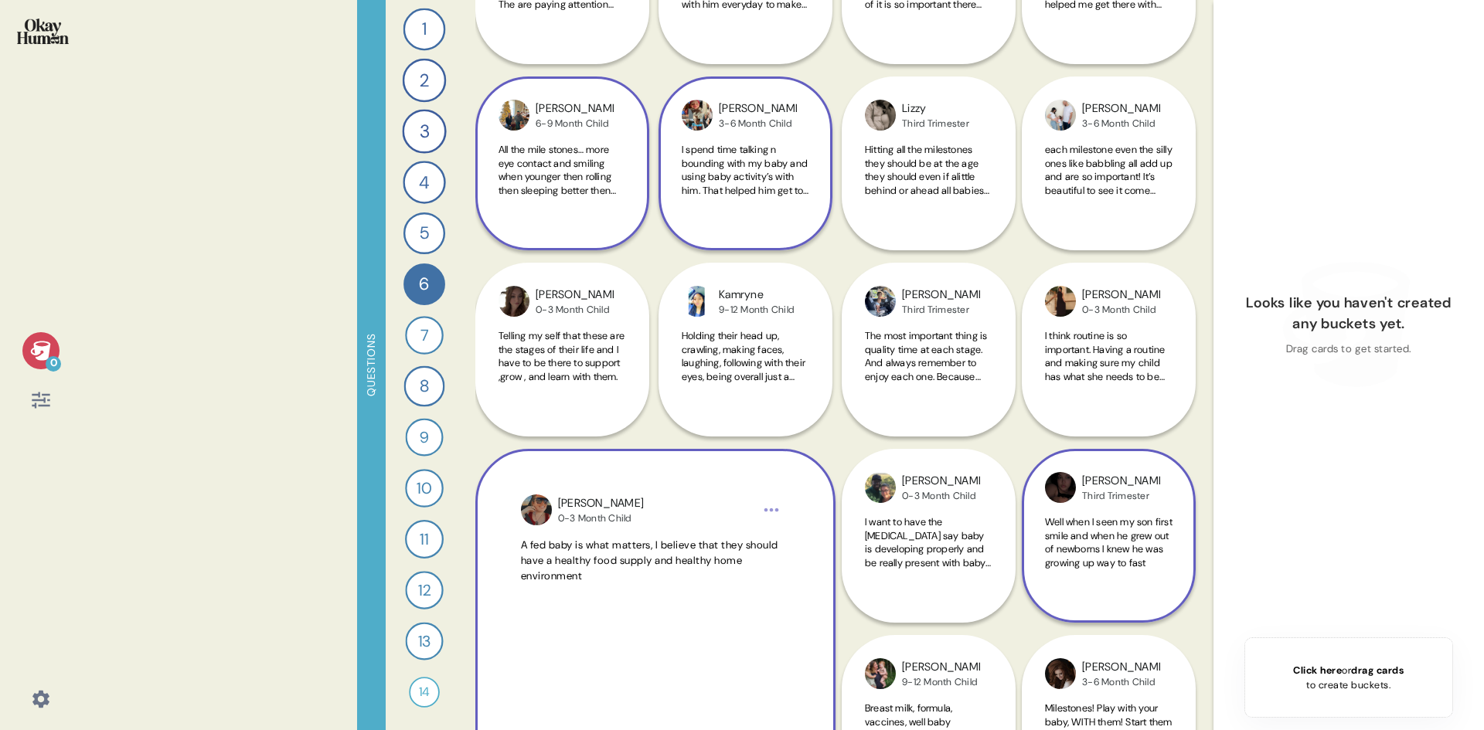
click at [1128, 543] on span "Well when I seen my son first smile and when he grew out of newborns I knew he …" at bounding box center [1109, 543] width 128 height 54
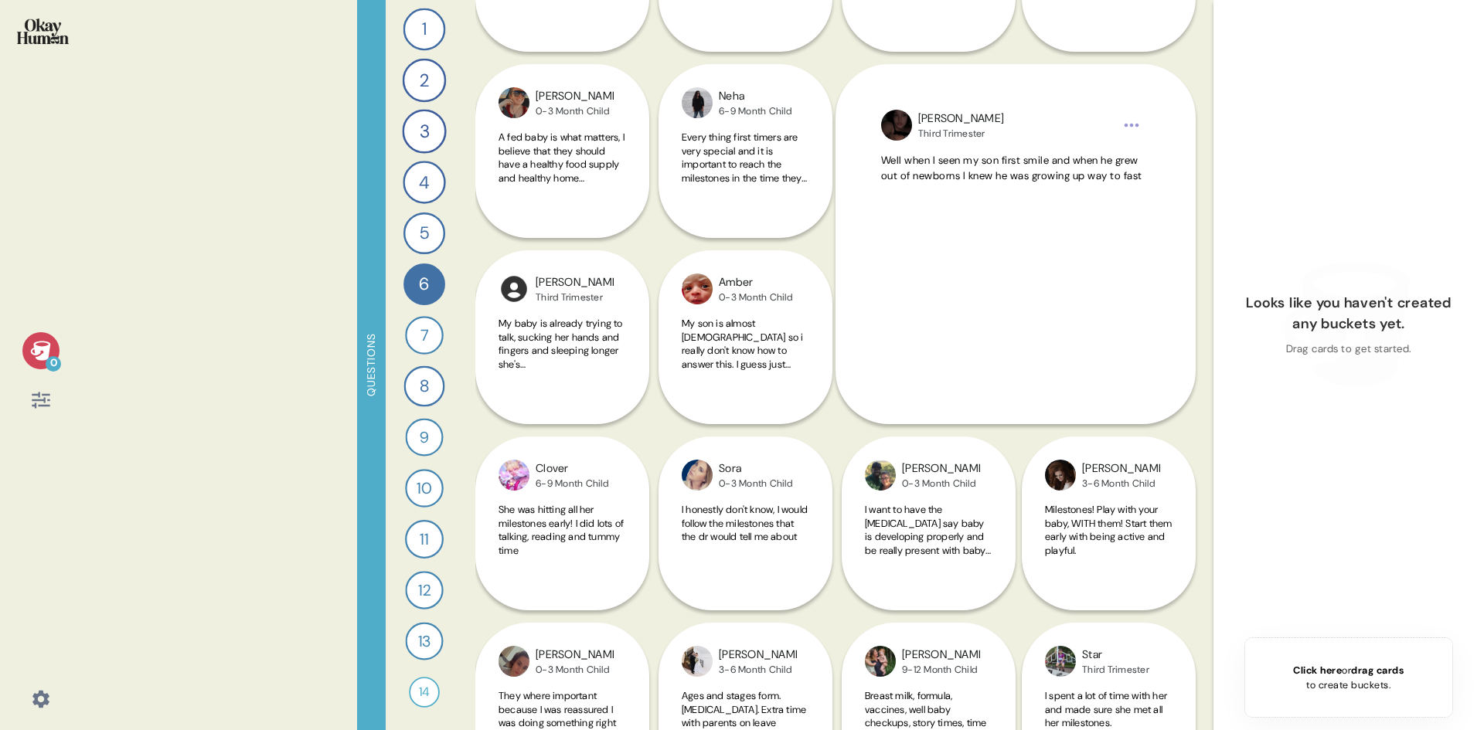
scroll to position [6274, 0]
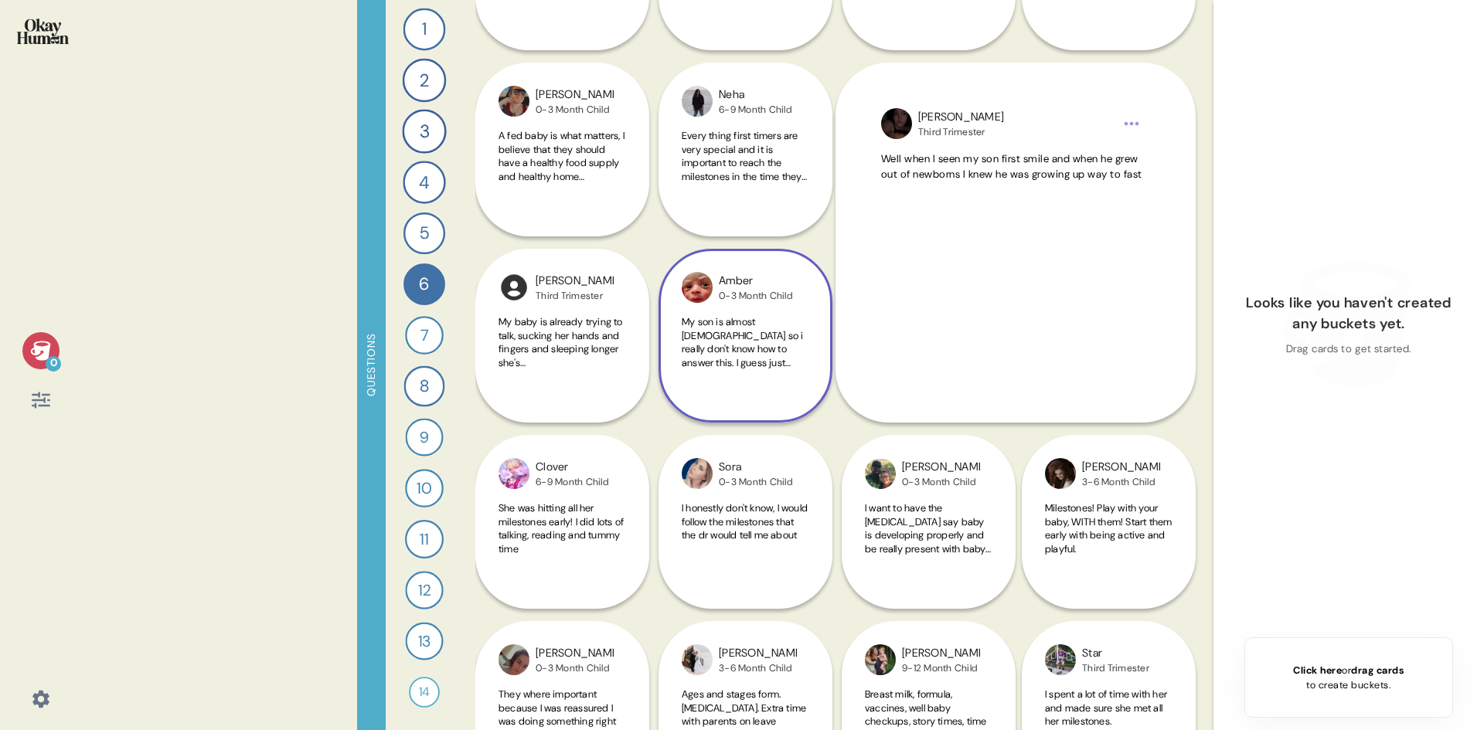
click at [780, 355] on span "My son is almost [DEMOGRAPHIC_DATA] so i really don't know how to answer this. …" at bounding box center [743, 348] width 122 height 67
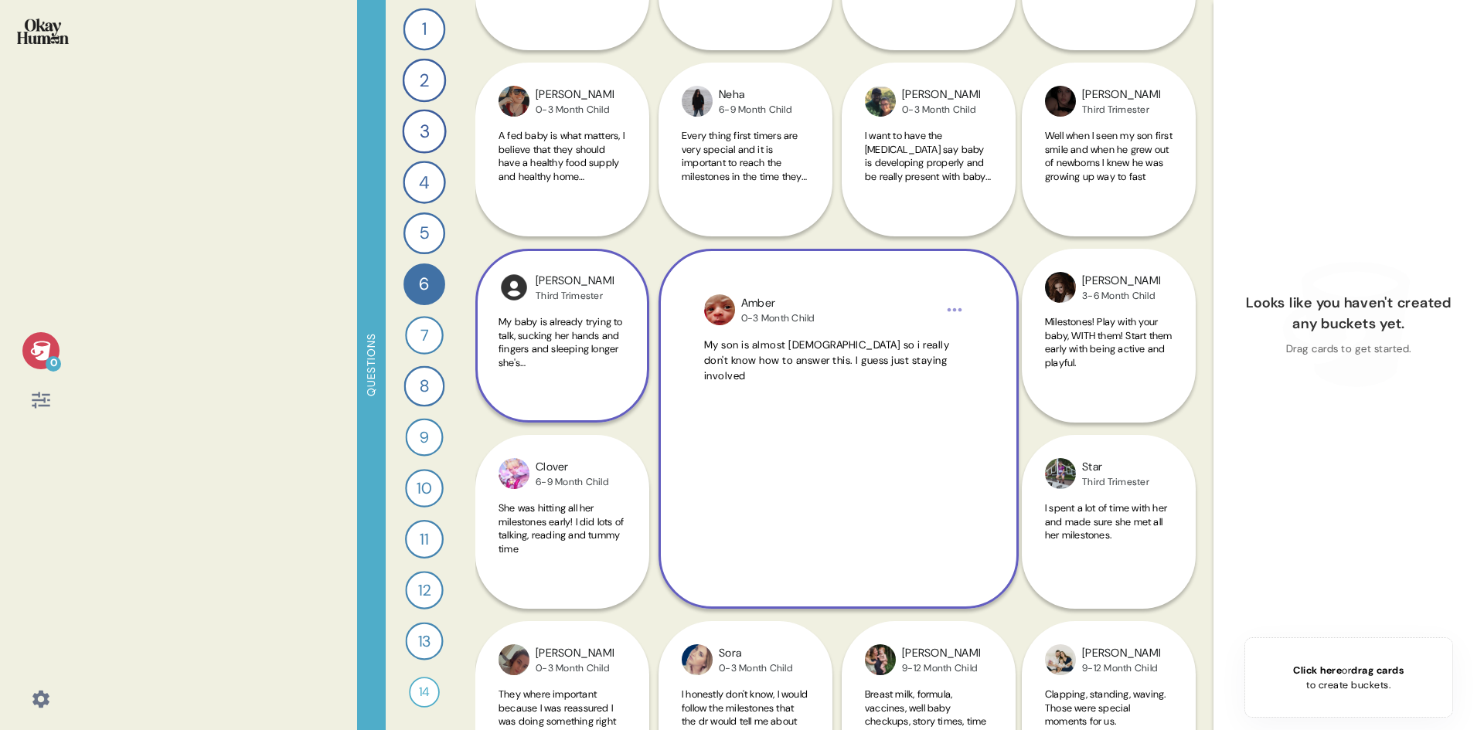
click at [551, 371] on div "My baby is already trying to talk, sucking her hands and fingers and sleeping l…" at bounding box center [563, 351] width 128 height 72
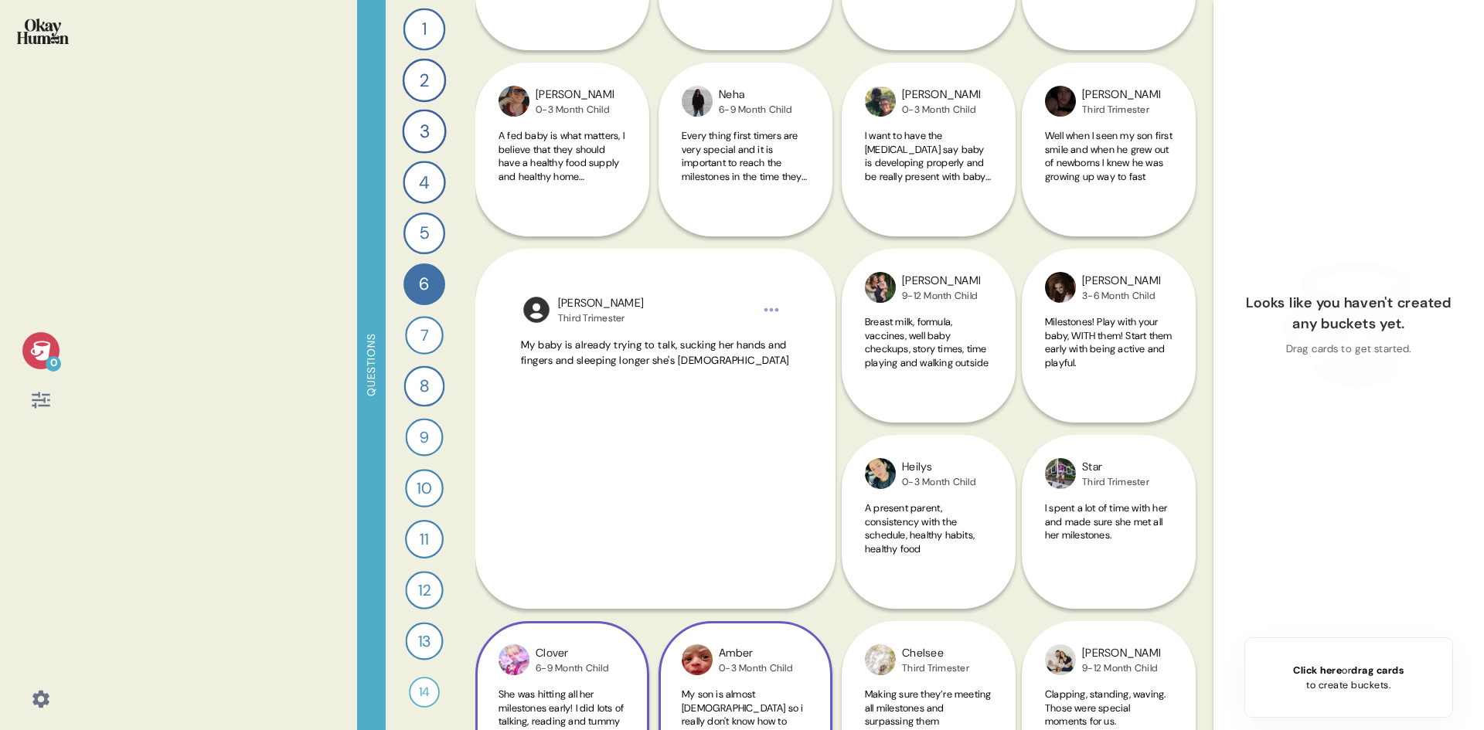
click at [563, 614] on div "Clover 6-9 Month Child She was hitting all her milestones early! I did lots of …" at bounding box center [560, 615] width 171 height 360
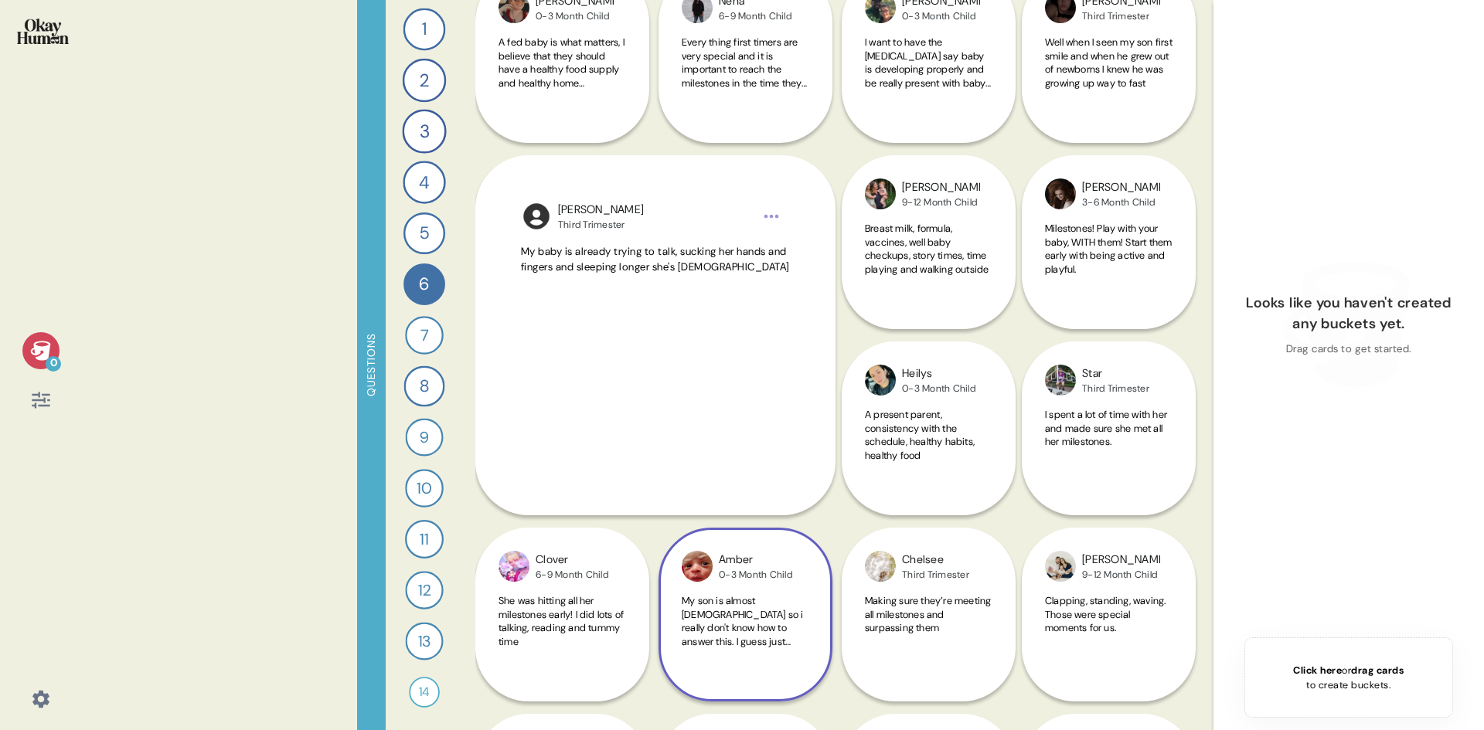
scroll to position [6506, 0]
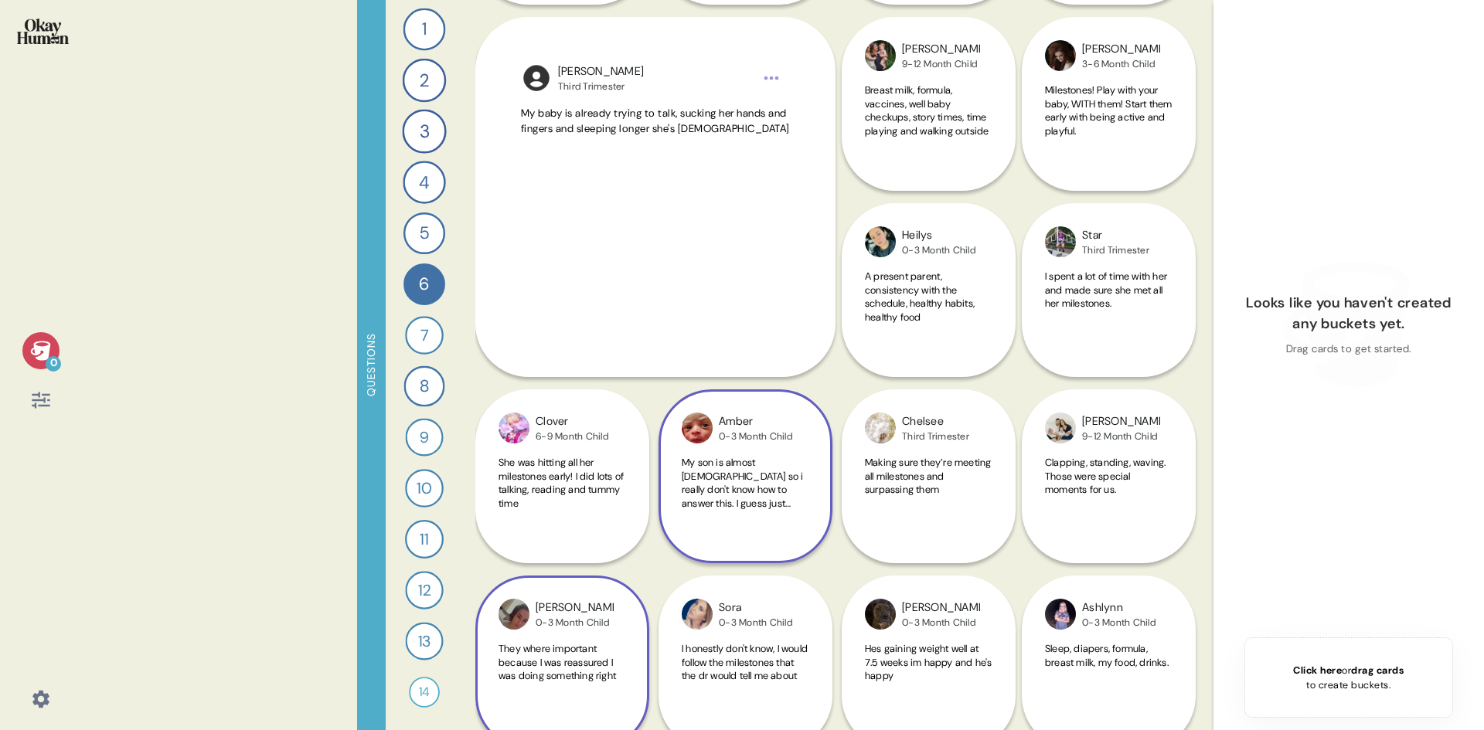
click at [564, 465] on div "[PERSON_NAME] 0-3 Month Child They where important because I was reassured I wa…" at bounding box center [560, 570] width 171 height 360
click at [559, 485] on div "[PERSON_NAME] 0-3 Month Child They where important because I was reassured I wa…" at bounding box center [560, 570] width 171 height 360
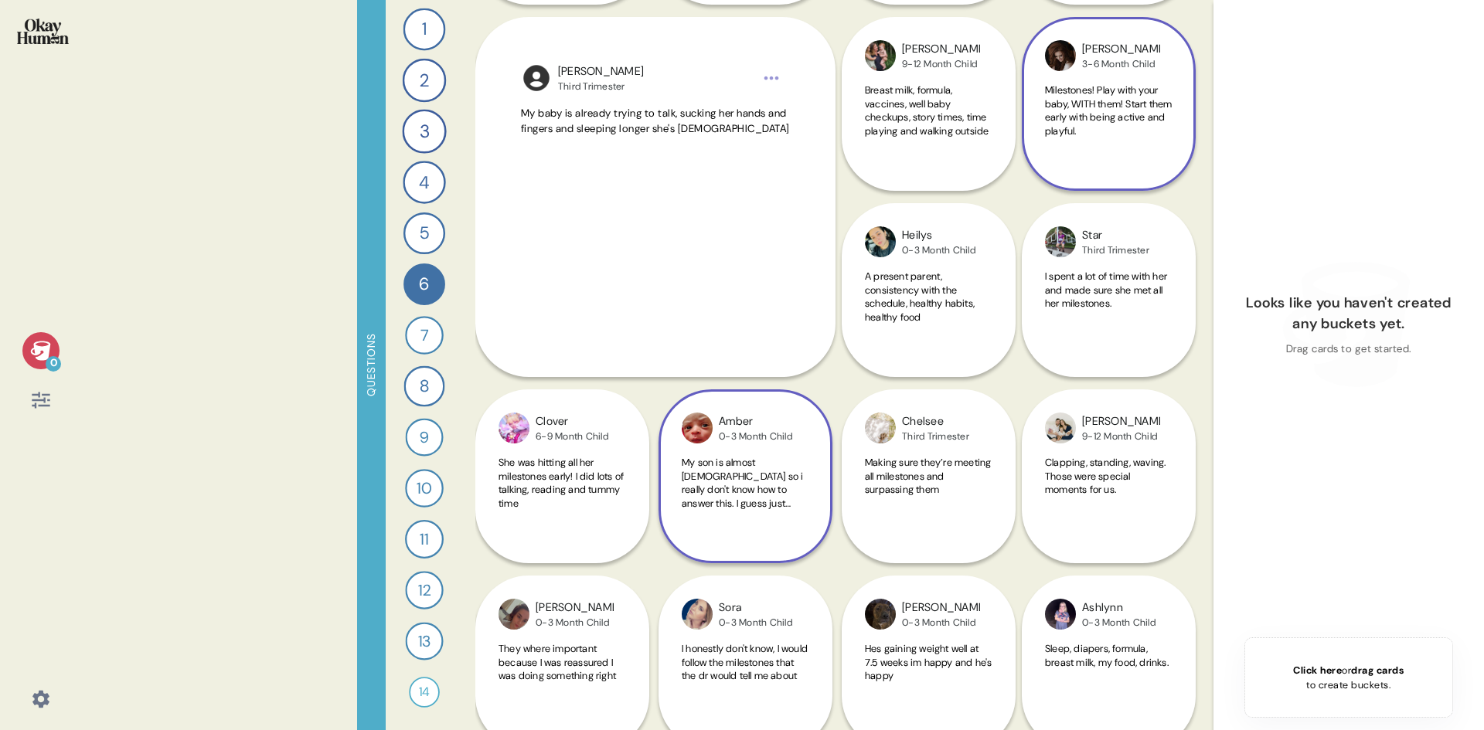
click at [1142, 113] on span "Milestones! Play with your baby, WITH them! Start them early with being active …" at bounding box center [1108, 110] width 127 height 54
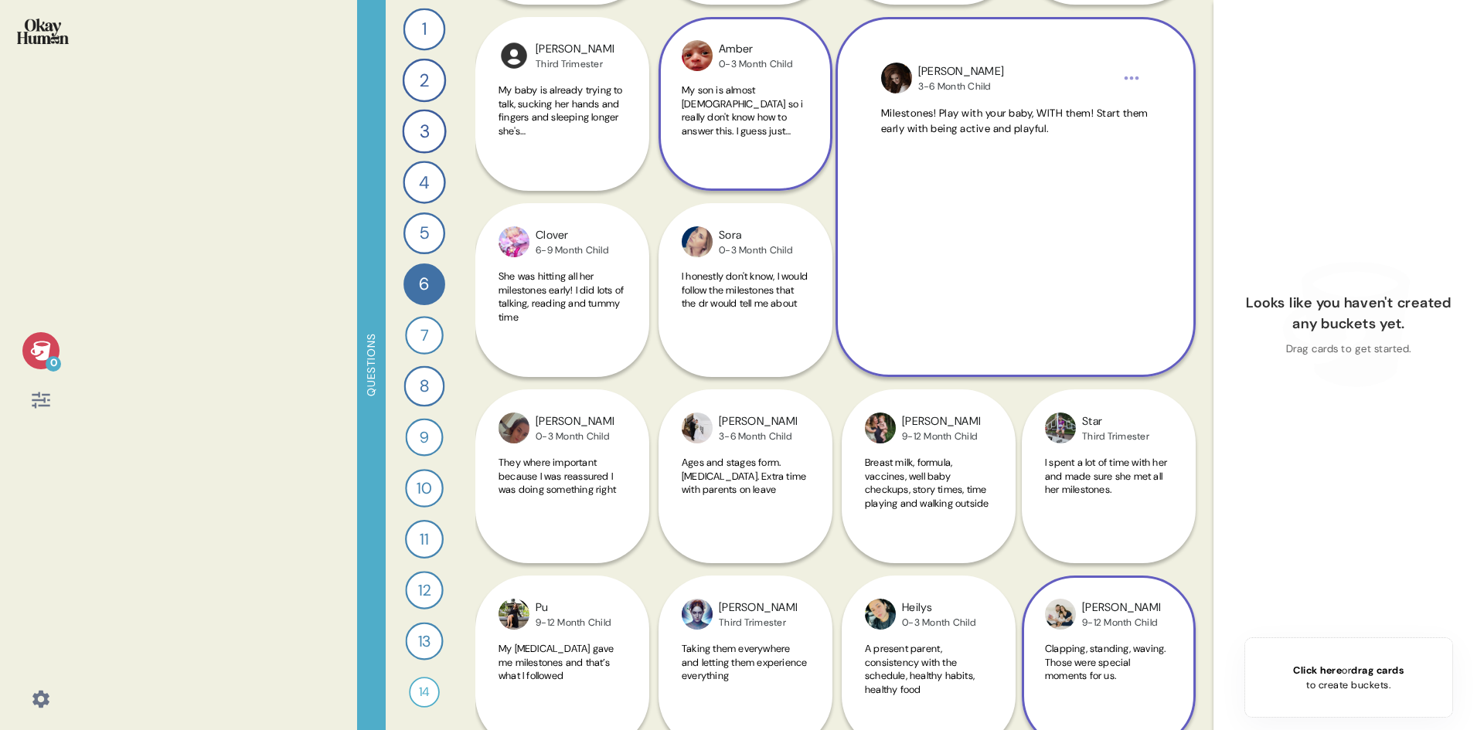
click at [1131, 482] on div "[PERSON_NAME] 9-12 Month Child Clapping, standing, waving. Those were special m…" at bounding box center [1110, 570] width 171 height 360
click at [1107, 478] on div "[PERSON_NAME] 9-12 Month Child Clapping, standing, waving. Those were special m…" at bounding box center [1110, 570] width 171 height 360
click at [1104, 478] on div "[PERSON_NAME] 9-12 Month Child Clapping, standing, waving. Those were special m…" at bounding box center [1110, 570] width 171 height 360
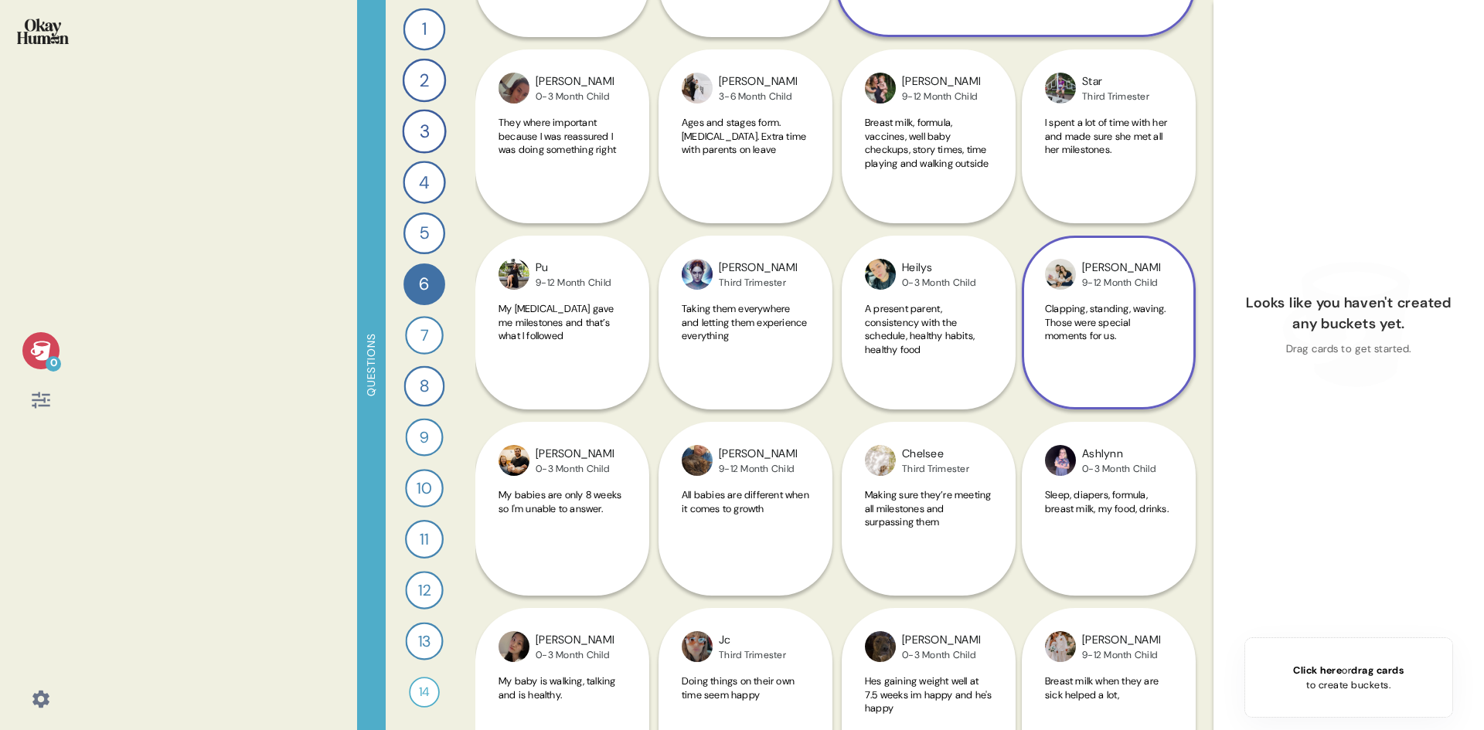
scroll to position [6893, 0]
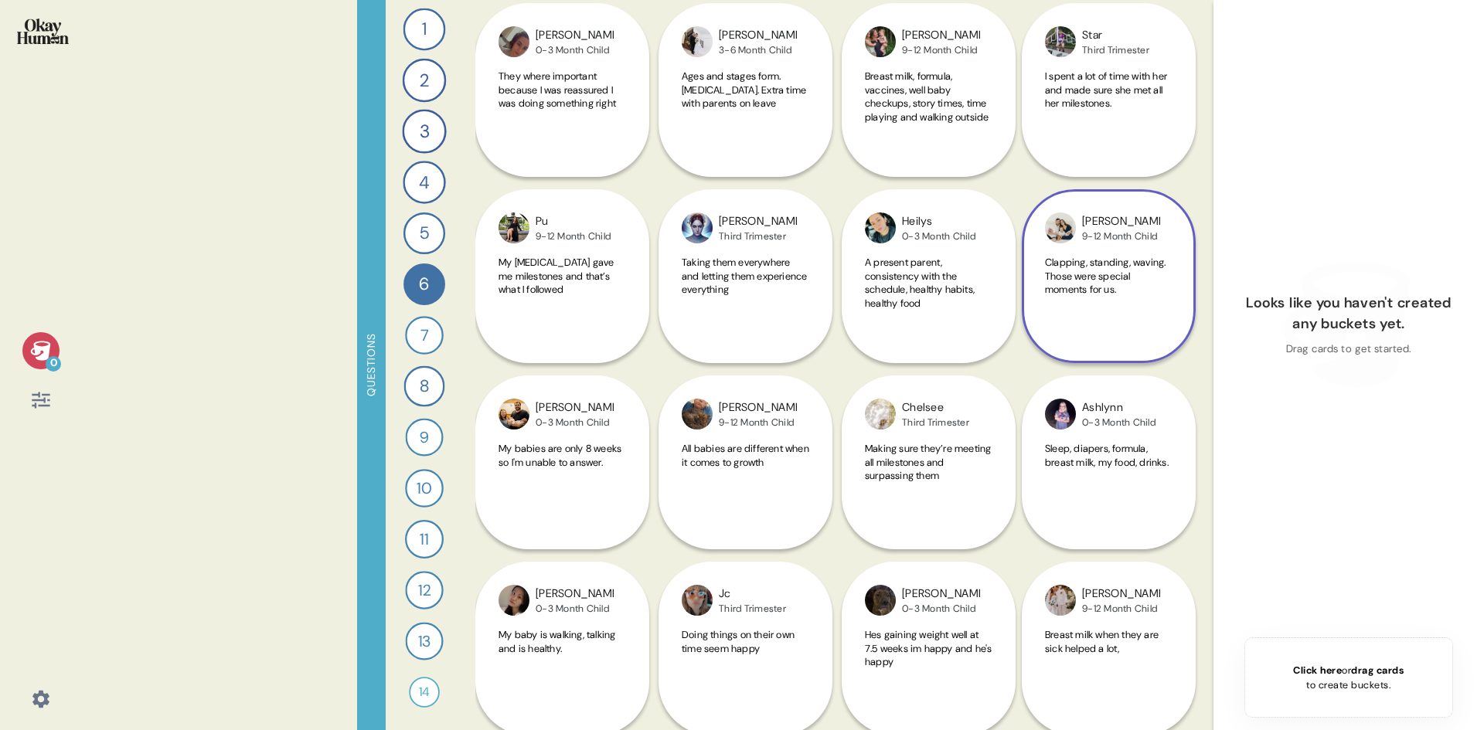
click at [1087, 128] on div "[PERSON_NAME] 9-12 Month Child Clapping, standing, waving. Those were special m…" at bounding box center [1110, 183] width 171 height 360
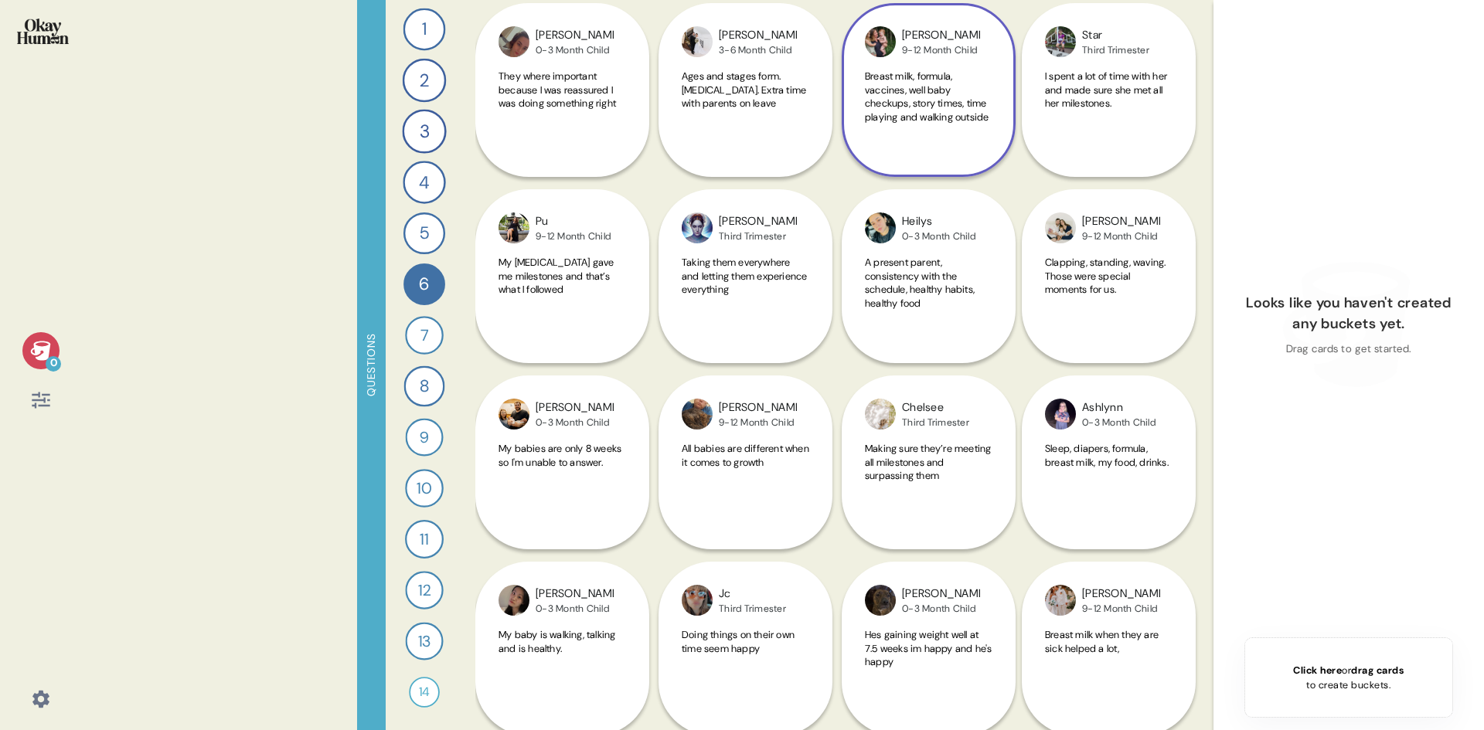
click at [890, 127] on div "Breast milk, formula, vaccines, well baby checkups, story times, time playing a…" at bounding box center [929, 106] width 128 height 72
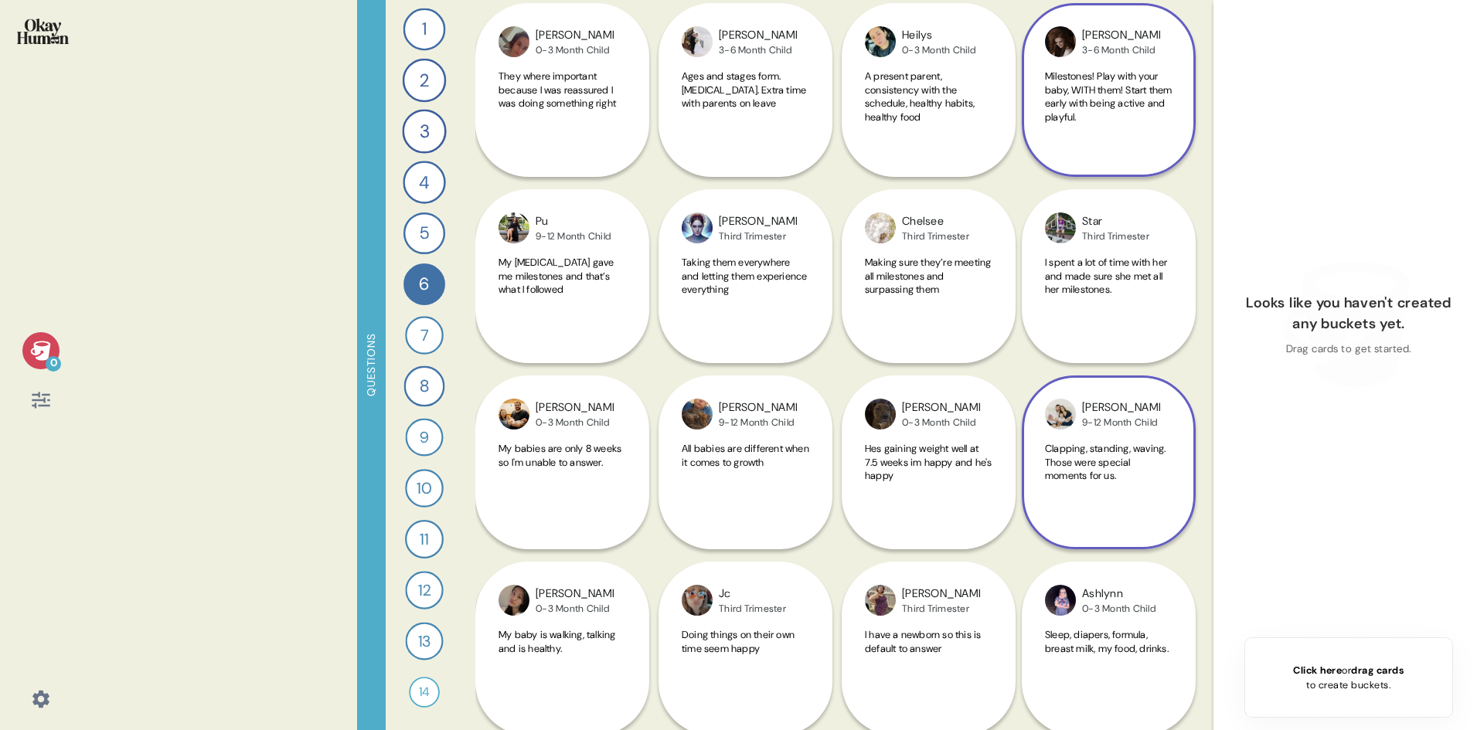
click at [1101, 417] on div "9-12 Month Child" at bounding box center [1121, 423] width 78 height 12
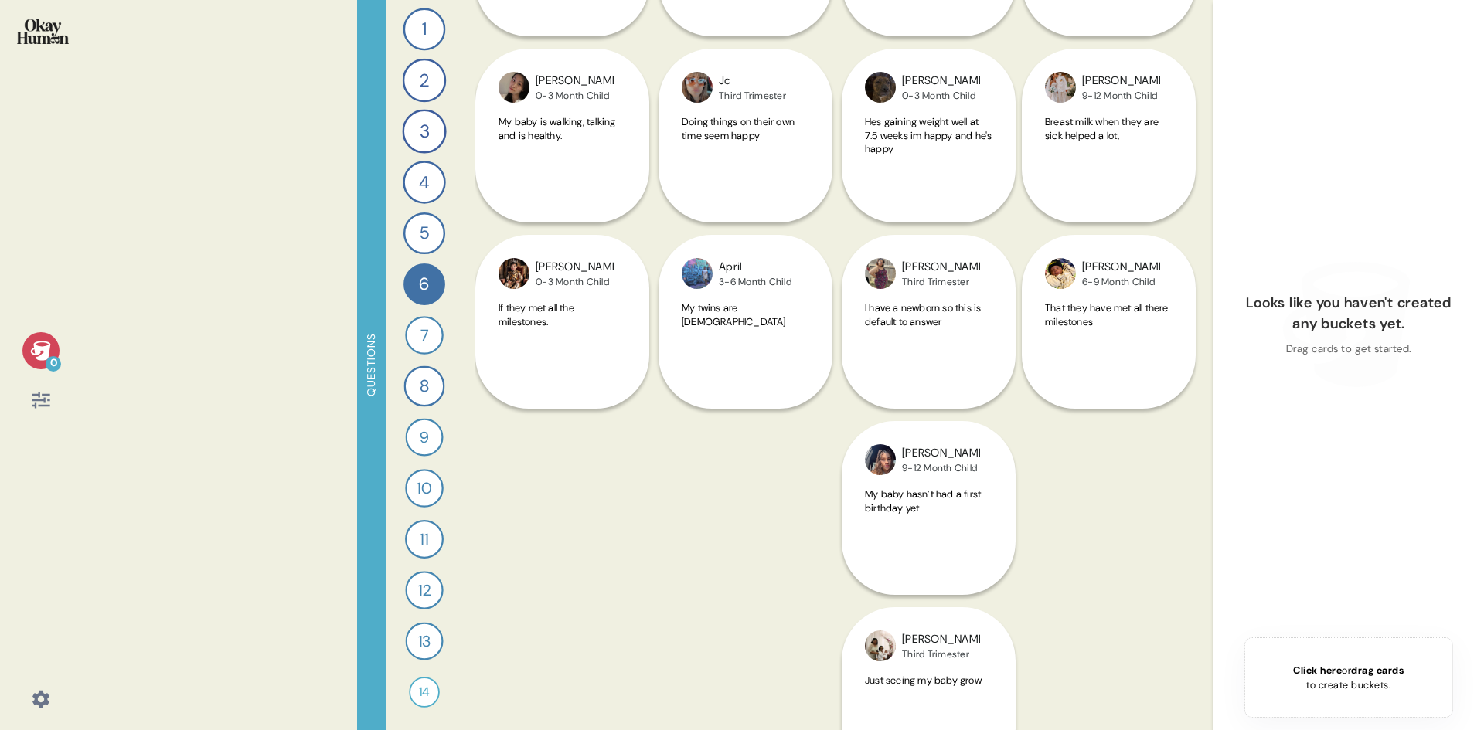
scroll to position [7457, 0]
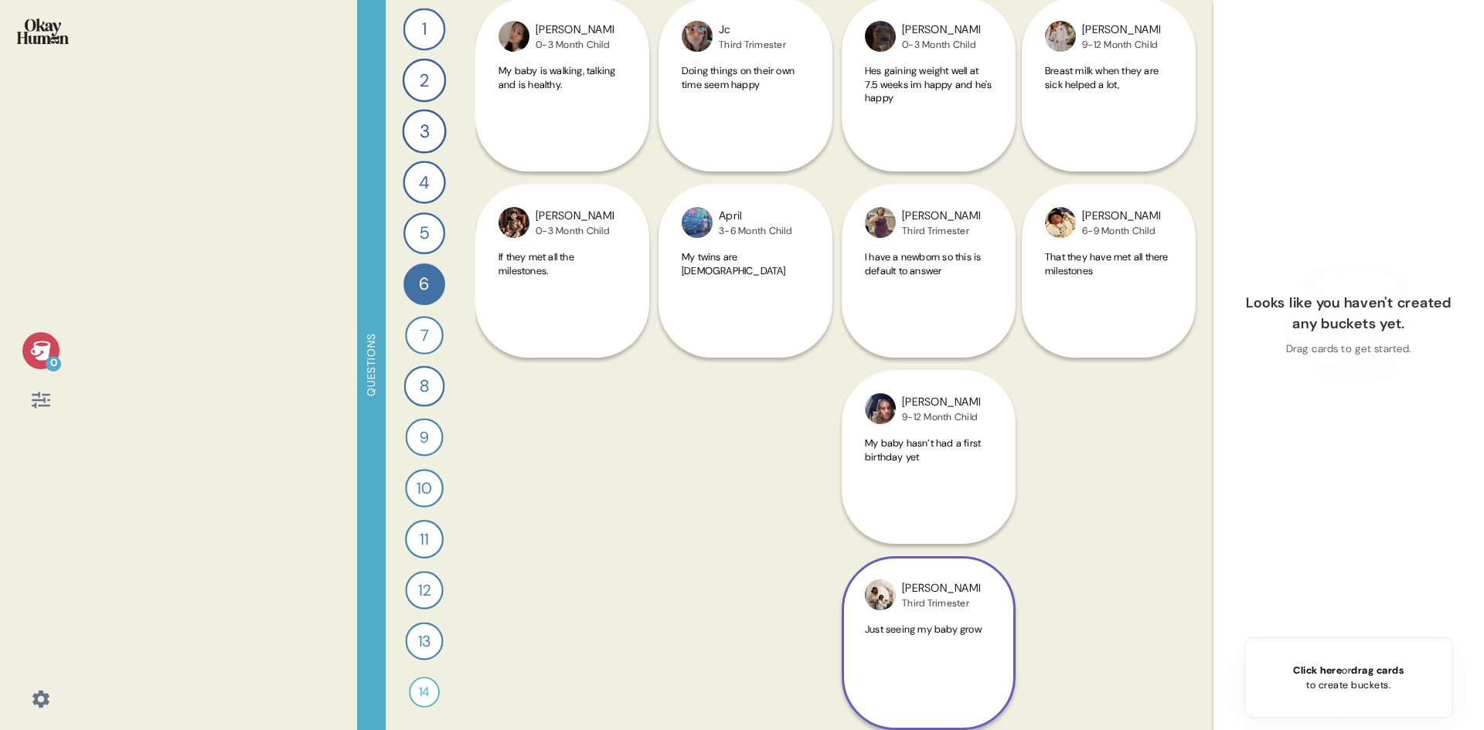
click at [946, 511] on div "[PERSON_NAME] Third Trimester Just seeing my baby grow" at bounding box center [927, 457] width 171 height 546
click at [924, 478] on div "[PERSON_NAME] Third Trimester Just seeing my baby grow" at bounding box center [927, 457] width 171 height 546
click at [915, 468] on div "[PERSON_NAME] Third Trimester Just seeing my baby grow" at bounding box center [927, 457] width 171 height 546
drag, startPoint x: 961, startPoint y: 631, endPoint x: 962, endPoint y: 614, distance: 17.1
click at [961, 631] on span "Just seeing my baby grow" at bounding box center [923, 629] width 117 height 13
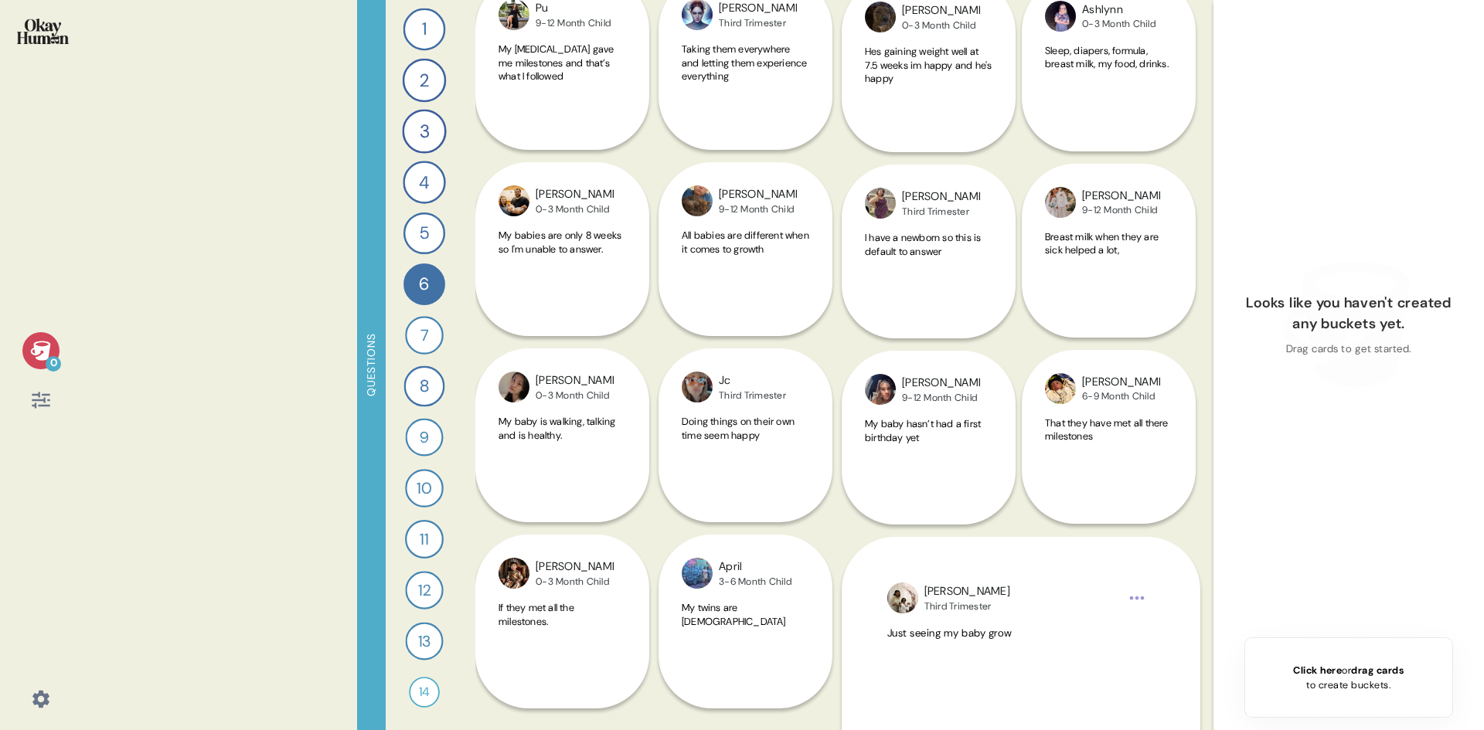
scroll to position [7084, 0]
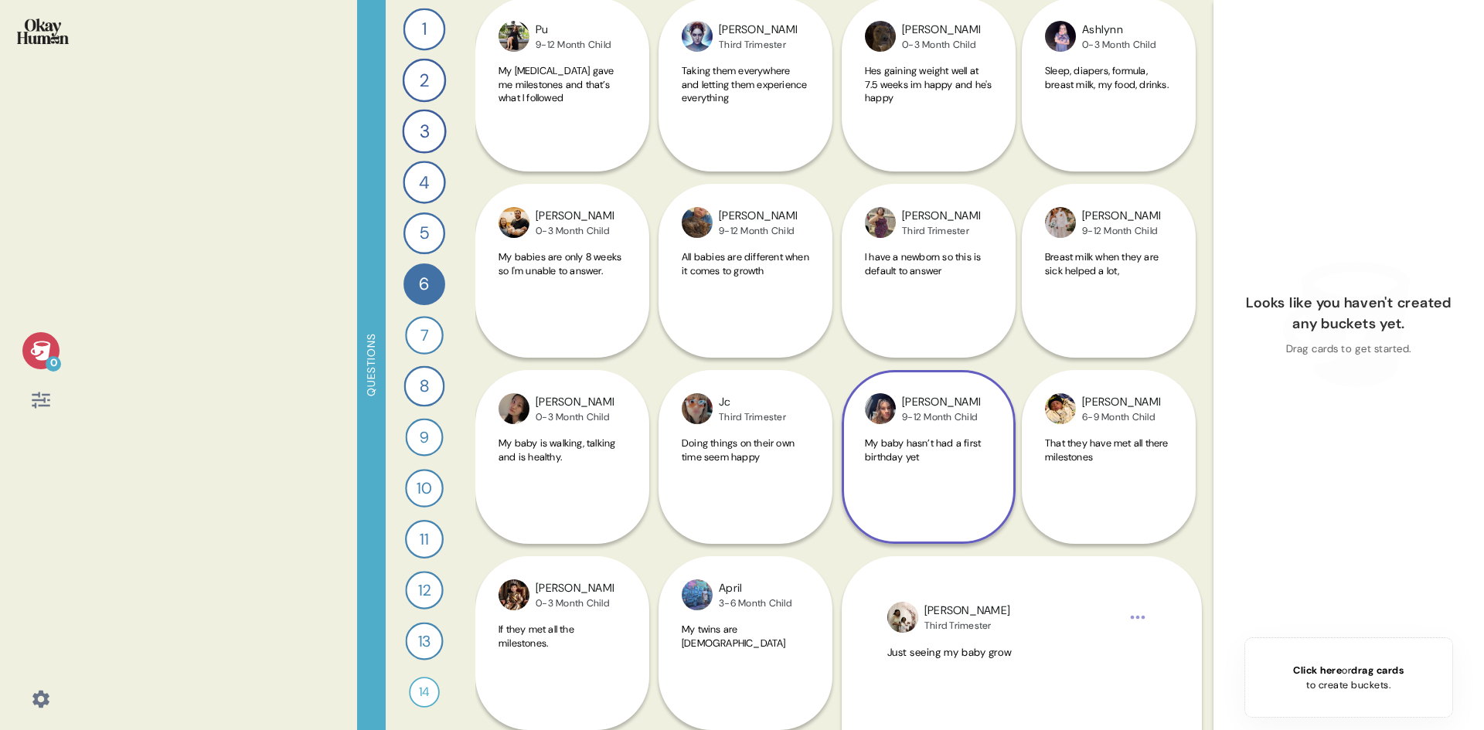
click at [951, 501] on div "My baby hasn’t had a first birthday yet" at bounding box center [929, 473] width 128 height 72
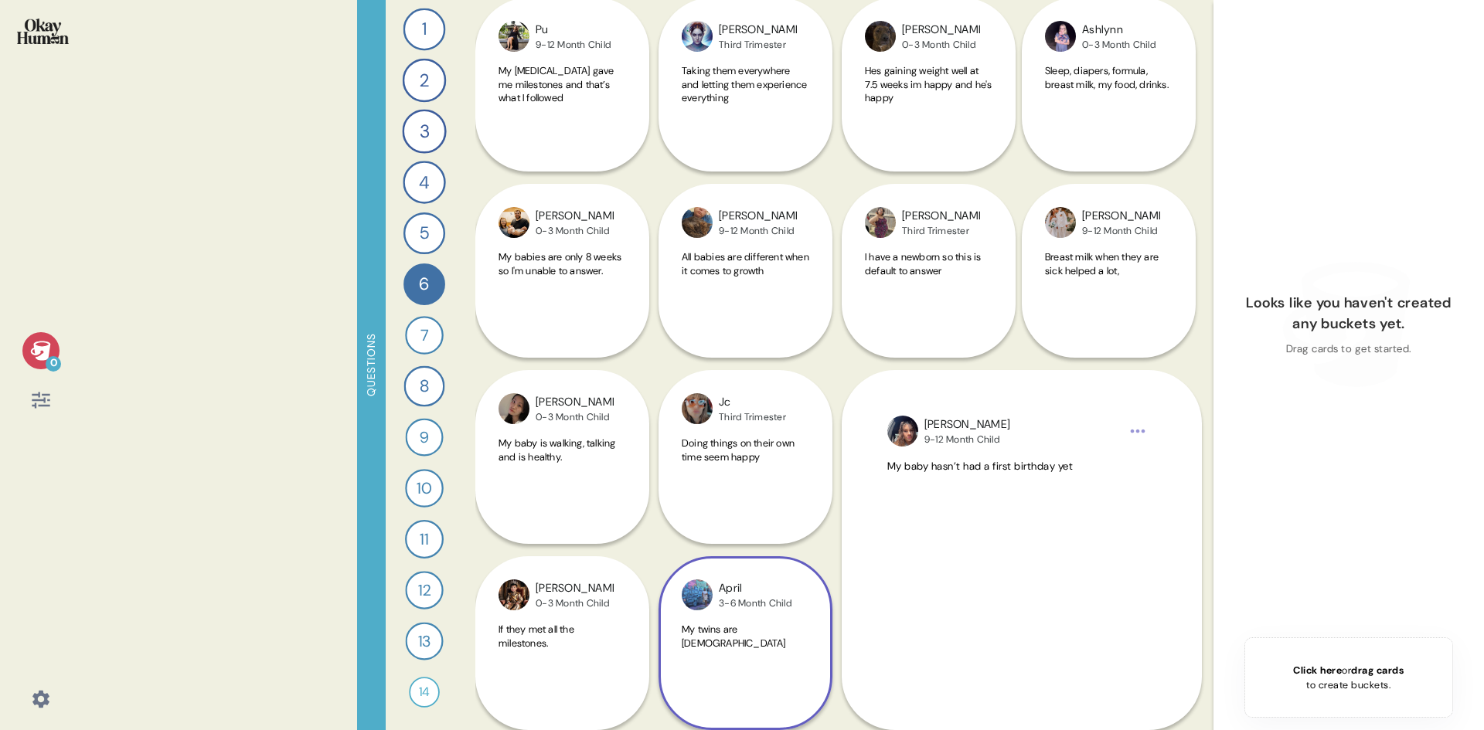
click at [774, 628] on span "My twins are [DEMOGRAPHIC_DATA]" at bounding box center [734, 636] width 104 height 27
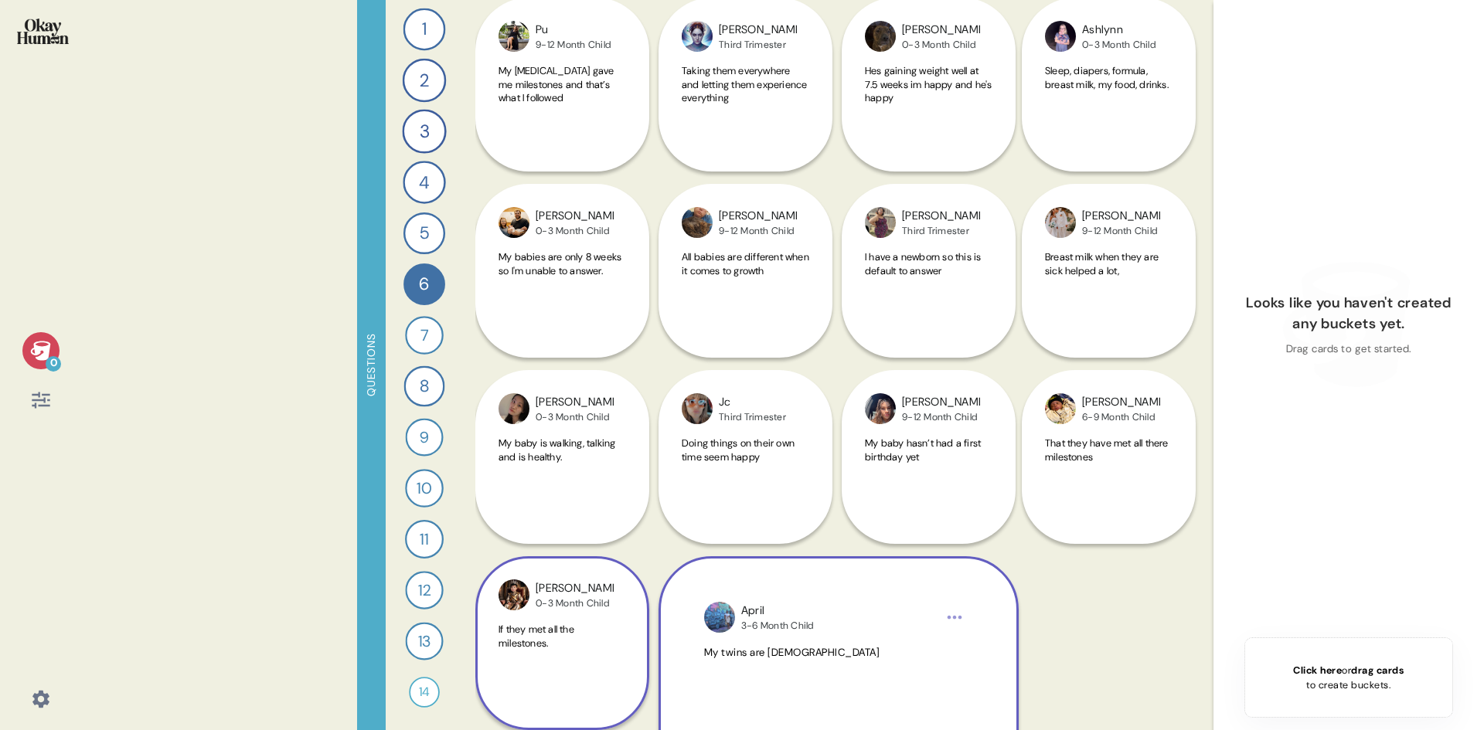
click at [568, 631] on span "If they met all the milestones." at bounding box center [537, 636] width 76 height 27
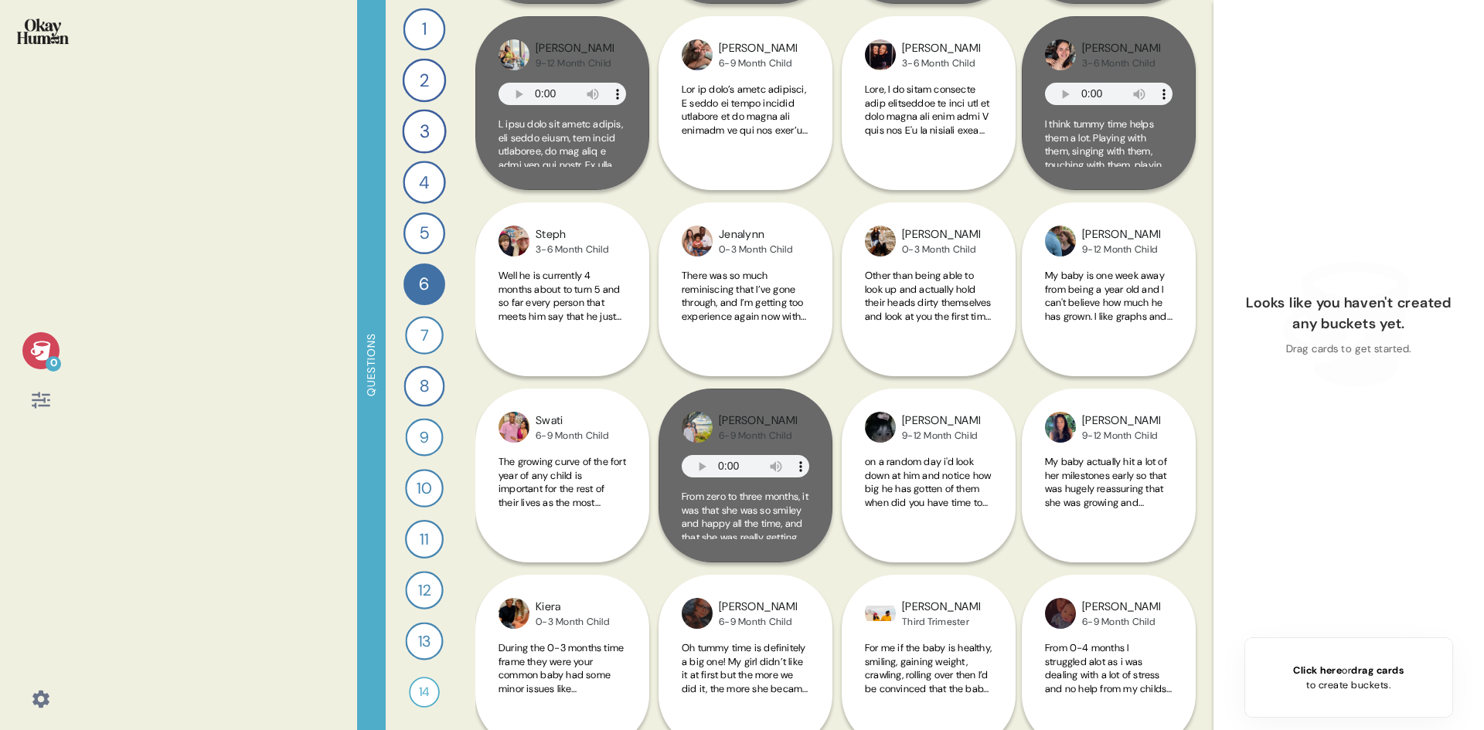
scroll to position [0, 0]
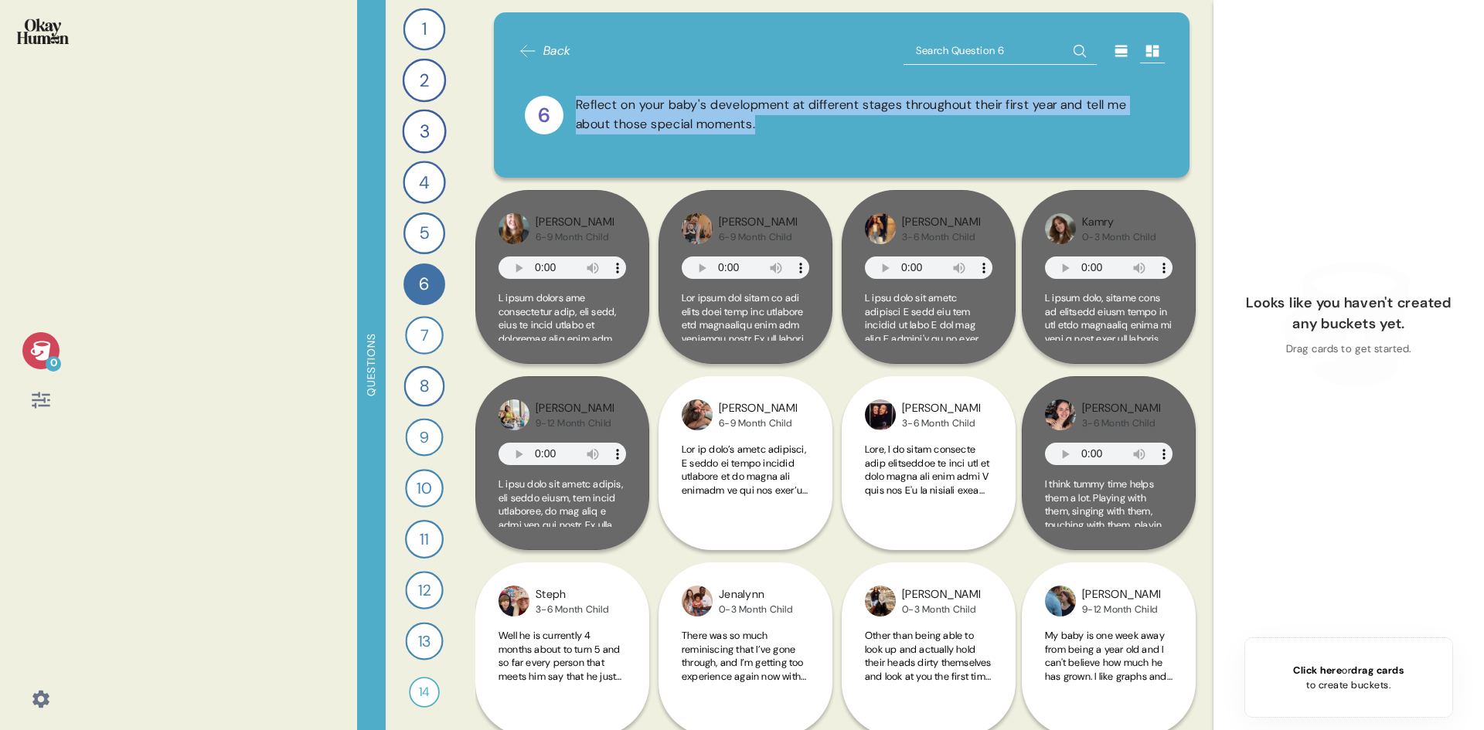
drag, startPoint x: 569, startPoint y: 102, endPoint x: 820, endPoint y: 138, distance: 253.7
click at [820, 138] on div "6 Reflect on your baby's development at different stages throughout their first…" at bounding box center [842, 115] width 647 height 76
copy div "Reflect on your baby's development at different stages throughout their first y…"
